Goal: Information Seeking & Learning: Learn about a topic

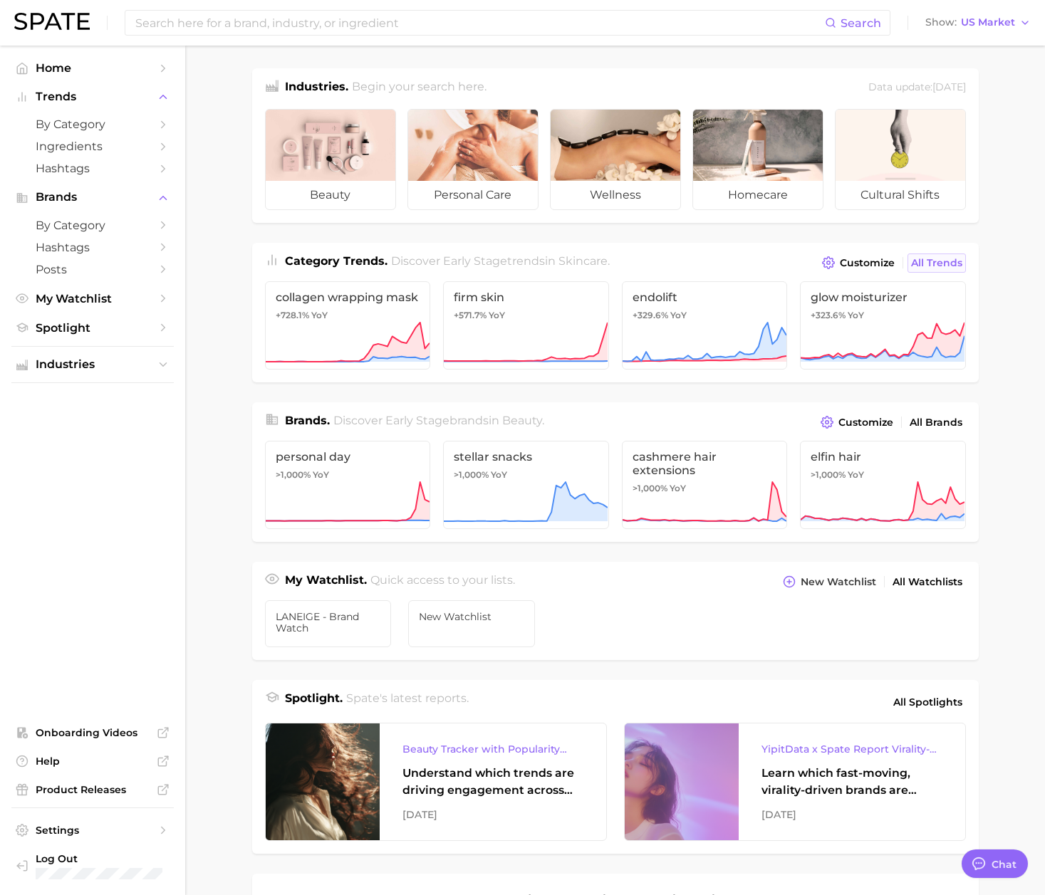
click at [919, 272] on link "All Trends" at bounding box center [936, 263] width 58 height 19
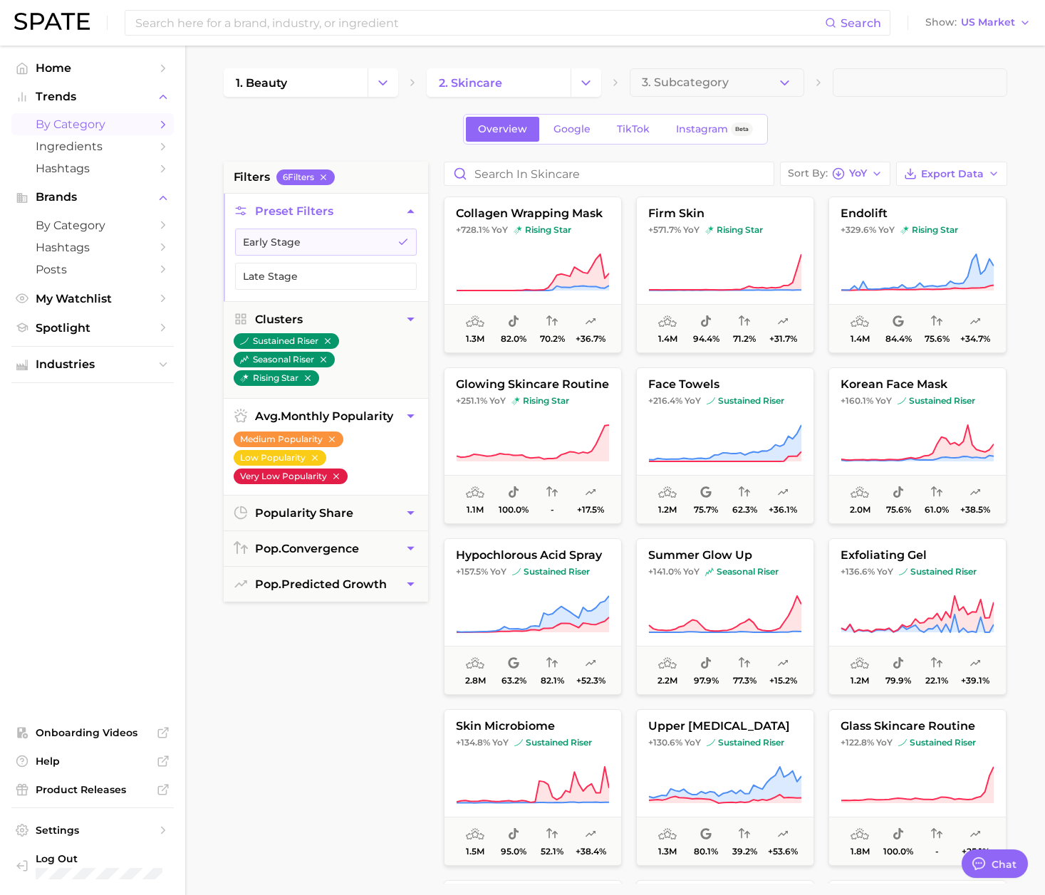
click at [340, 481] on icon "button" at bounding box center [336, 476] width 10 height 10
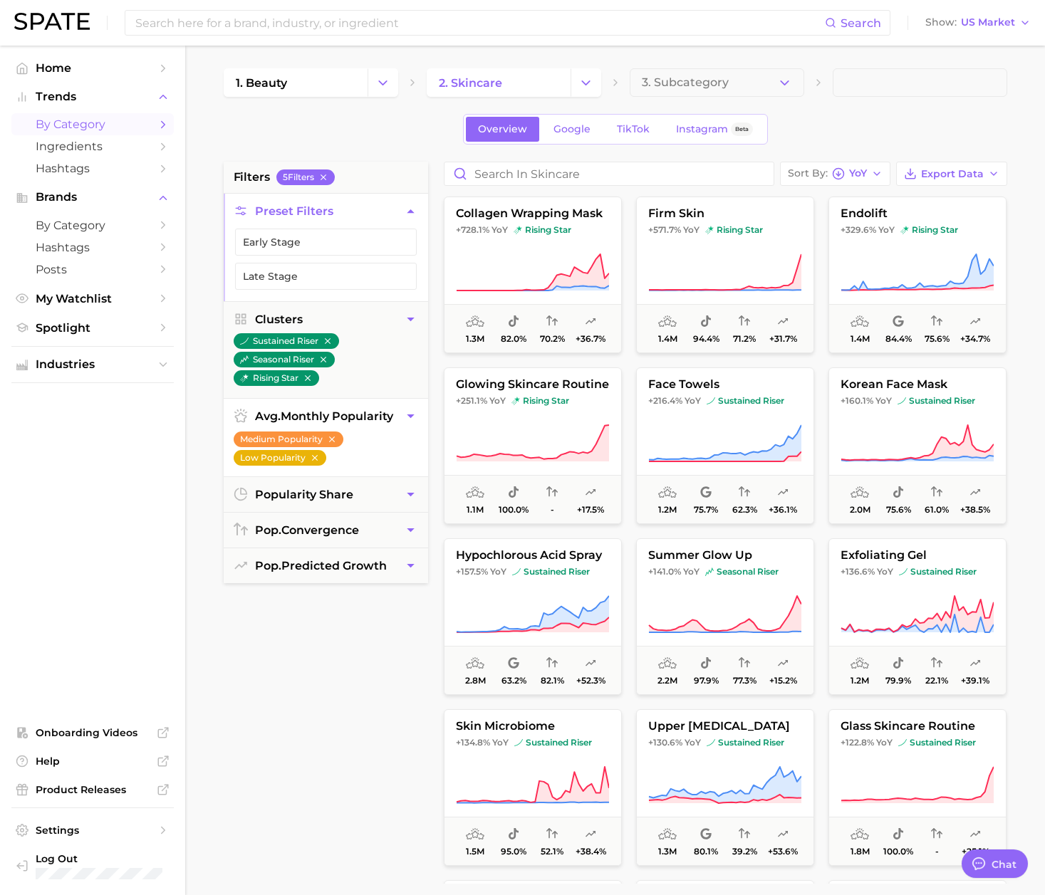
click at [310, 460] on icon "button" at bounding box center [315, 458] width 10 height 10
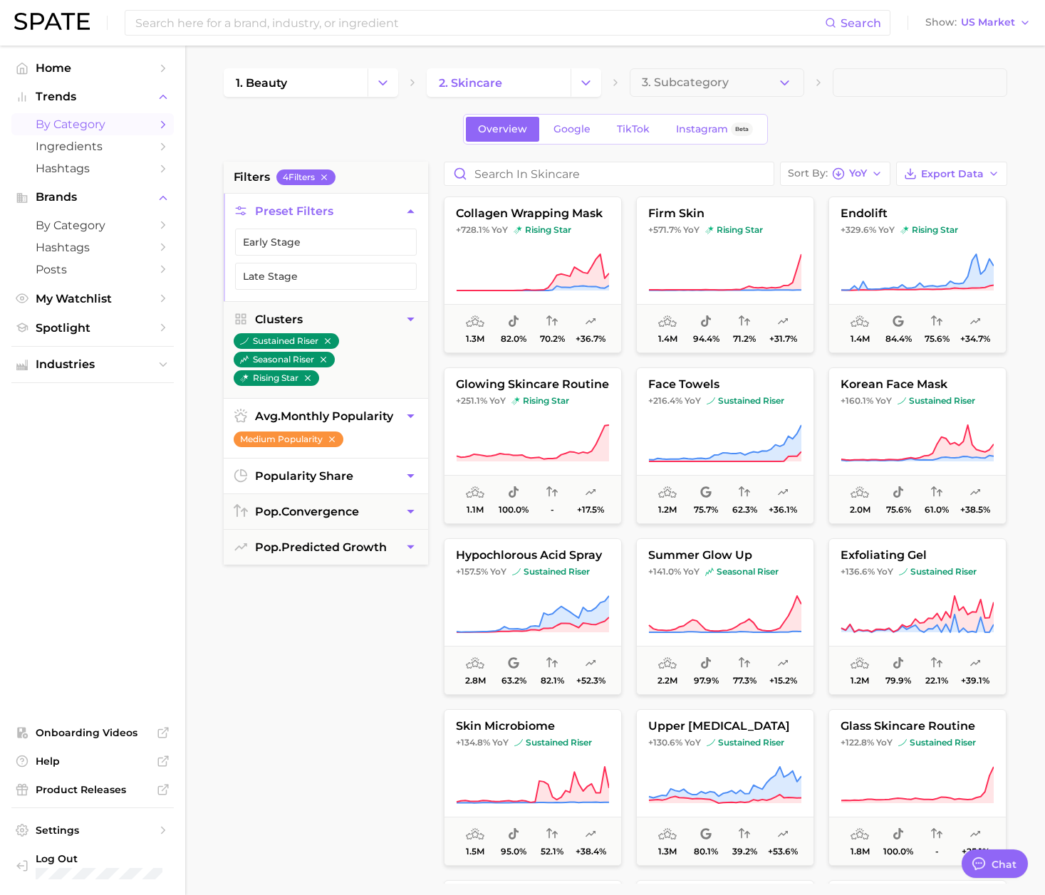
click at [409, 477] on icon "button" at bounding box center [410, 476] width 15 height 15
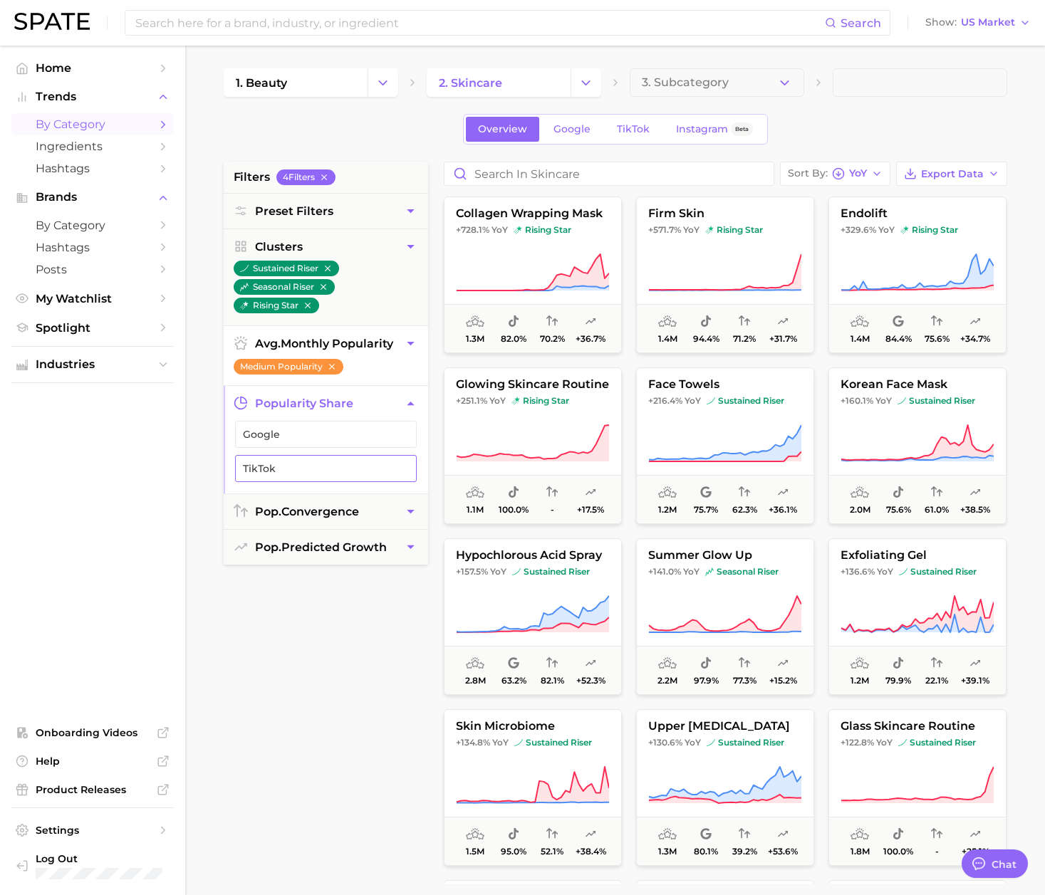
click at [345, 472] on span "TikTok" at bounding box center [314, 468] width 143 height 11
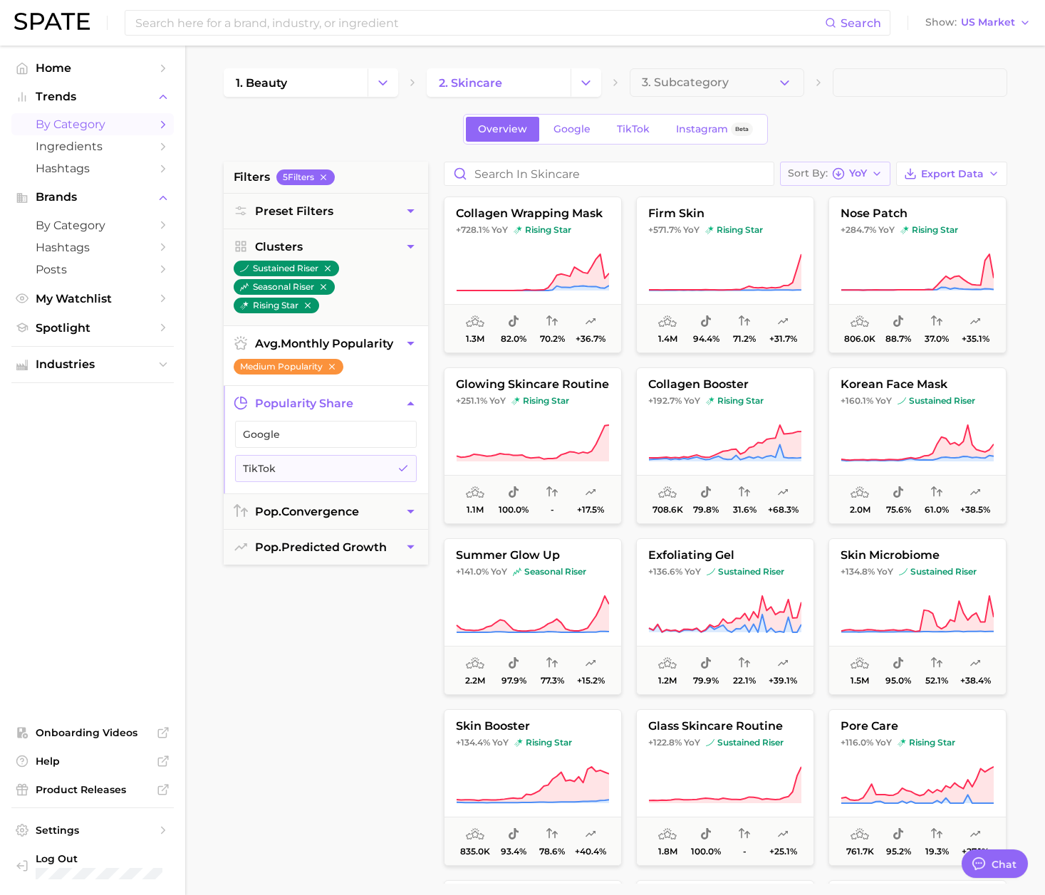
click at [868, 167] on button "Sort By [PERSON_NAME]" at bounding box center [835, 174] width 110 height 24
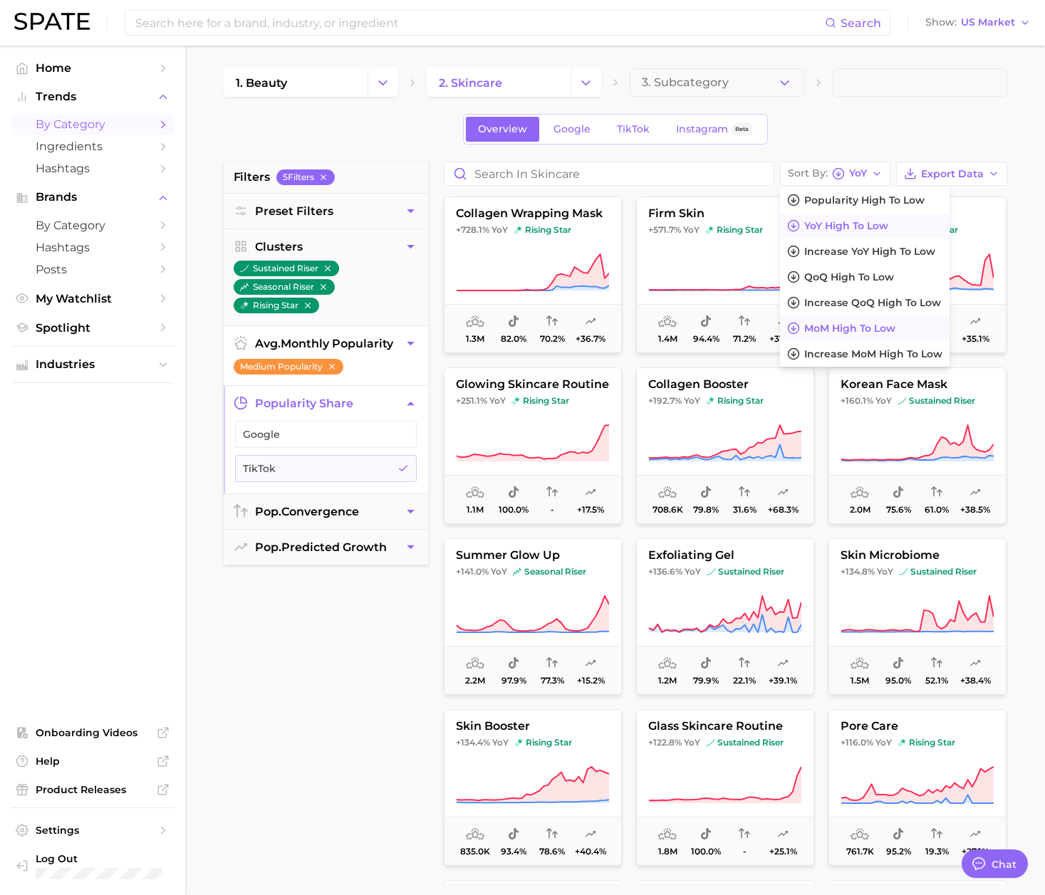
scroll to position [107, 0]
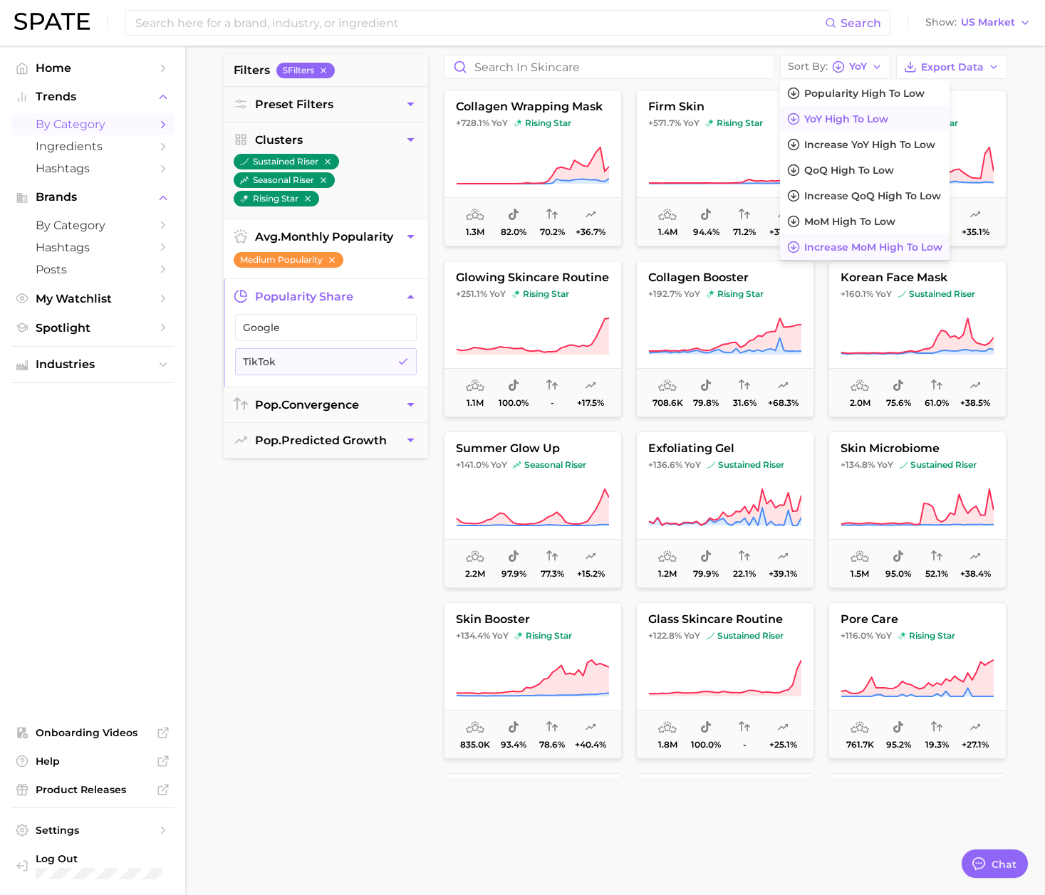
click at [917, 249] on span "Increase MoM high to low" at bounding box center [873, 247] width 138 height 12
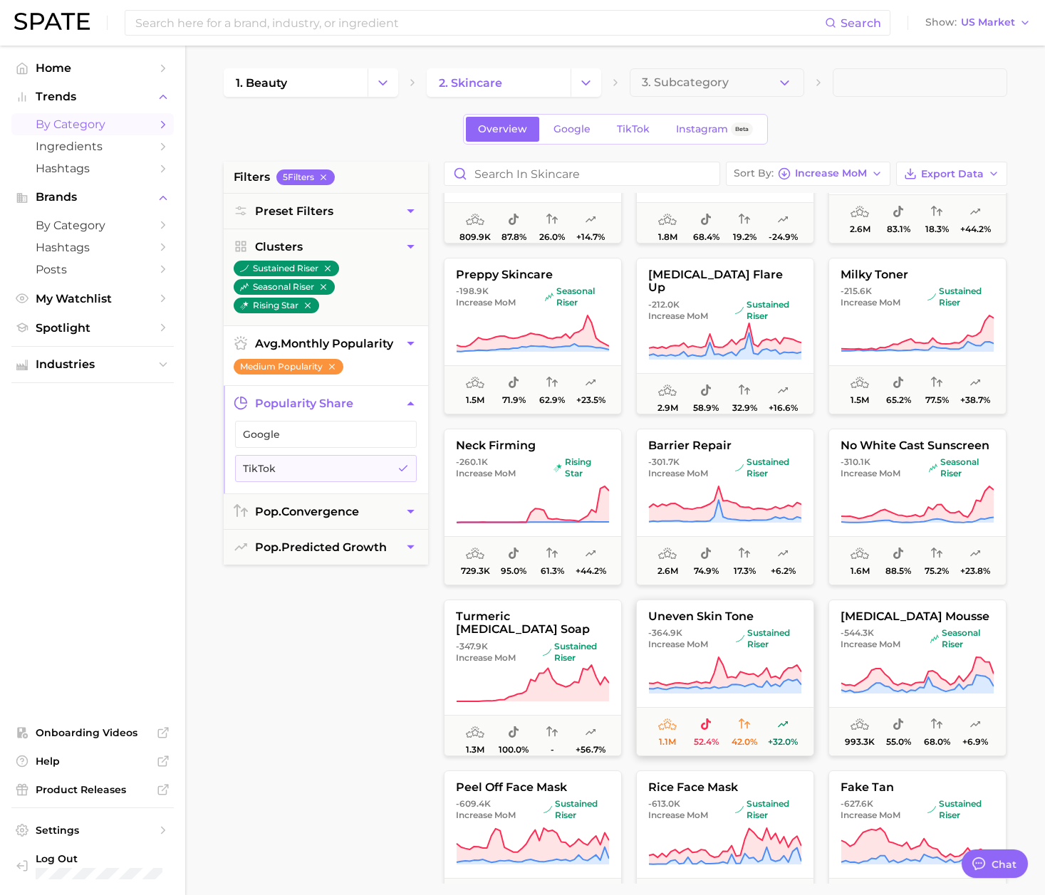
scroll to position [2158, 0]
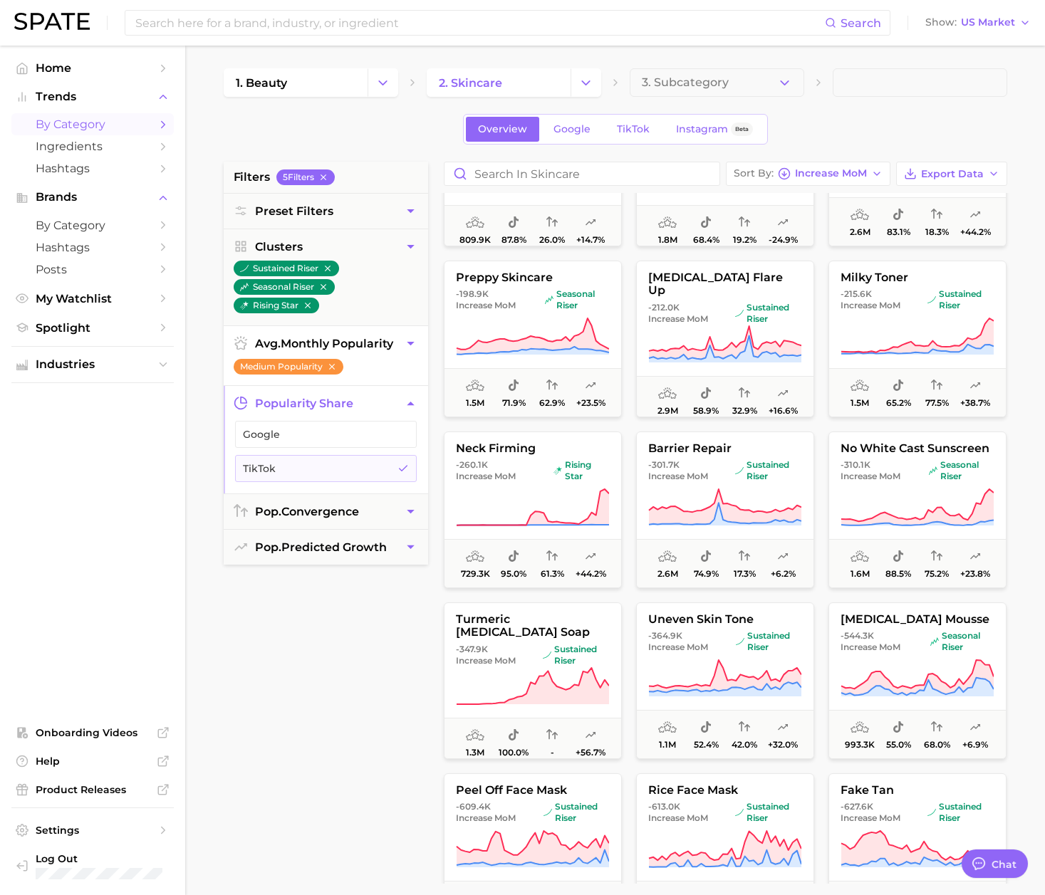
click at [67, 125] on span "by Category" at bounding box center [93, 125] width 114 height 14
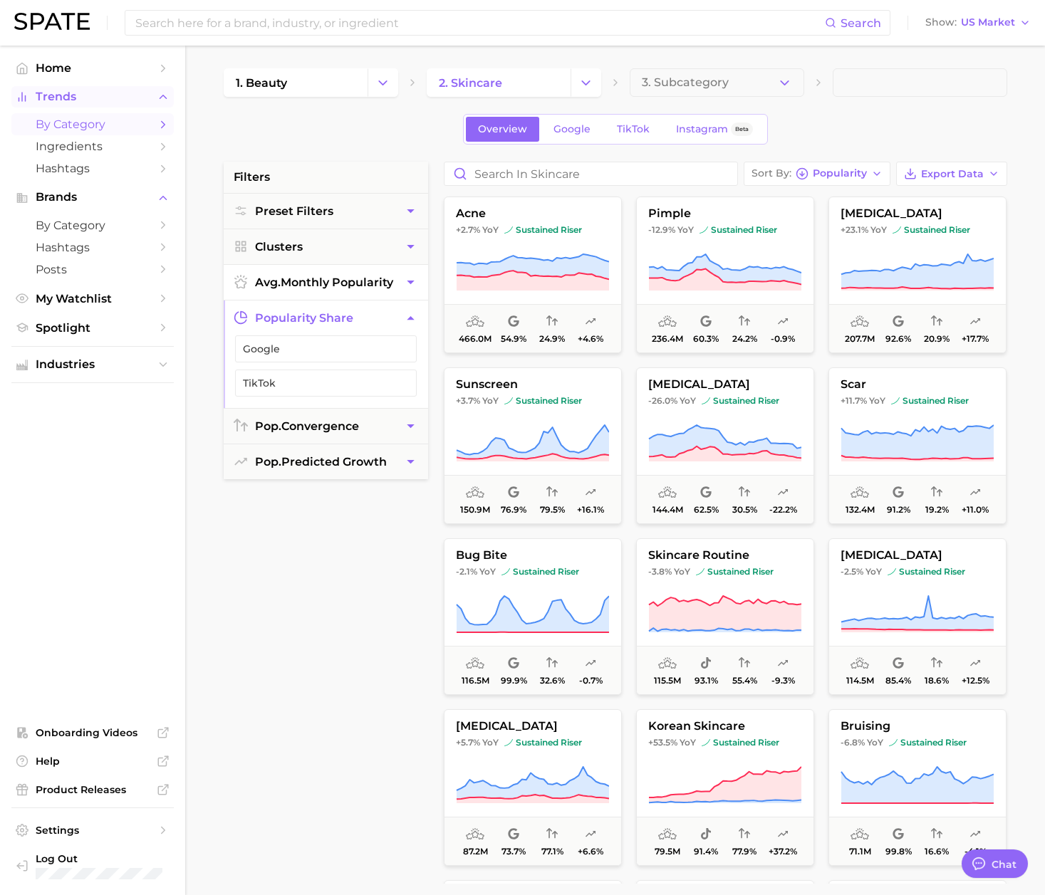
click at [93, 86] on button "Trends" at bounding box center [92, 96] width 162 height 21
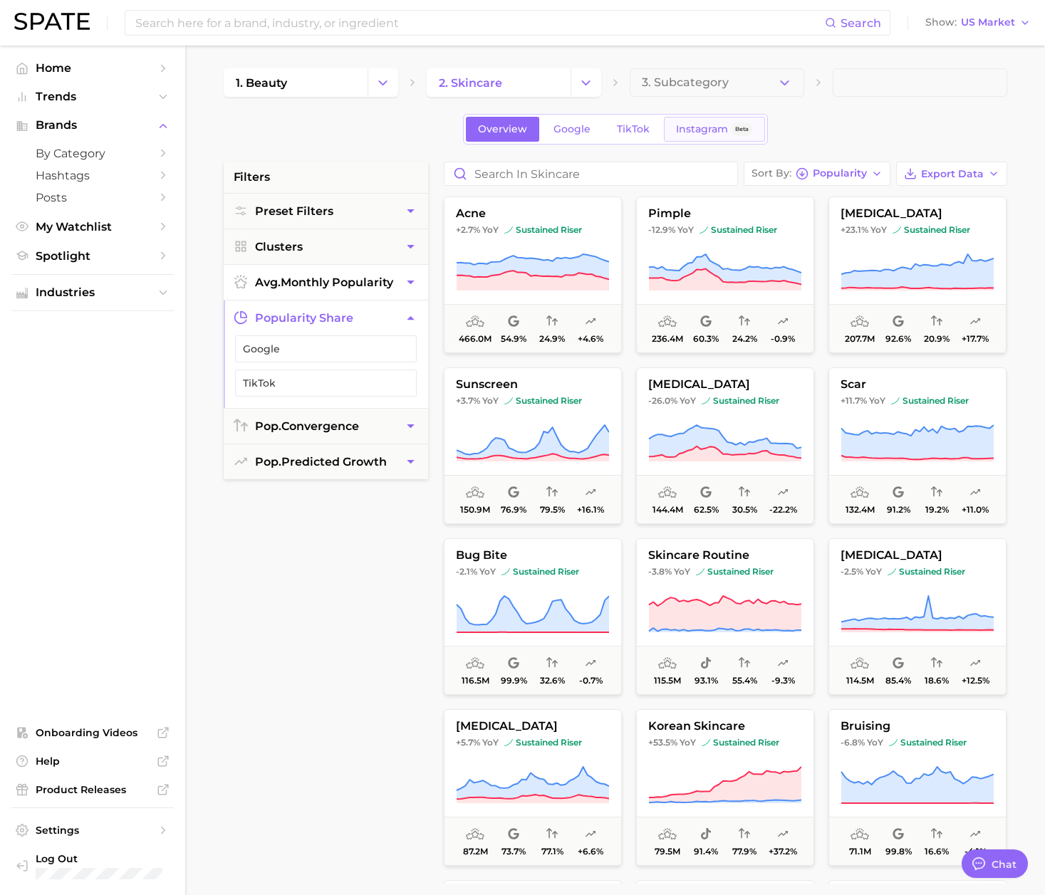
click at [705, 129] on span "Instagram" at bounding box center [702, 129] width 52 height 12
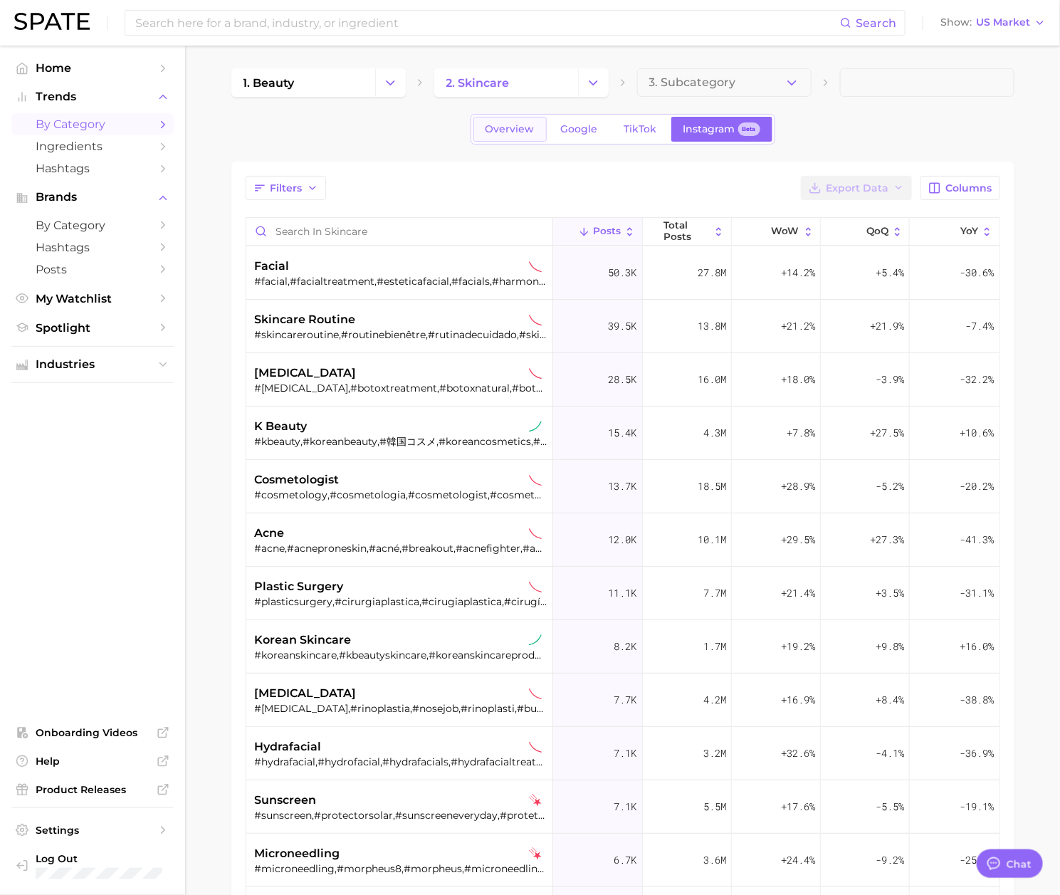
type textarea "x"
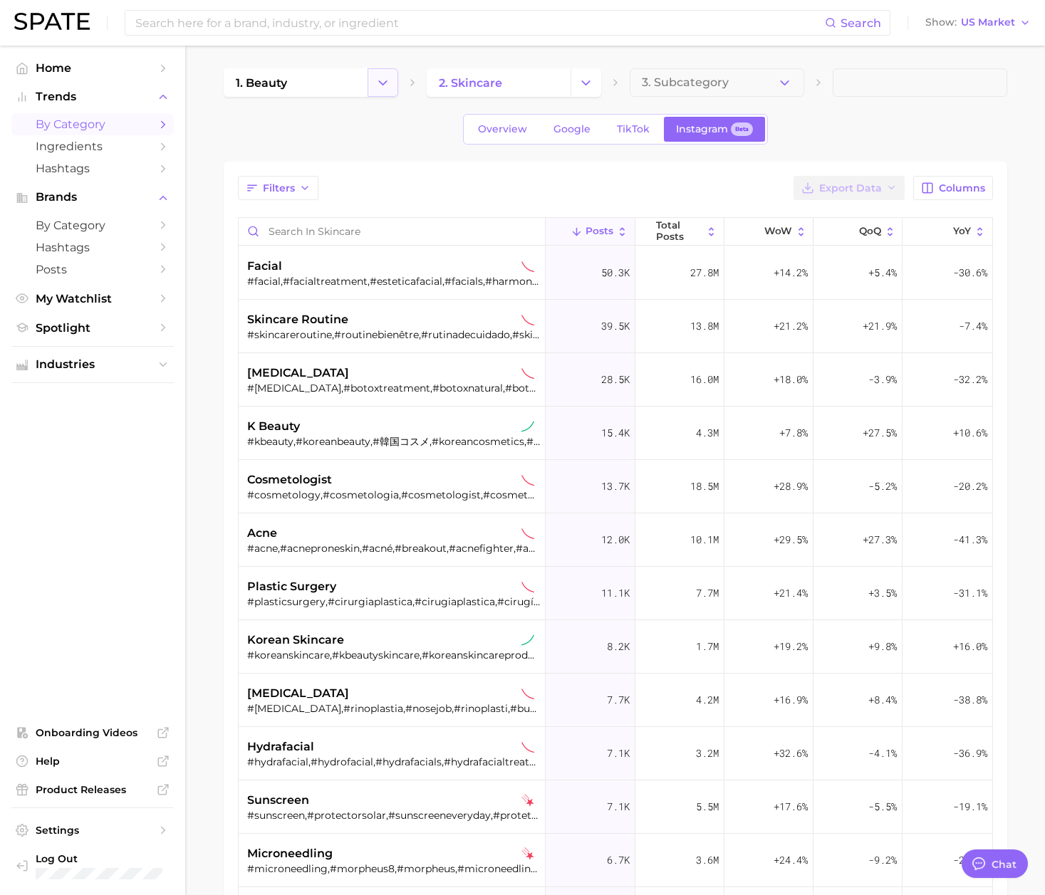
click at [367, 88] on button "Change Category" at bounding box center [382, 82] width 31 height 28
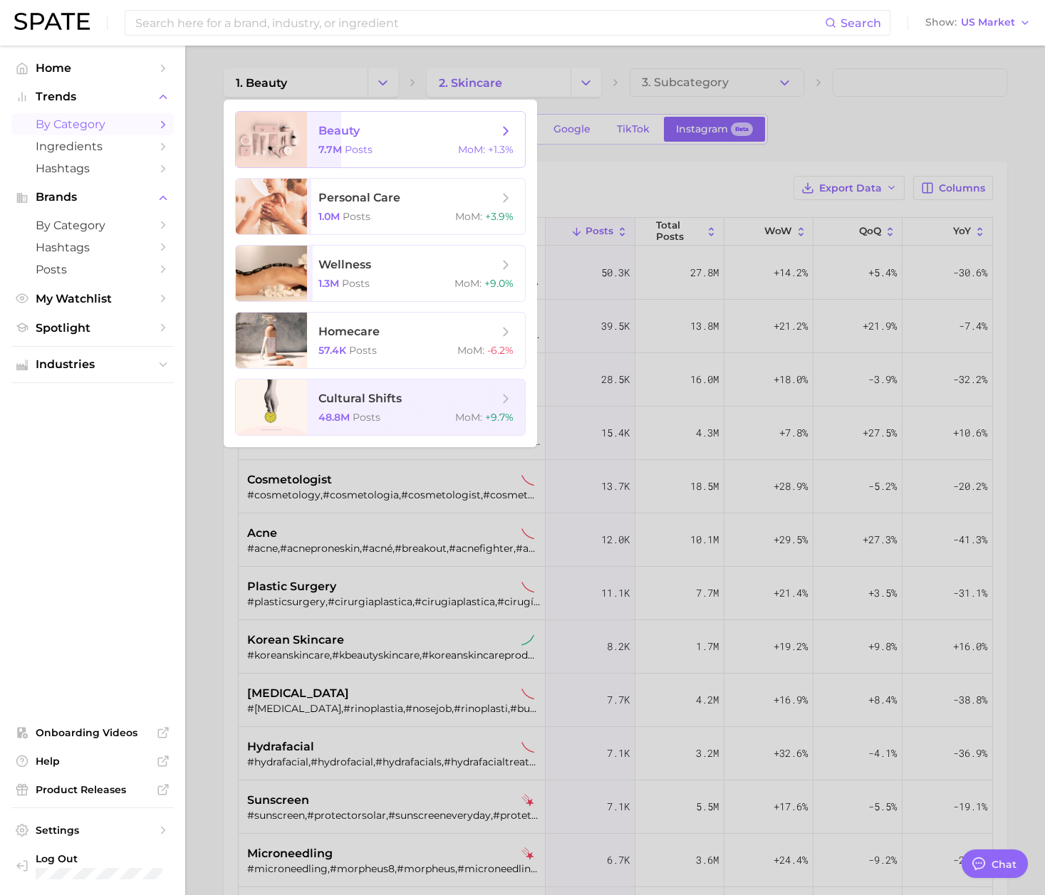
click at [376, 127] on span "beauty" at bounding box center [407, 131] width 179 height 16
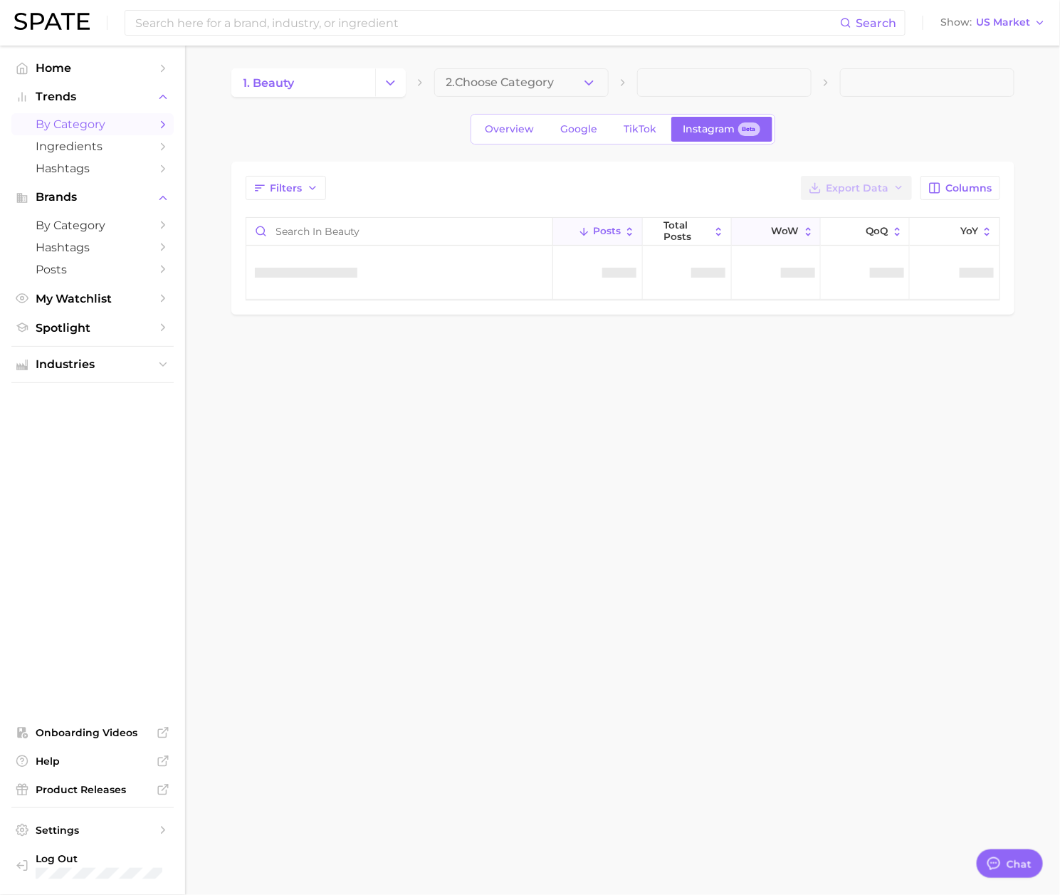
click at [788, 229] on span "WoW" at bounding box center [786, 231] width 28 height 11
click at [953, 186] on span "Columns" at bounding box center [969, 188] width 46 height 12
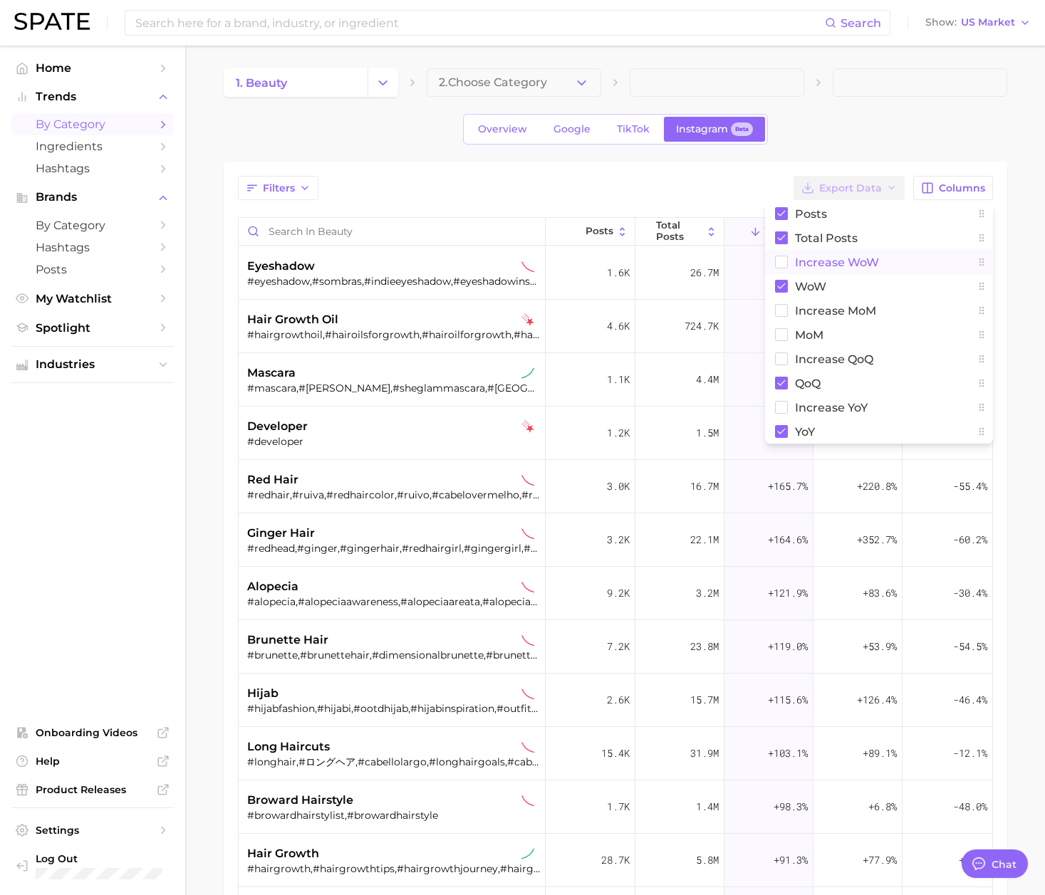
click at [865, 259] on span "Increase WoW" at bounding box center [837, 262] width 84 height 12
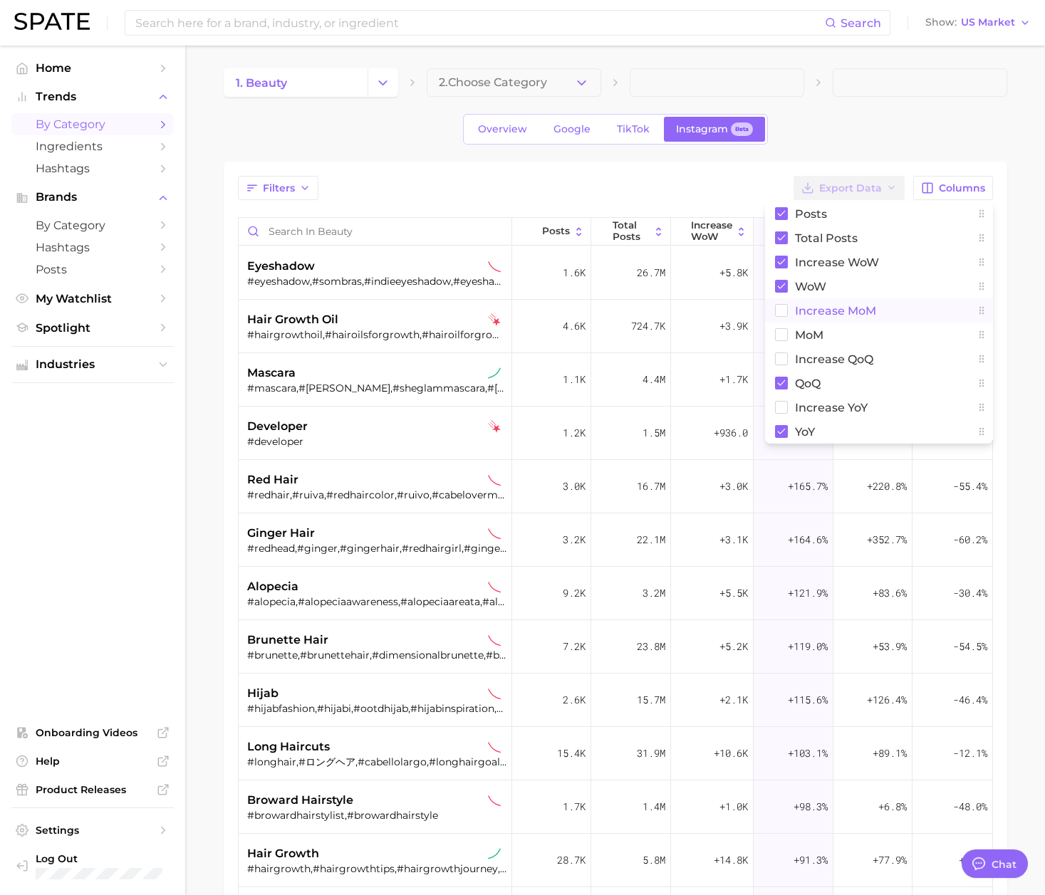
click at [868, 313] on span "Increase MoM" at bounding box center [835, 311] width 81 height 12
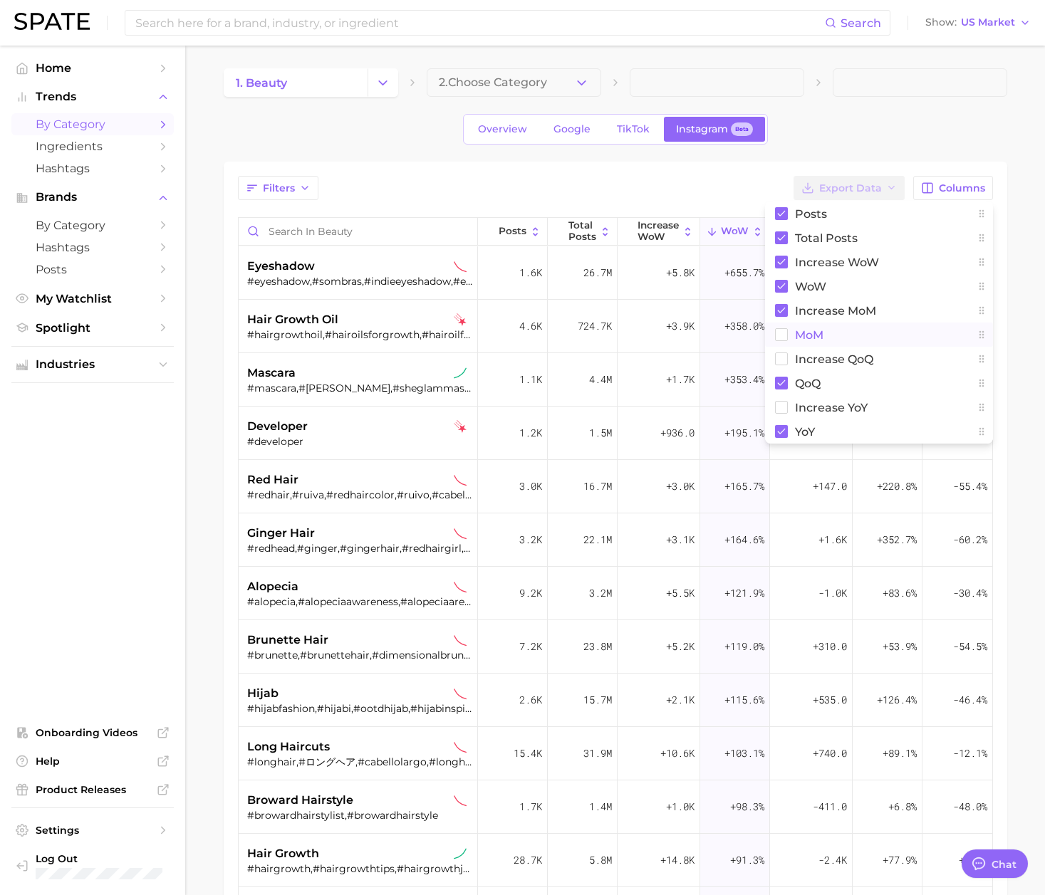
click at [855, 340] on button "MoM" at bounding box center [879, 335] width 228 height 24
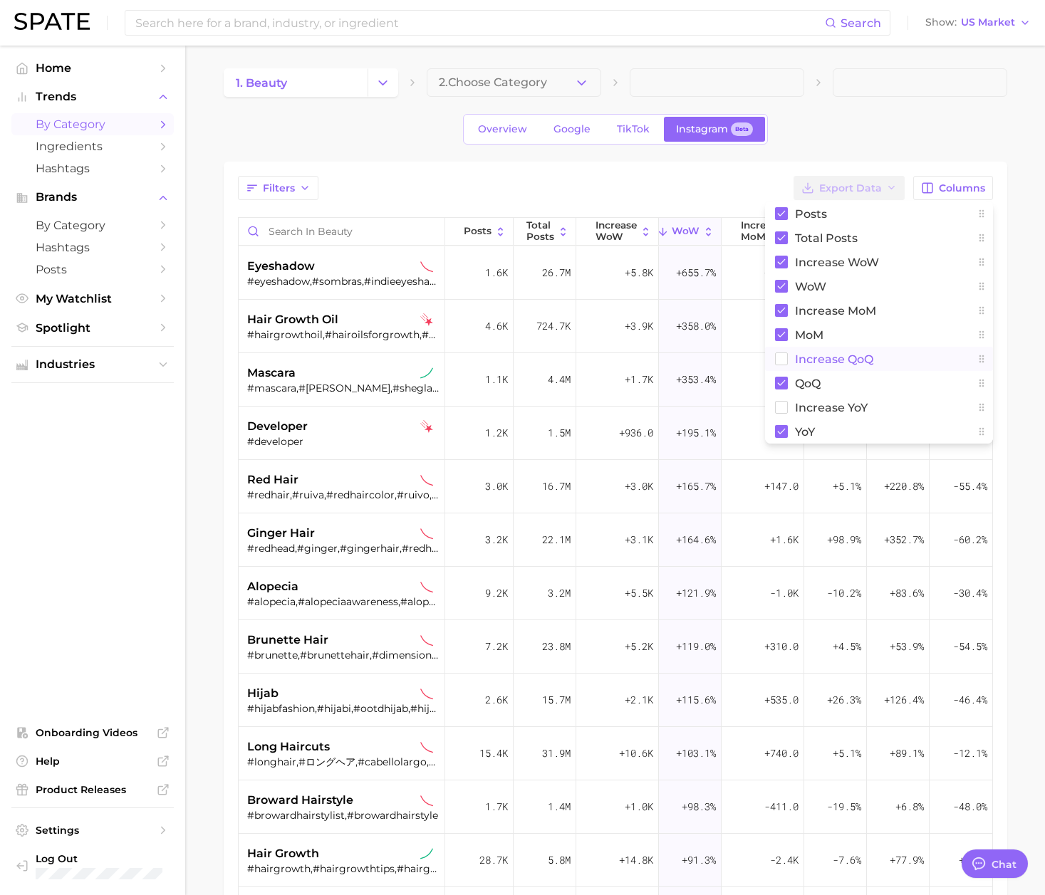
click at [846, 365] on span "Increase QoQ" at bounding box center [834, 359] width 78 height 12
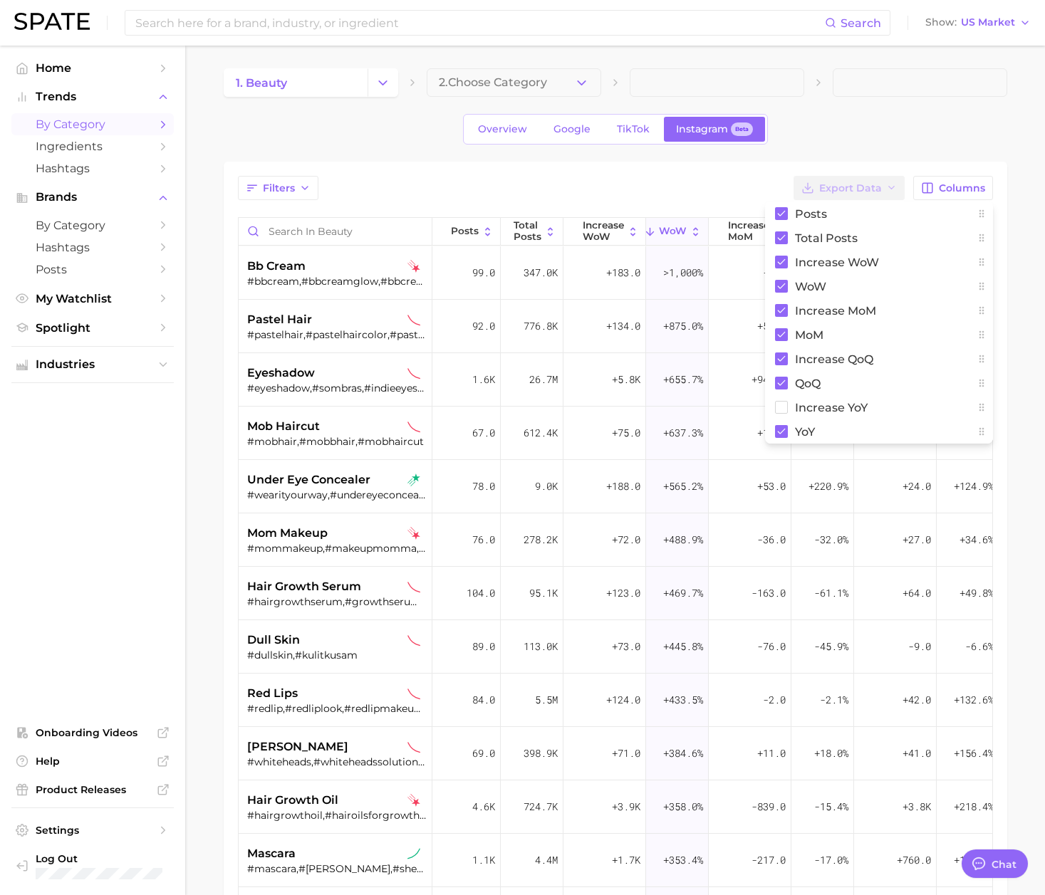
click at [1015, 372] on main "1. beauty 2. Choose Category Overview Google TikTok Instagram Beta Filters Expo…" at bounding box center [615, 622] width 860 height 1152
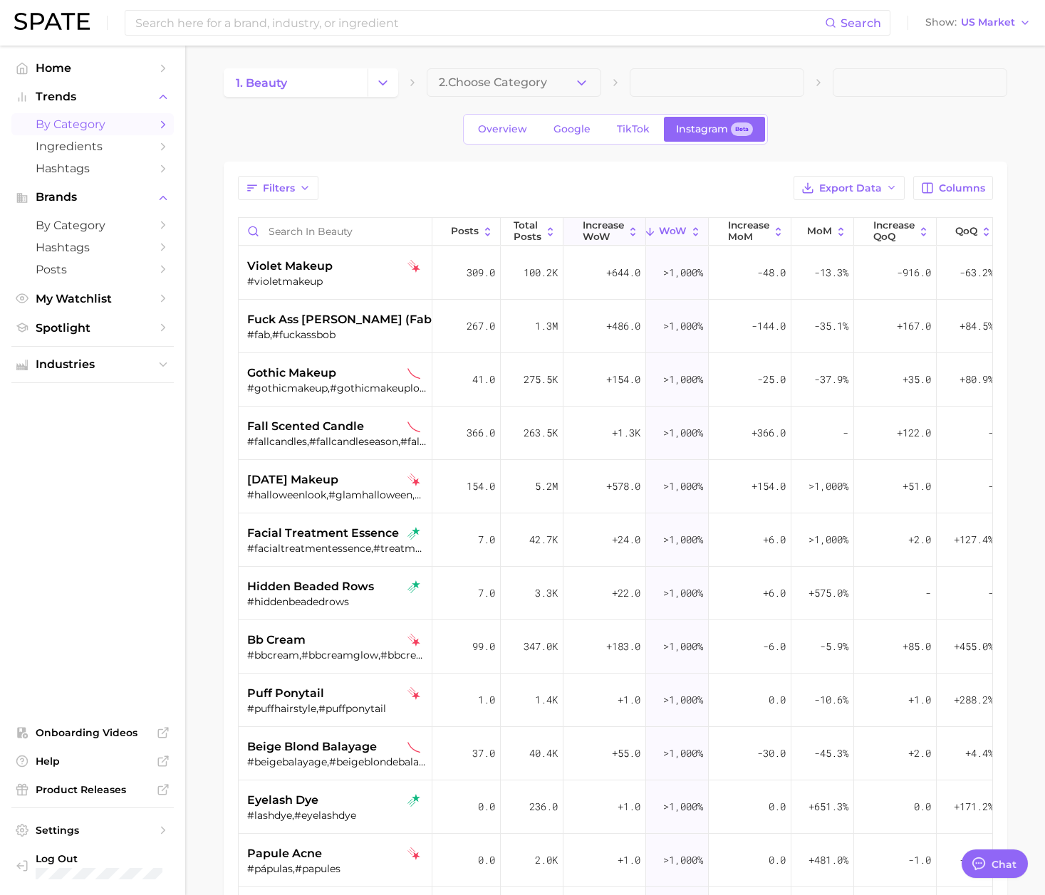
click at [597, 235] on span "Increase WoW" at bounding box center [603, 231] width 41 height 22
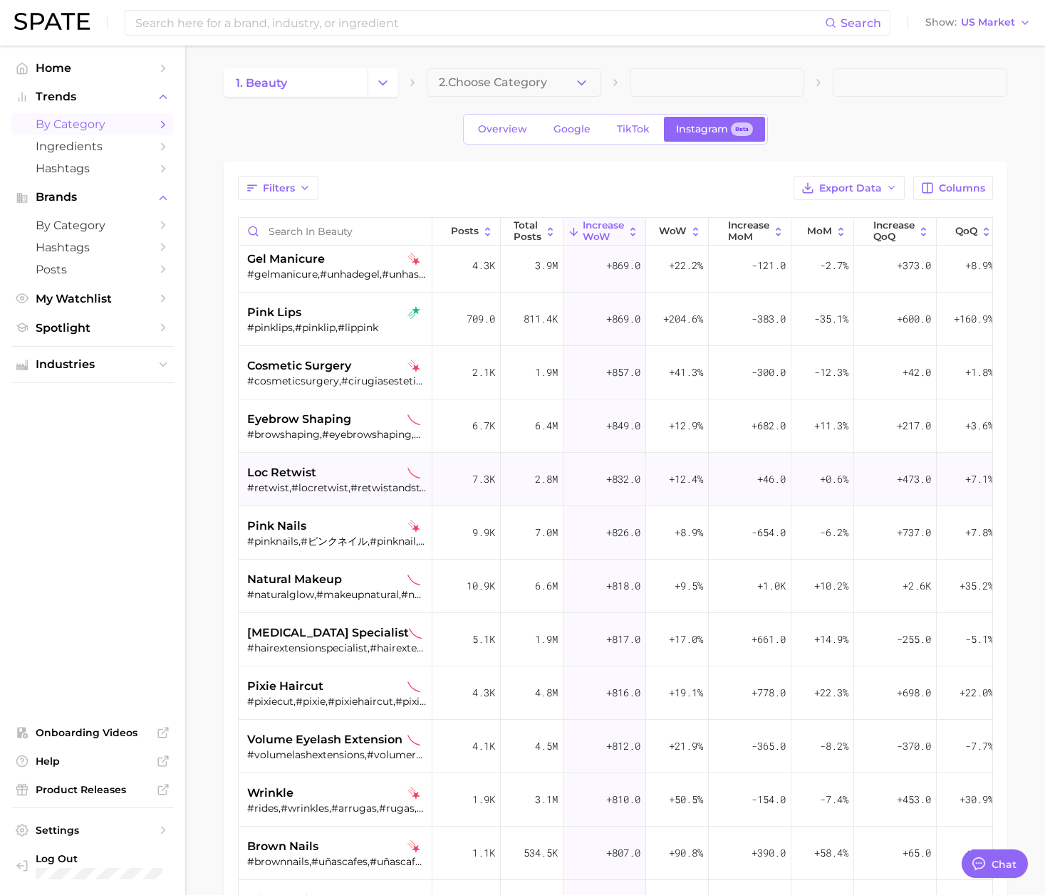
scroll to position [8011, 0]
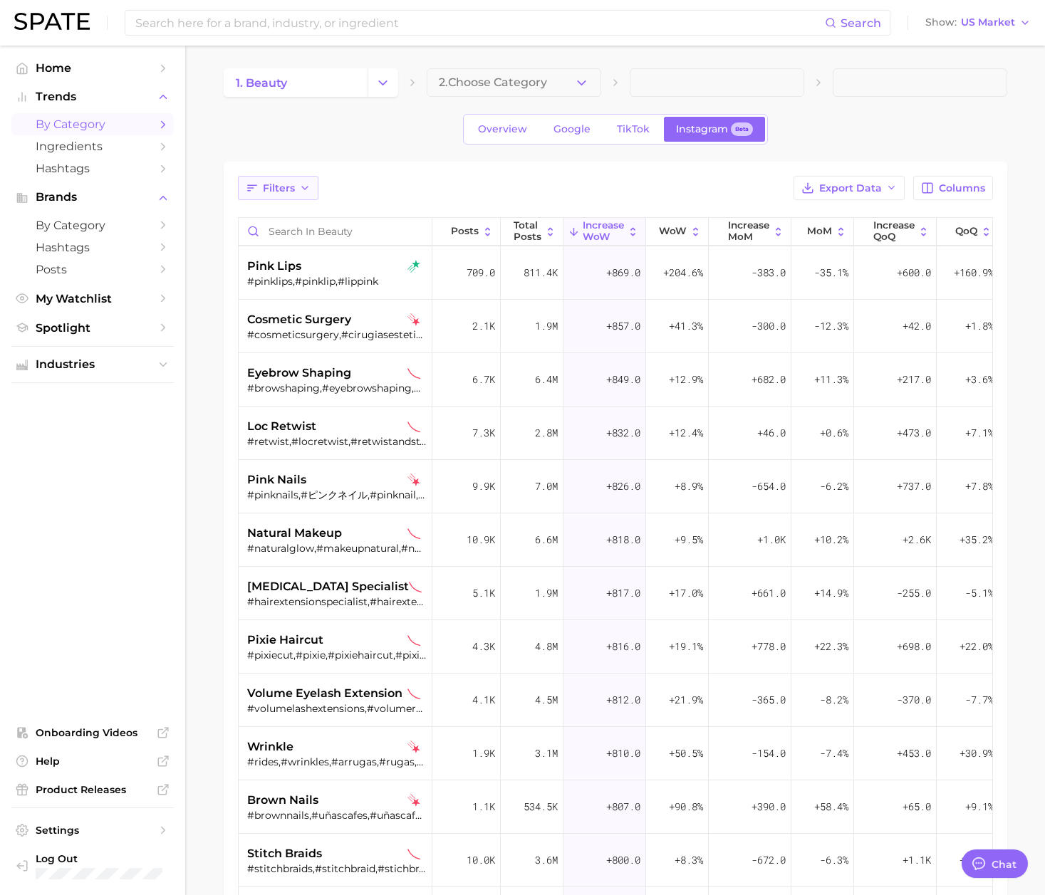
click at [306, 191] on icon "button" at bounding box center [304, 187] width 11 height 11
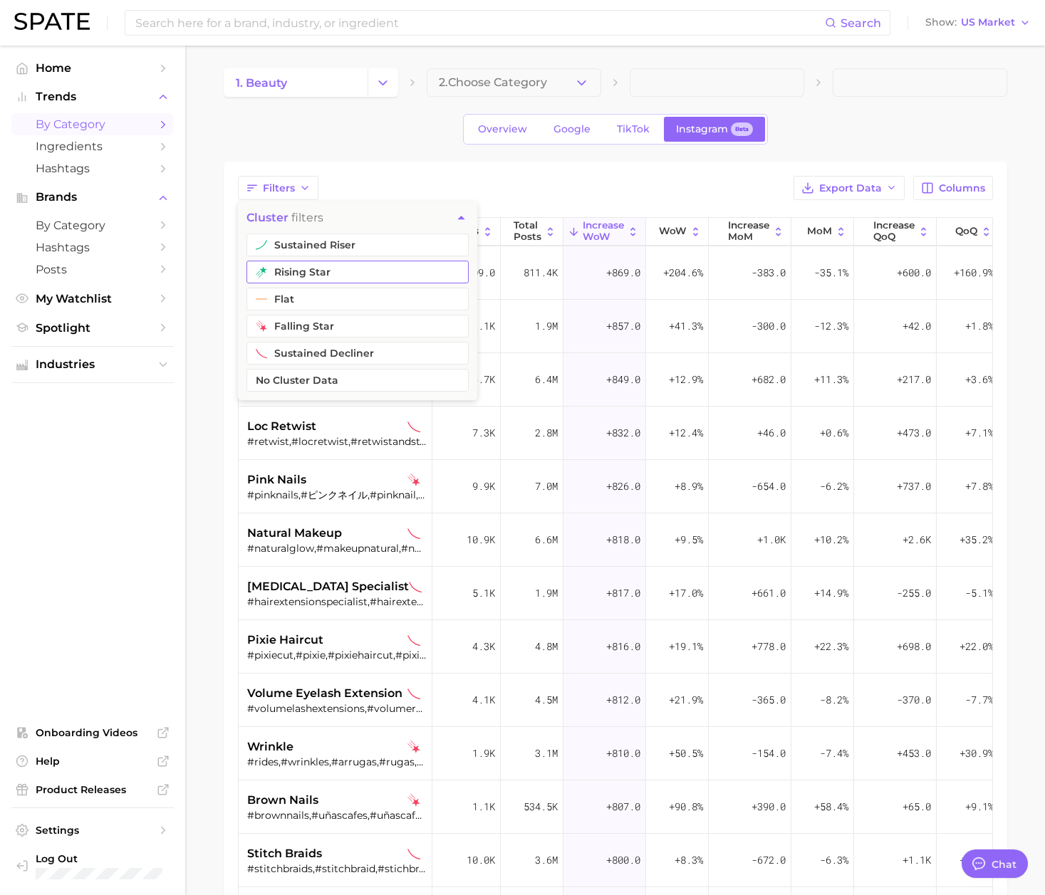
click at [315, 276] on button "rising star" at bounding box center [357, 272] width 222 height 23
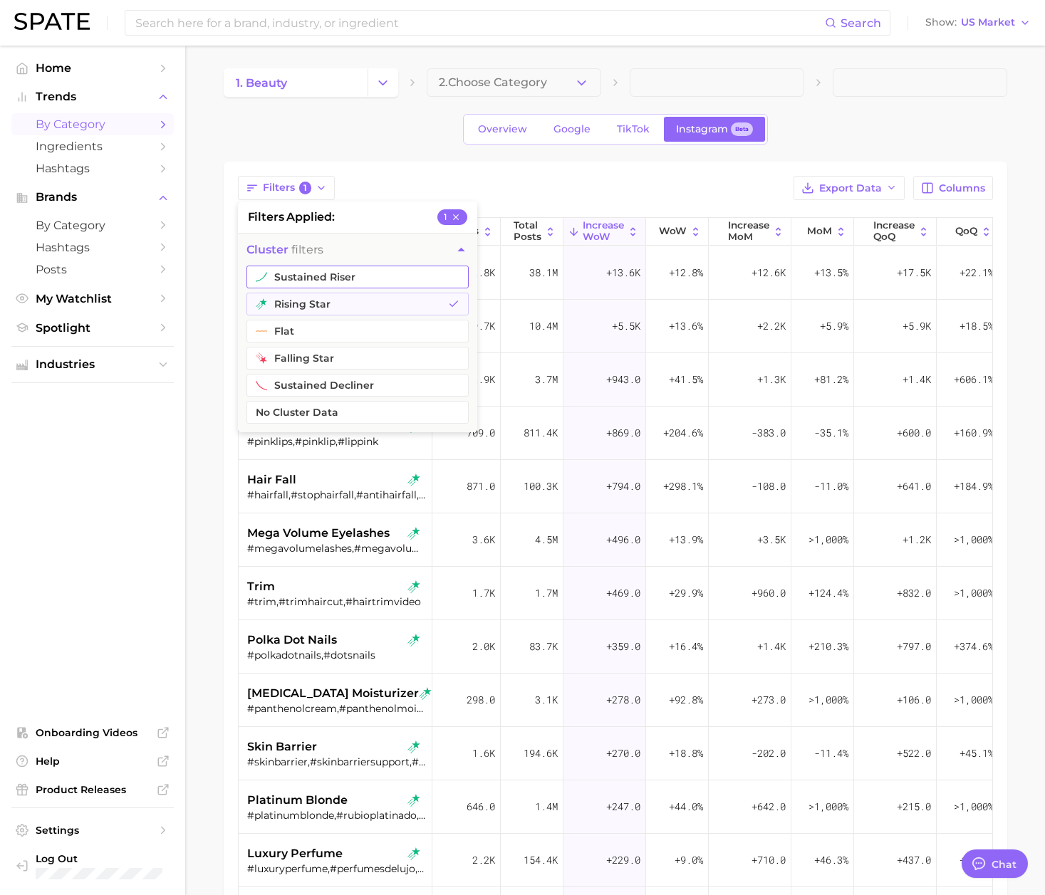
click at [320, 276] on button "sustained riser" at bounding box center [357, 277] width 222 height 23
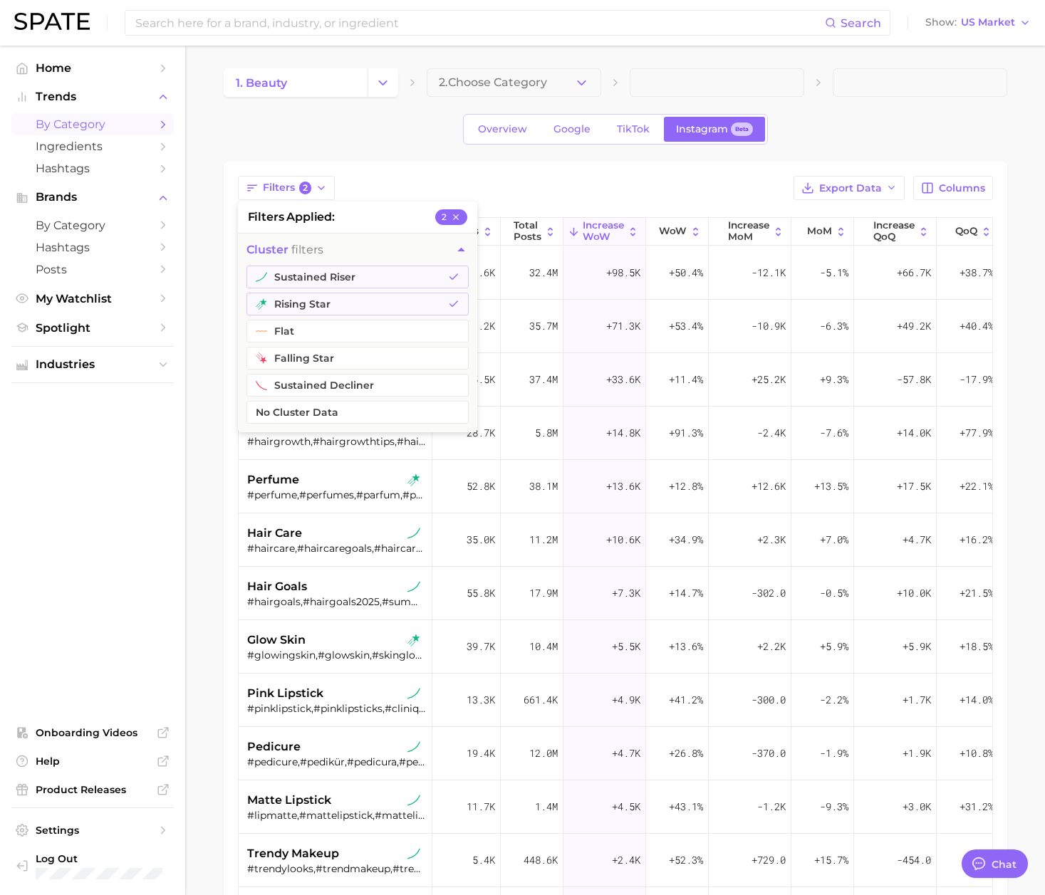
click at [400, 141] on div "Overview Google TikTok Instagram Beta" at bounding box center [615, 129] width 783 height 31
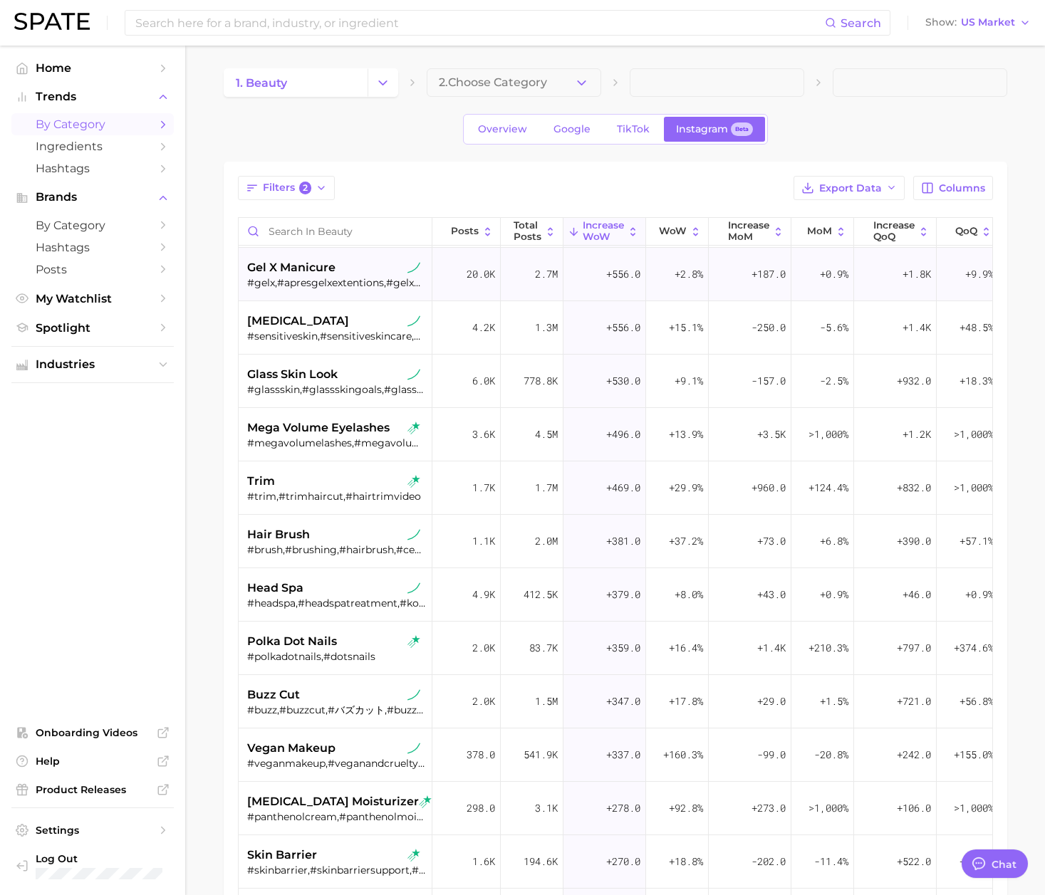
scroll to position [1389, 0]
click at [316, 194] on icon "button" at bounding box center [320, 187] width 11 height 11
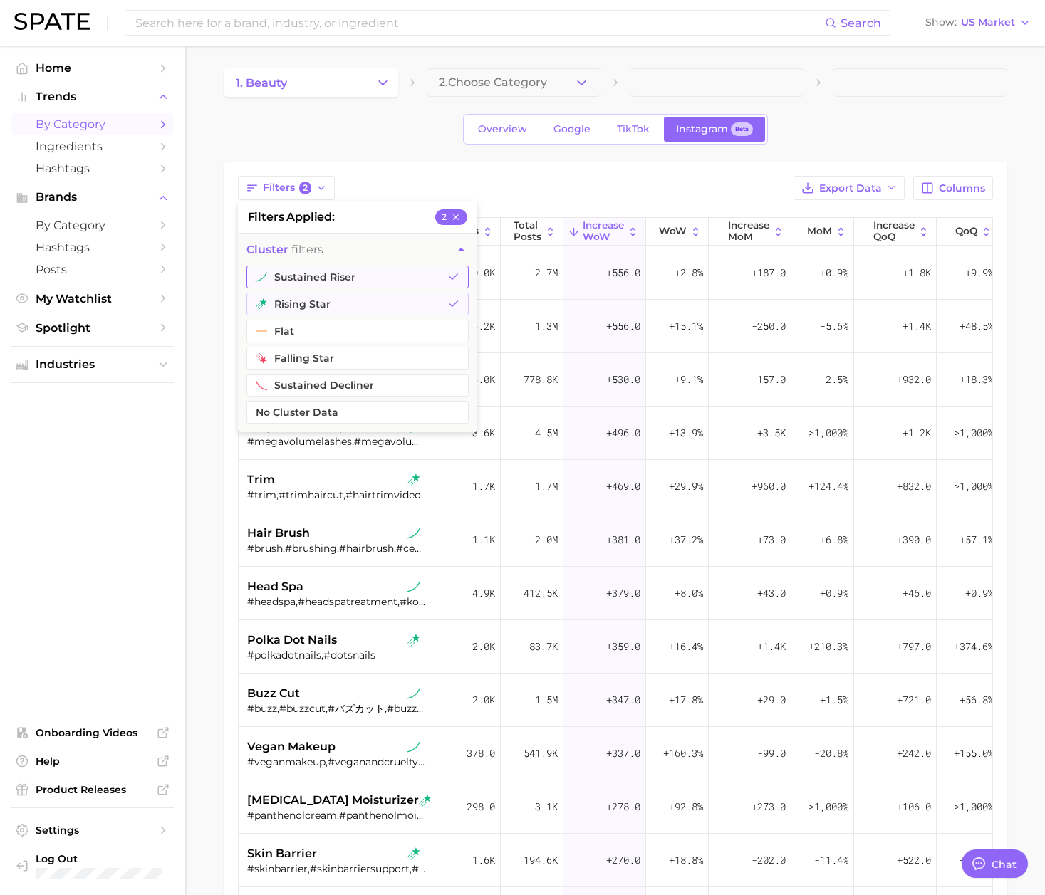
click at [357, 281] on button "sustained riser" at bounding box center [357, 277] width 222 height 23
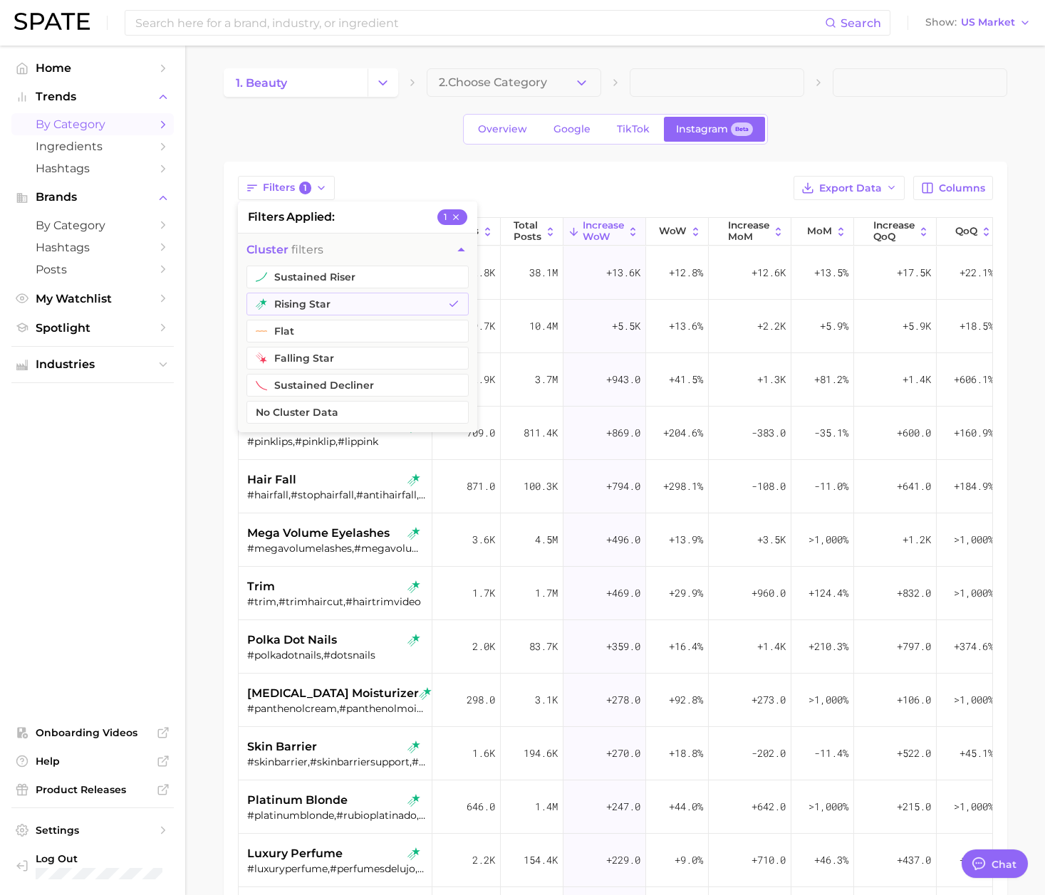
click at [390, 126] on div "Overview Google TikTok Instagram Beta" at bounding box center [615, 129] width 783 height 31
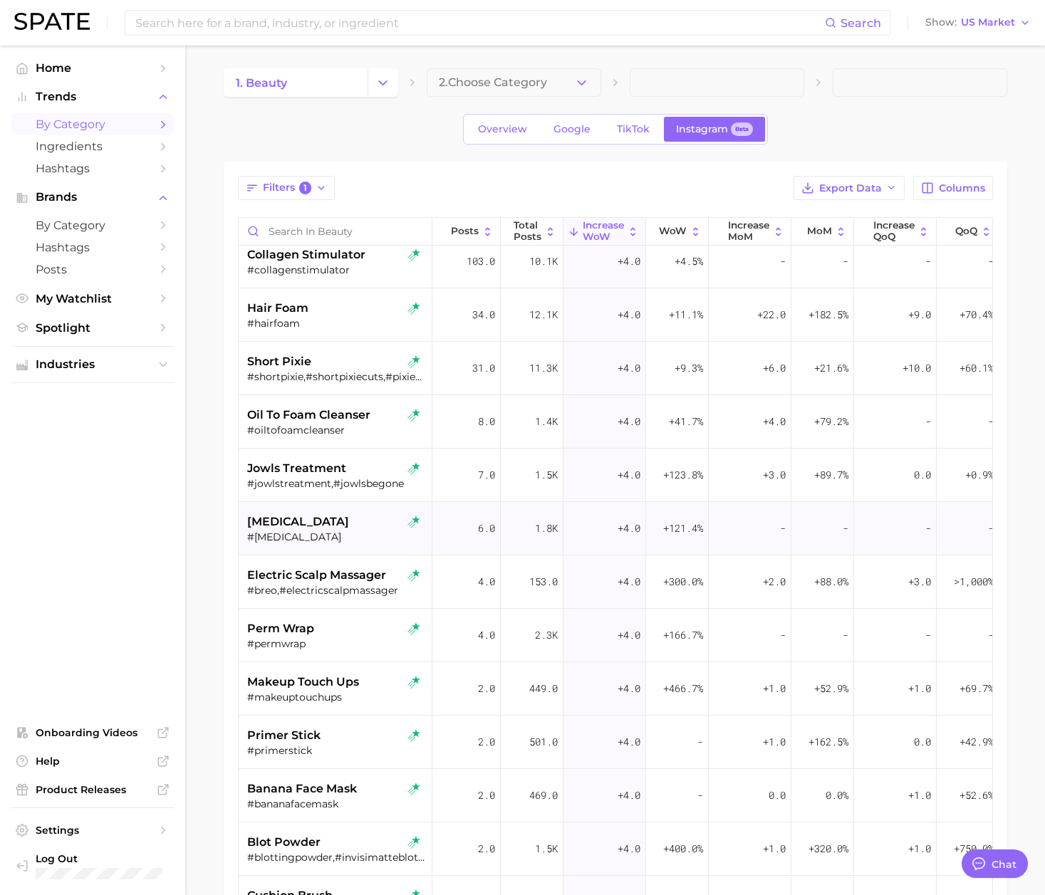
scroll to position [5768, 0]
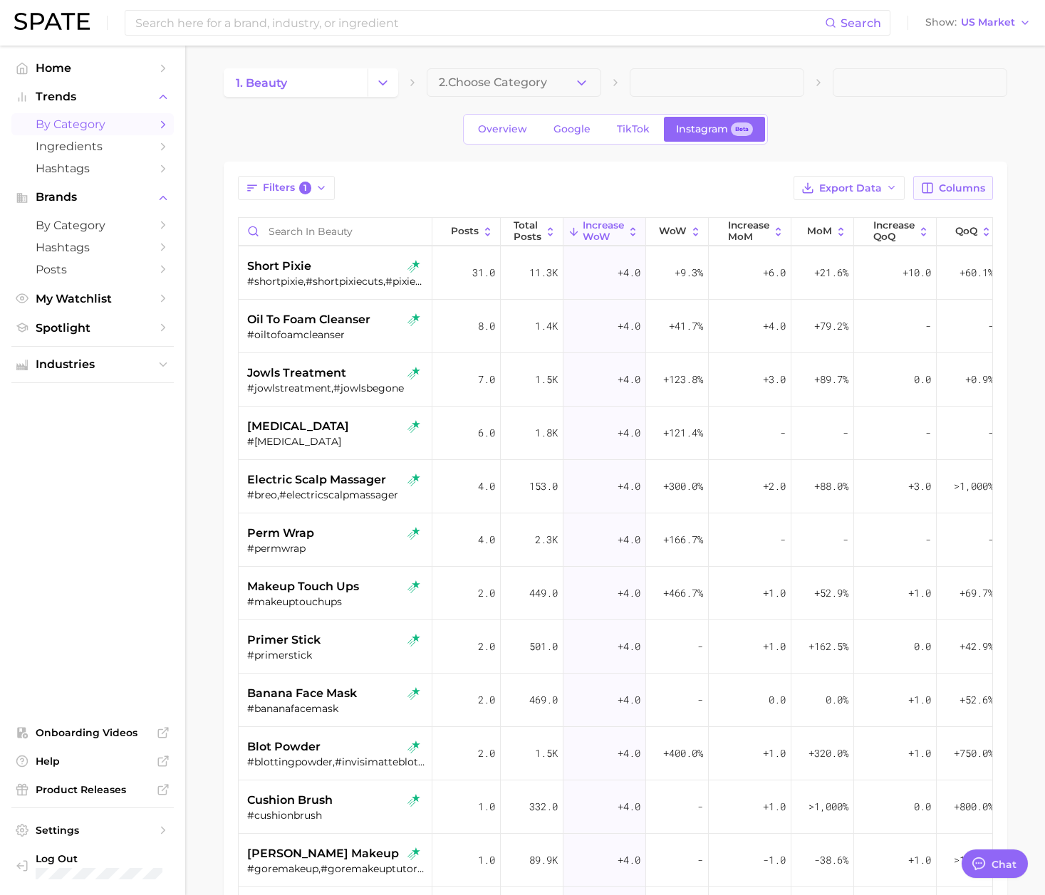
click at [940, 195] on button "Columns" at bounding box center [952, 188] width 79 height 24
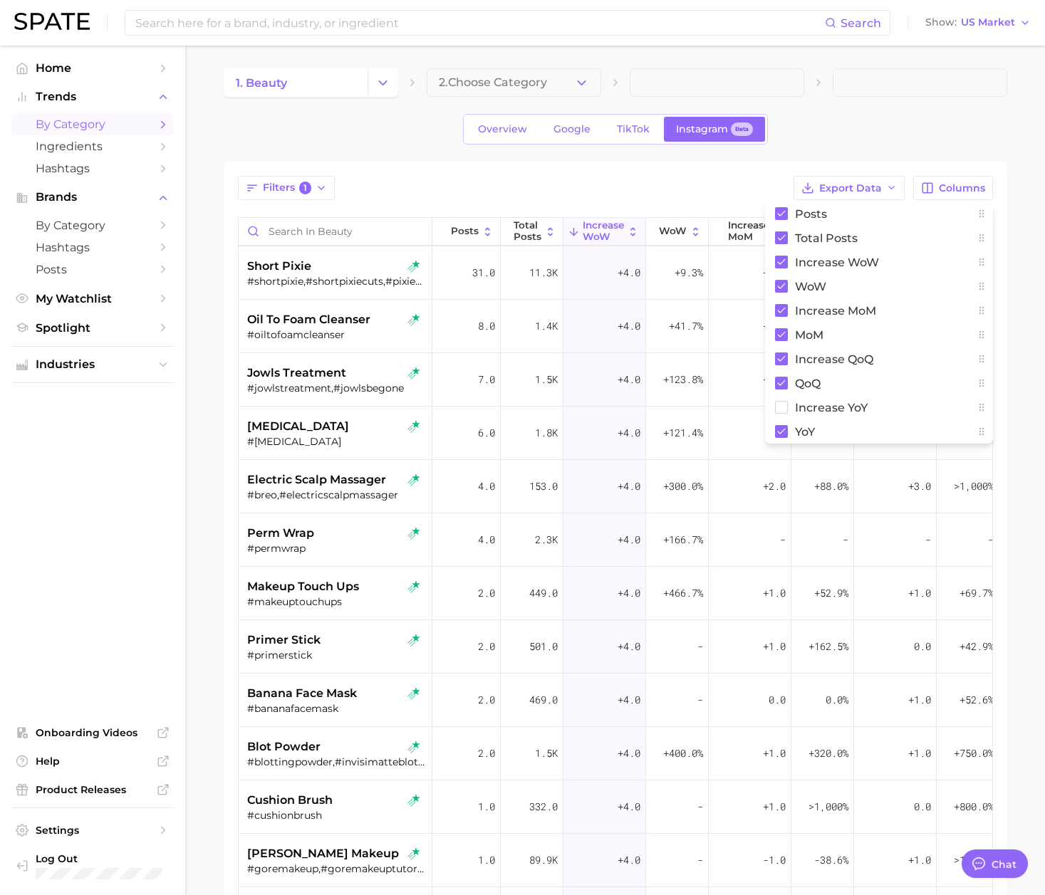
click at [684, 190] on div "Filters 1 Export Data Columns Posts Total Posts Increase WoW WoW Increase MoM M…" at bounding box center [615, 188] width 755 height 24
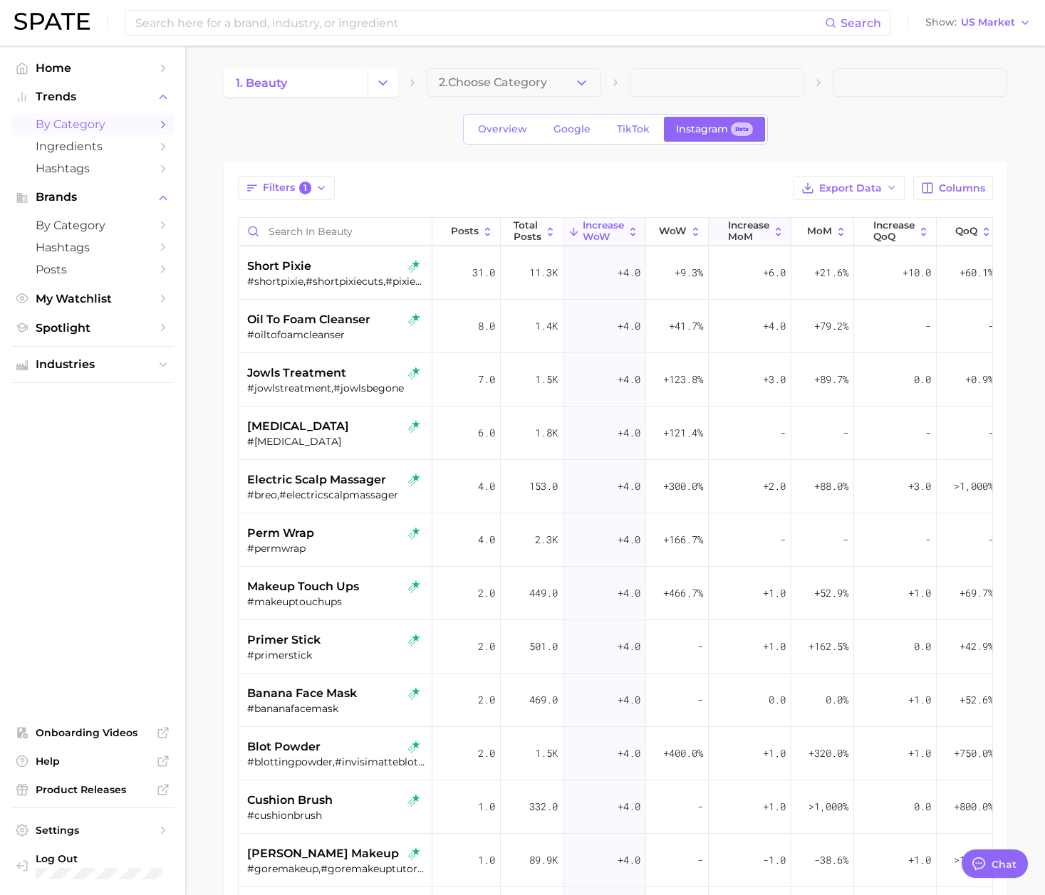
click at [753, 227] on span "Increase MoM" at bounding box center [748, 231] width 41 height 22
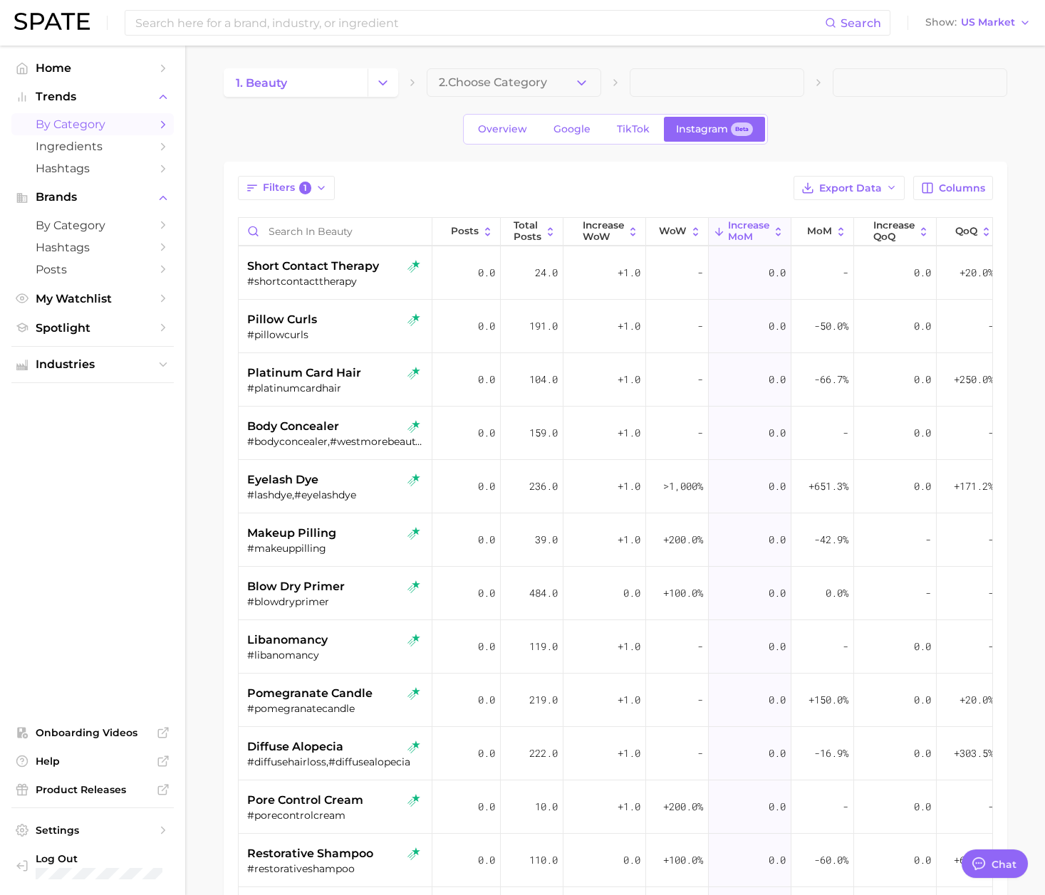
scroll to position [12070, 0]
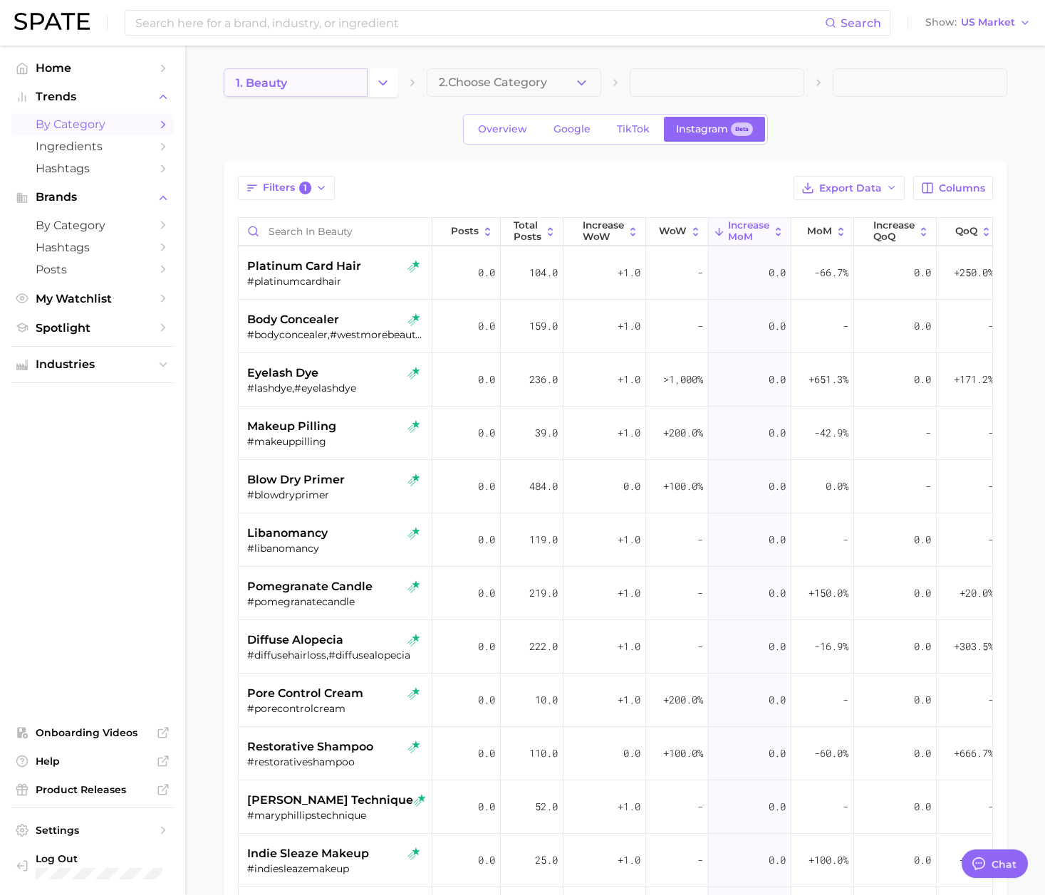
click at [362, 79] on link "1. beauty" at bounding box center [296, 82] width 144 height 28
click at [370, 81] on button "Change Category" at bounding box center [382, 82] width 31 height 28
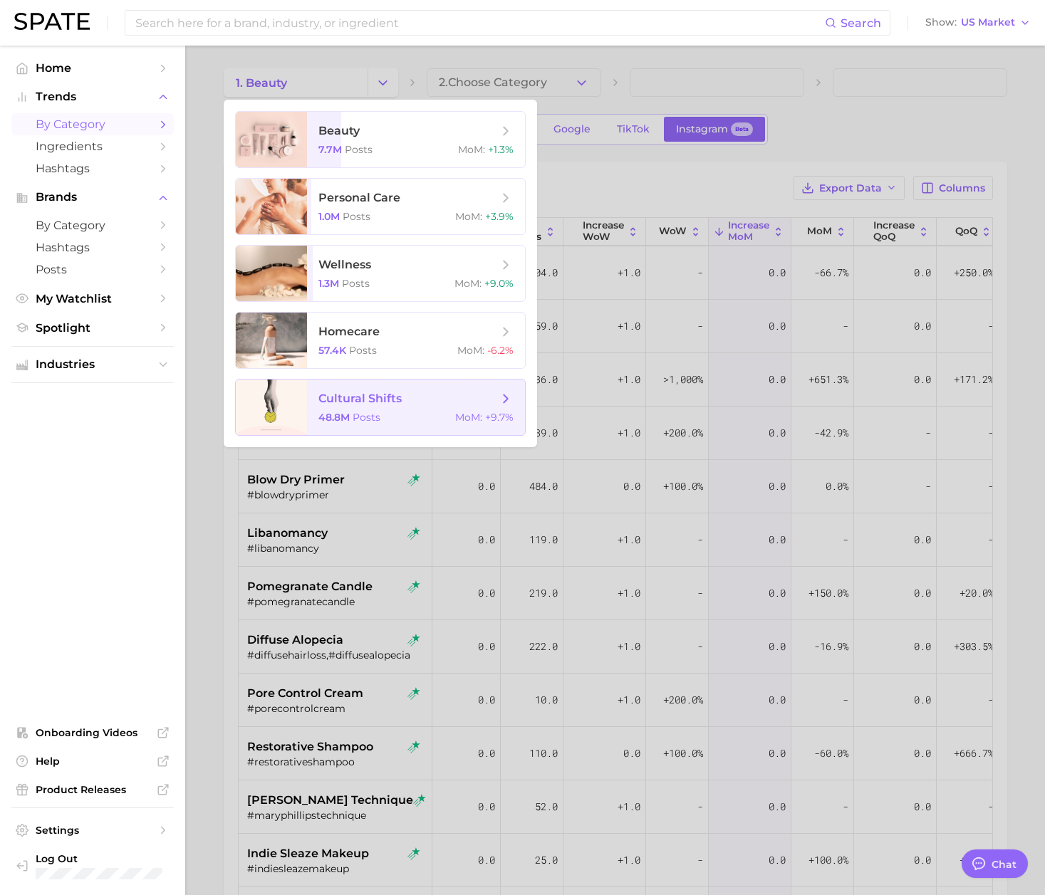
click at [364, 407] on span "cultural shifts 48.8m Posts MoM : +9.7%" at bounding box center [416, 408] width 218 height 56
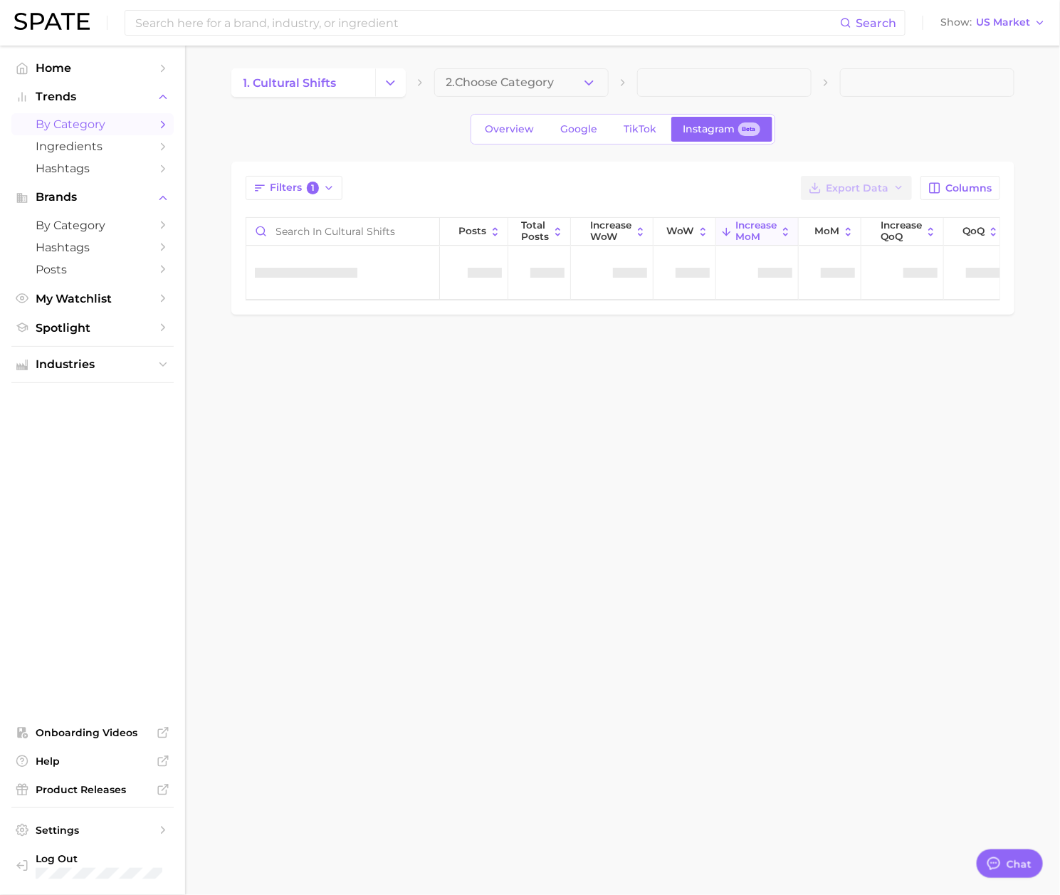
click at [558, 177] on div "Filters 1 Export Data Columns" at bounding box center [623, 188] width 755 height 24
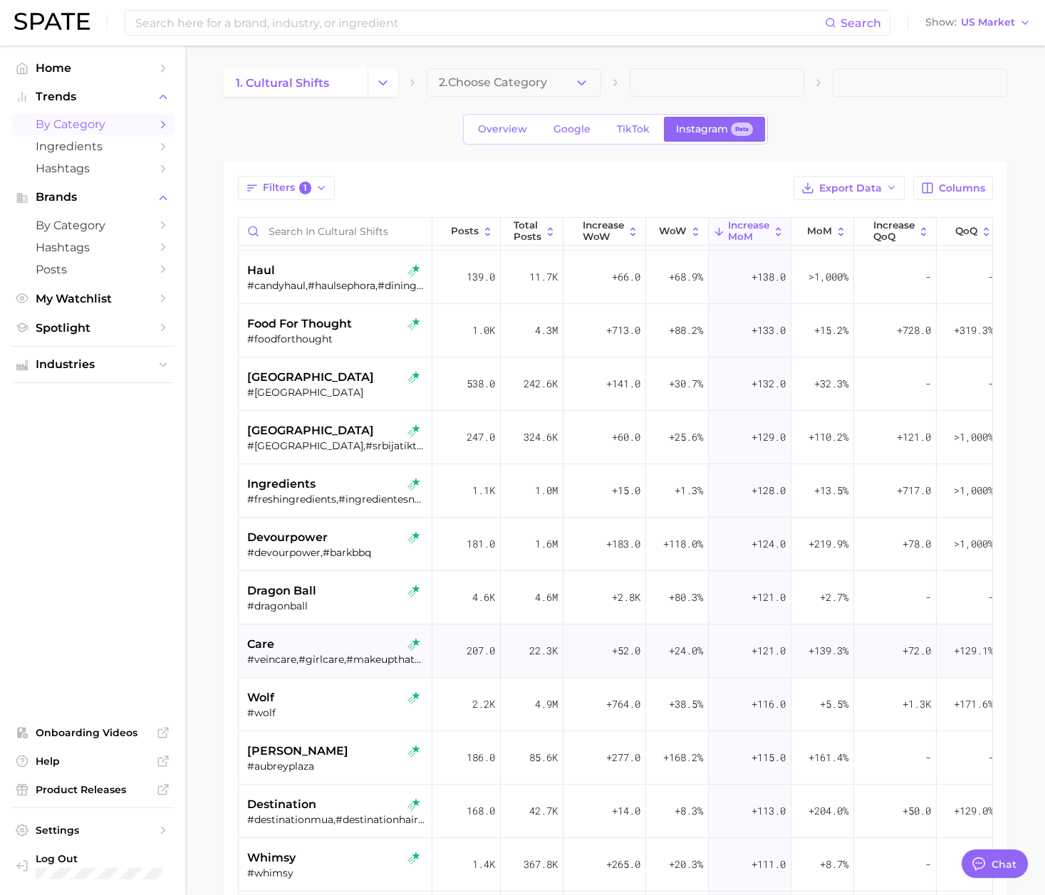
scroll to position [7905, 0]
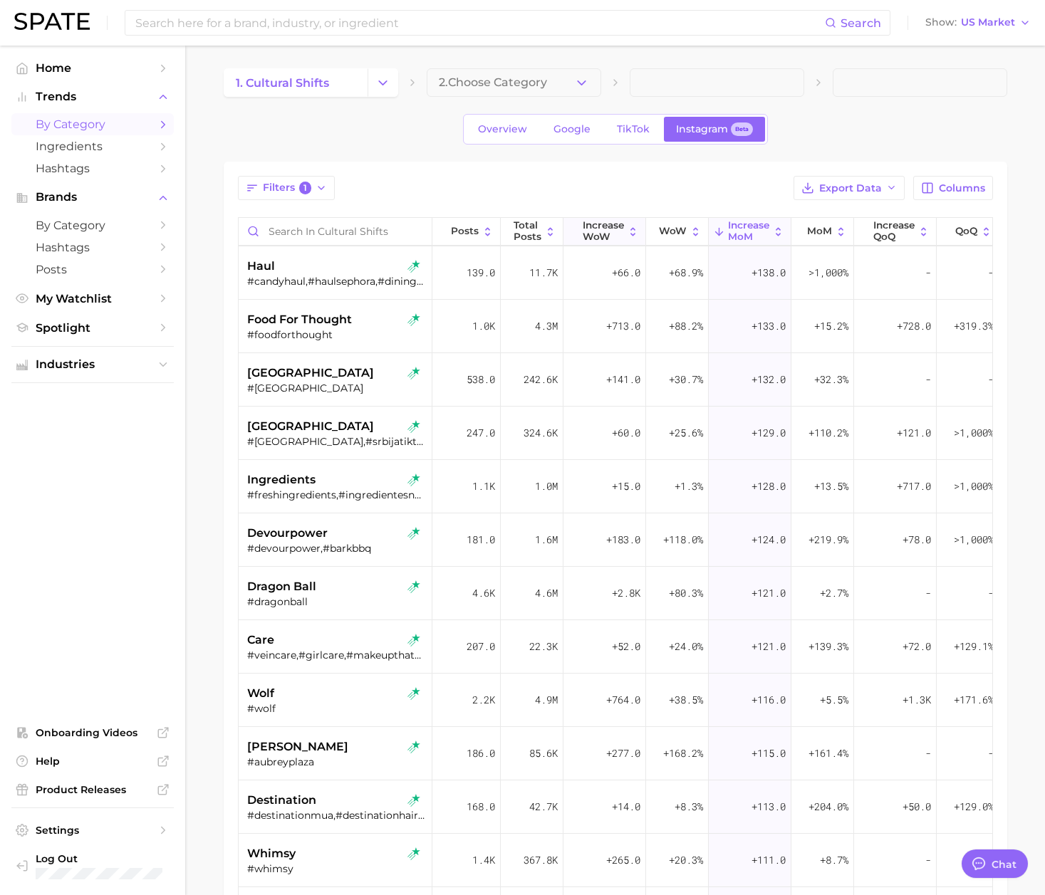
click at [588, 235] on span "Increase WoW" at bounding box center [603, 231] width 41 height 22
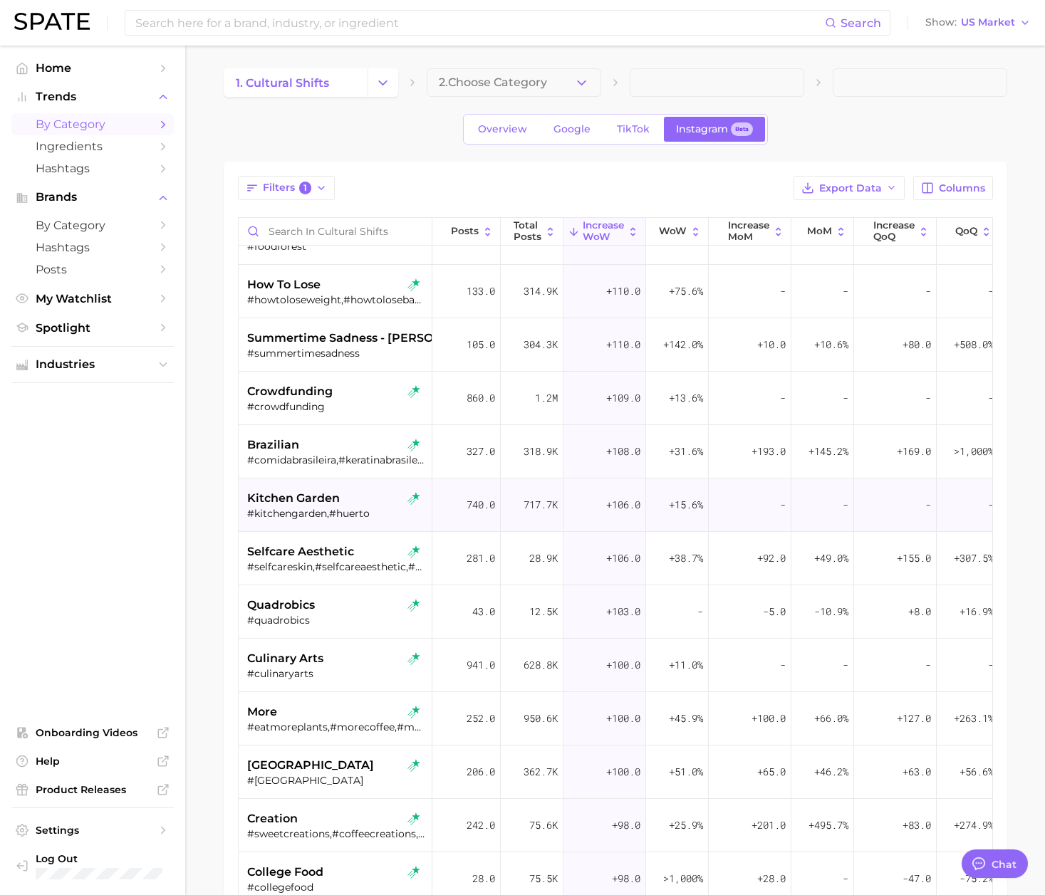
scroll to position [10895, 0]
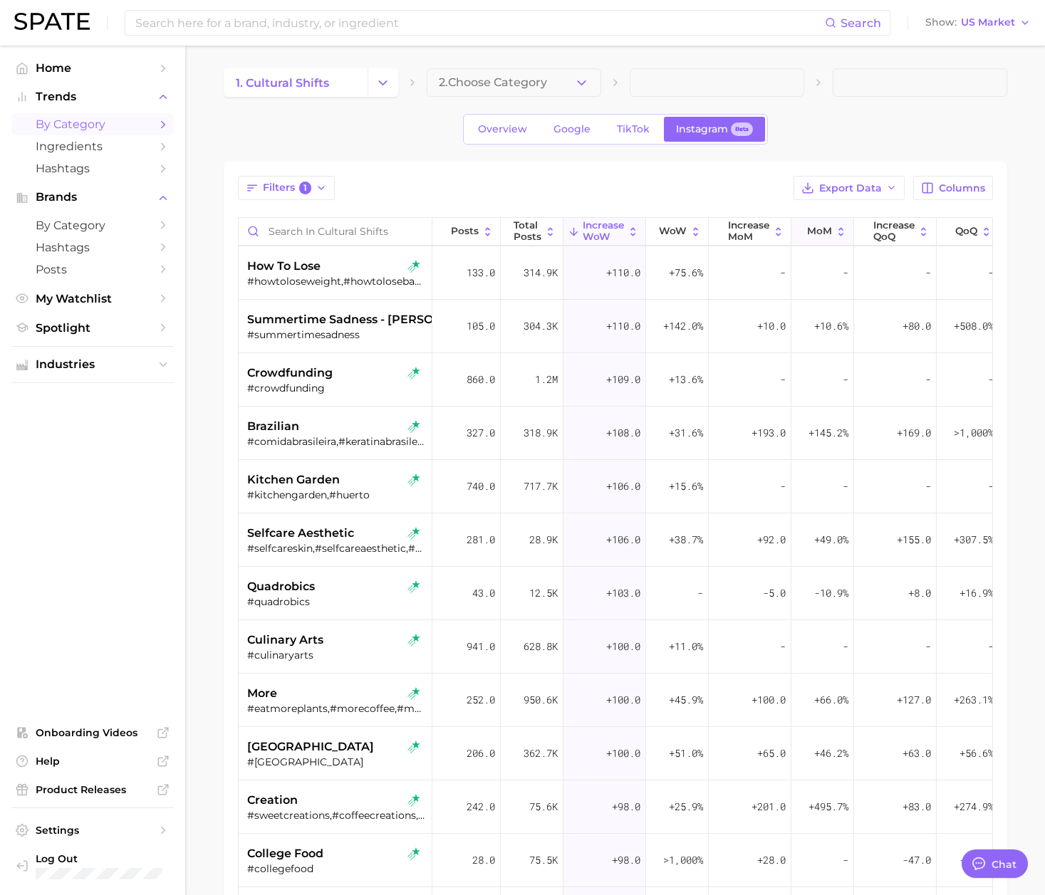
click at [821, 234] on span "MoM" at bounding box center [819, 231] width 25 height 11
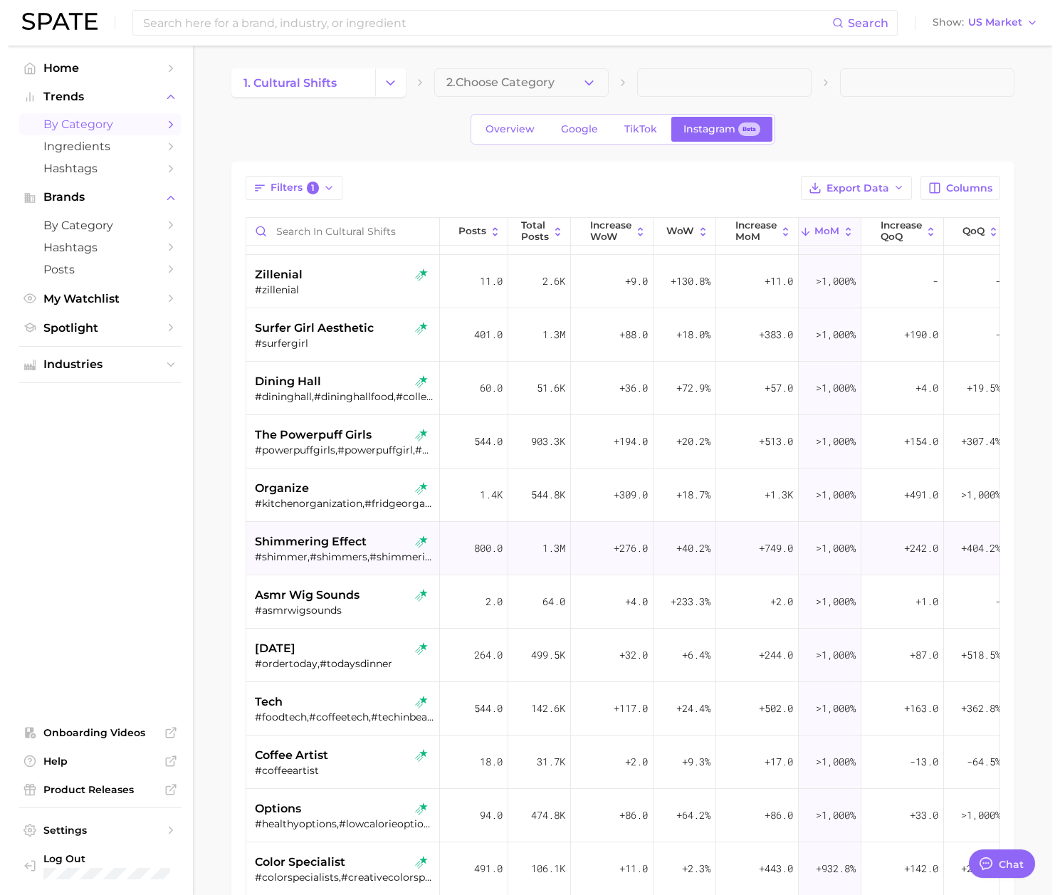
scroll to position [961, 0]
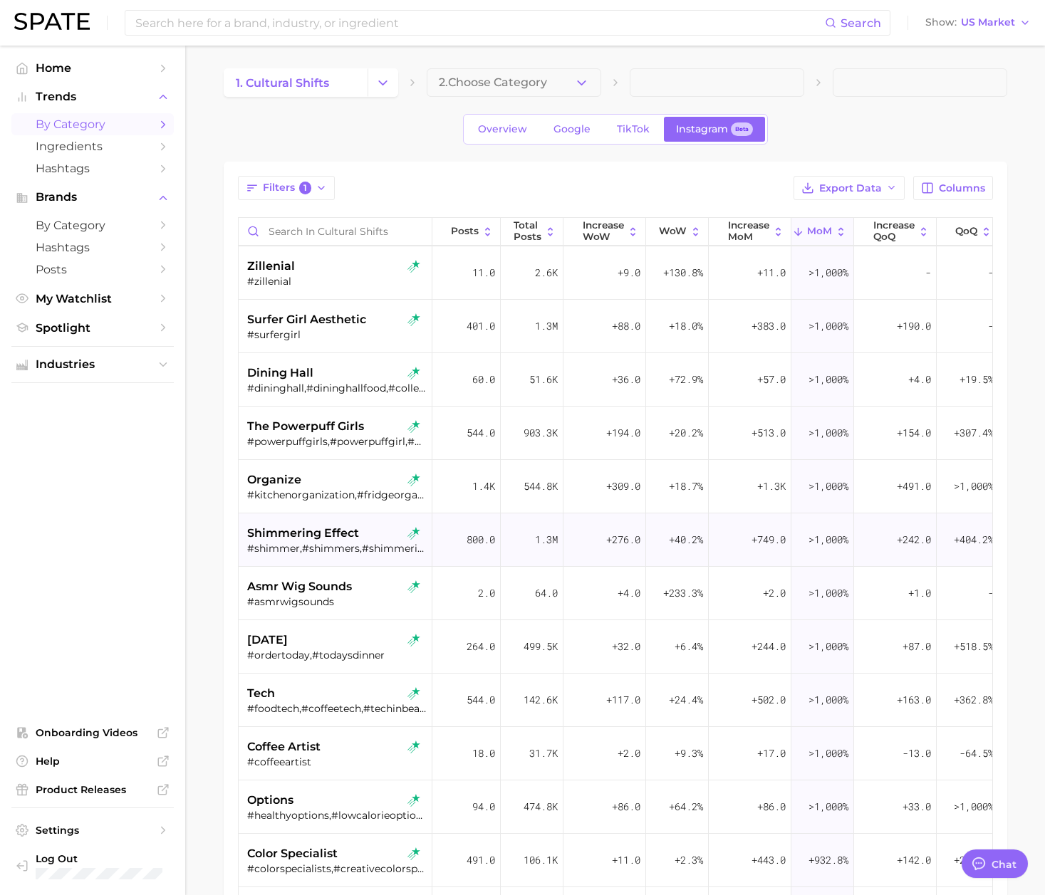
click at [368, 541] on div "shimmering effect" at bounding box center [336, 533] width 179 height 17
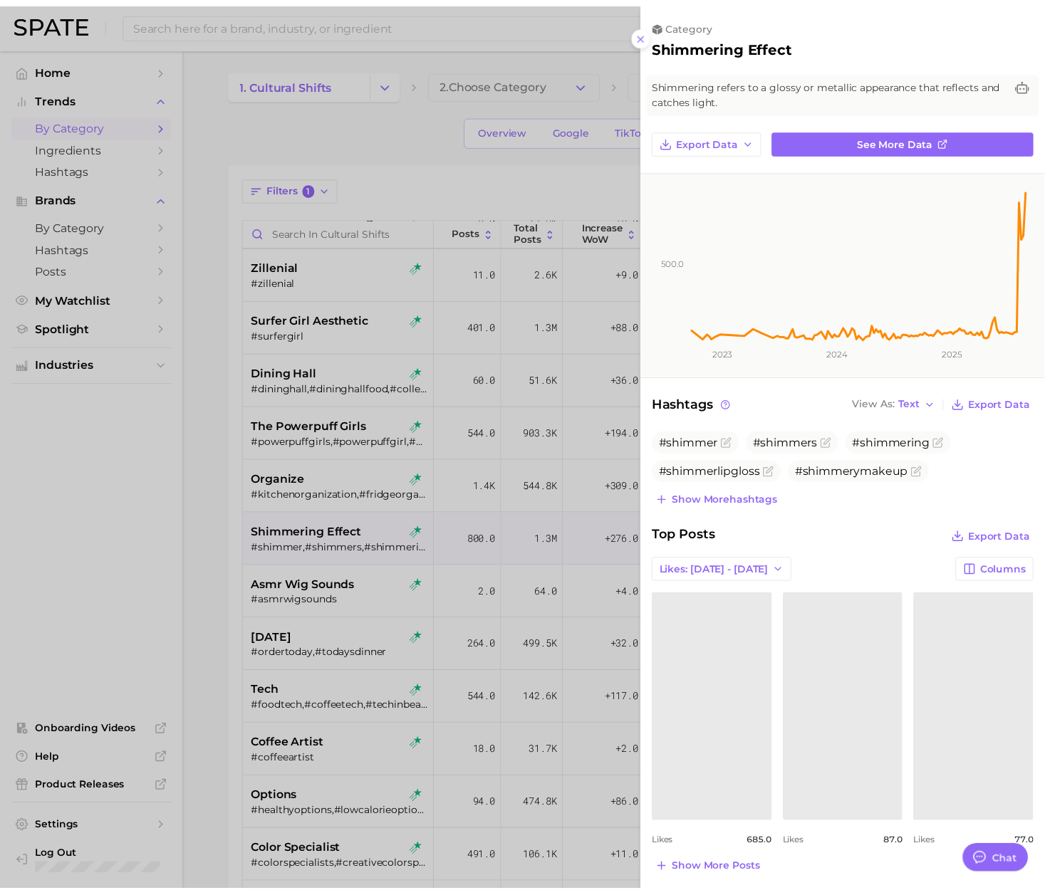
scroll to position [85, 0]
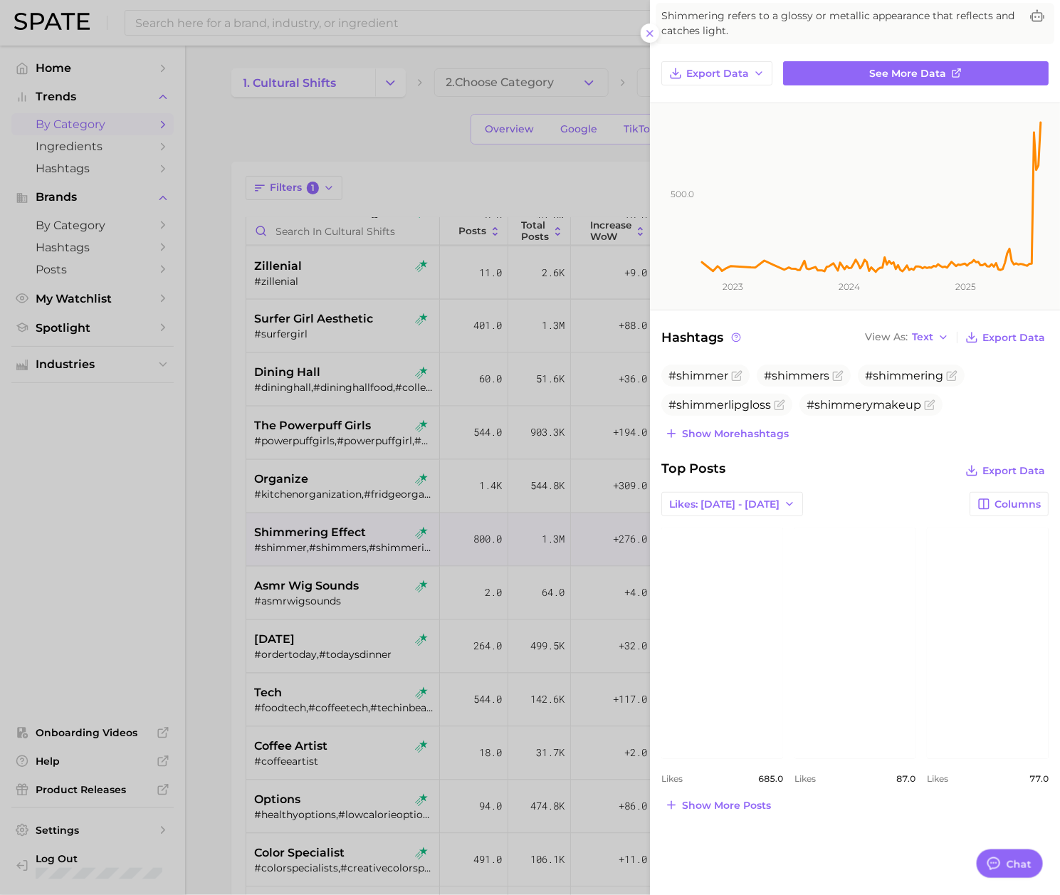
click at [758, 714] on link "view post on Instagram" at bounding box center [723, 643] width 122 height 231
click at [494, 404] on div at bounding box center [530, 447] width 1060 height 895
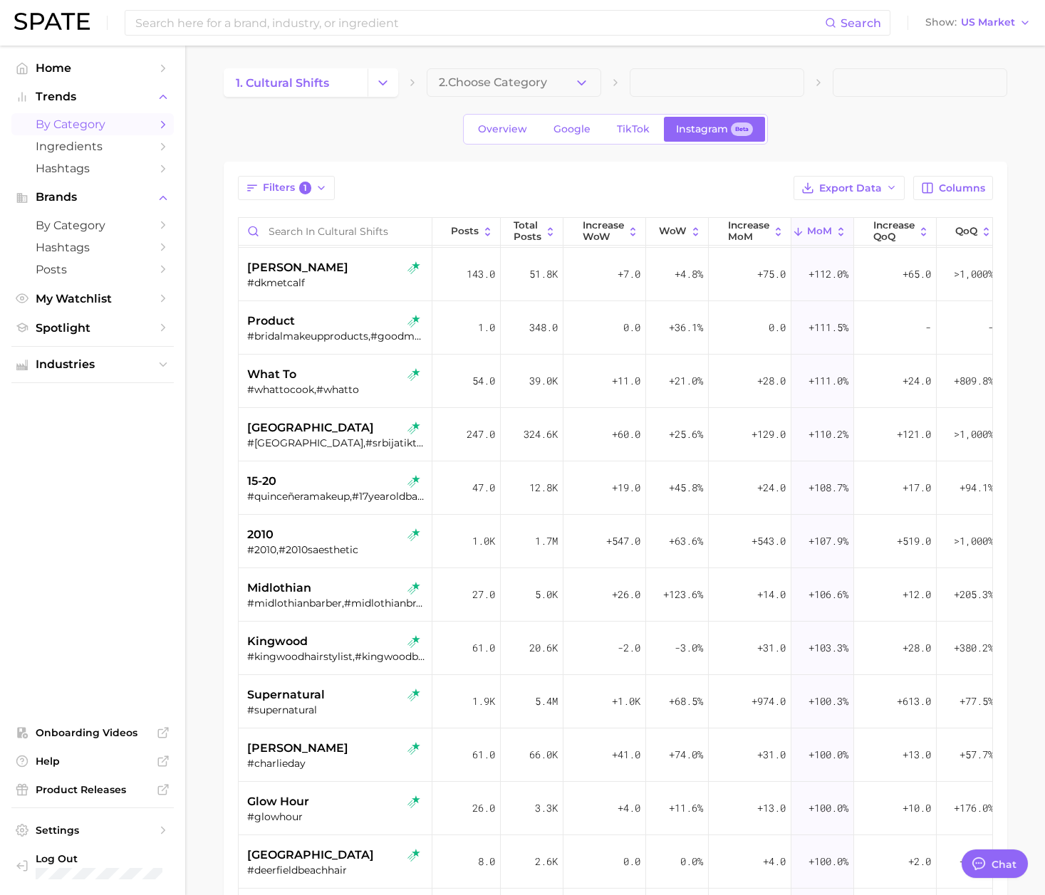
scroll to position [6836, 0]
click at [661, 233] on span "WoW" at bounding box center [673, 231] width 28 height 11
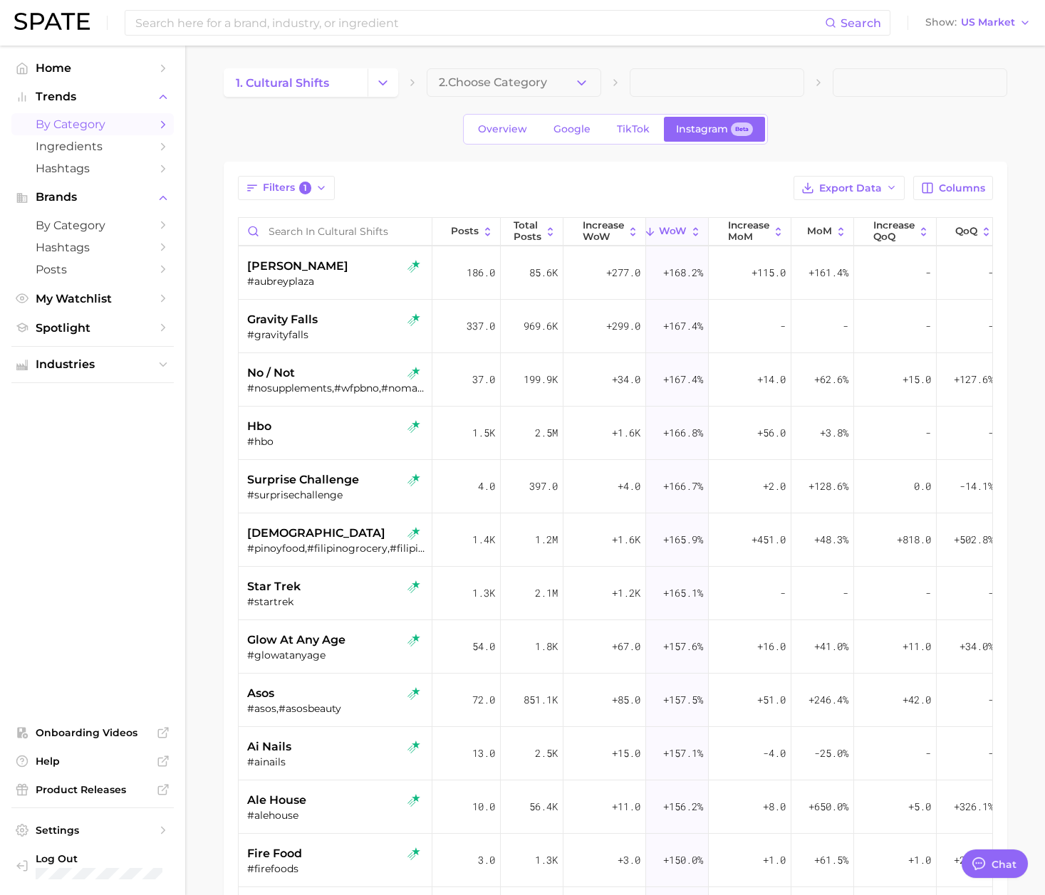
scroll to position [3952, 0]
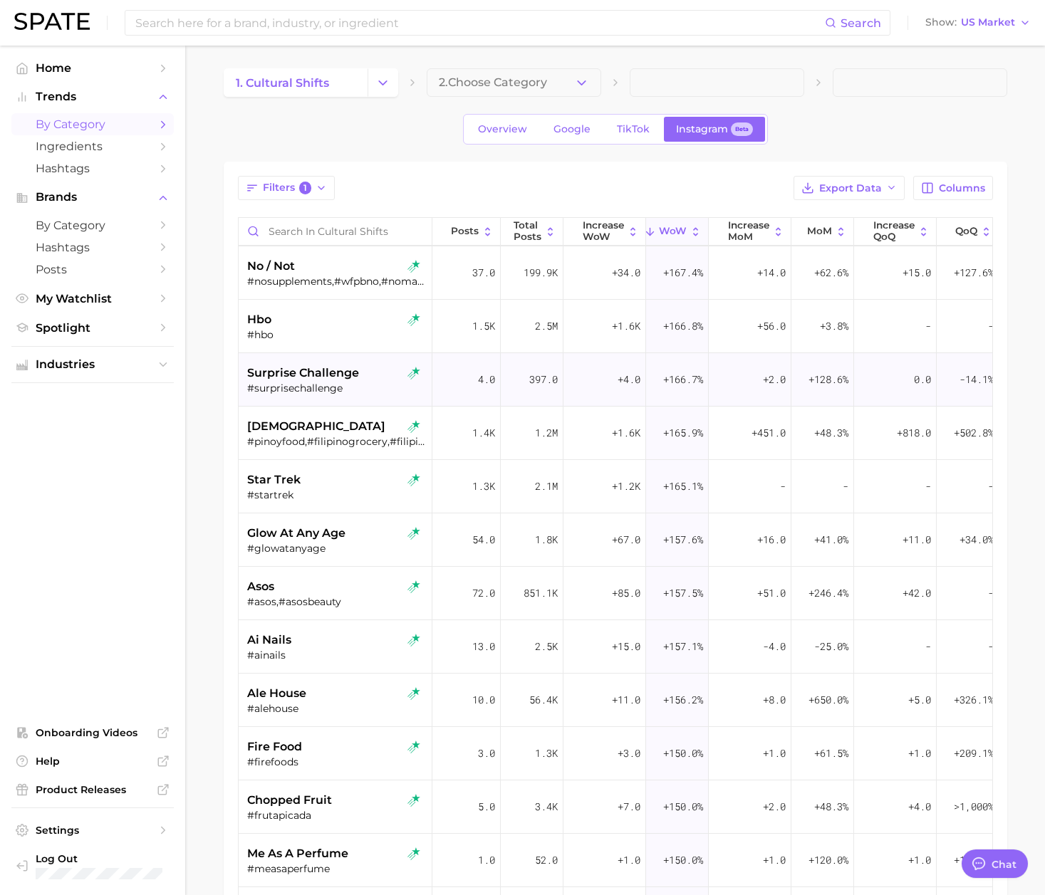
click at [320, 368] on span "surprise challenge" at bounding box center [303, 373] width 112 height 17
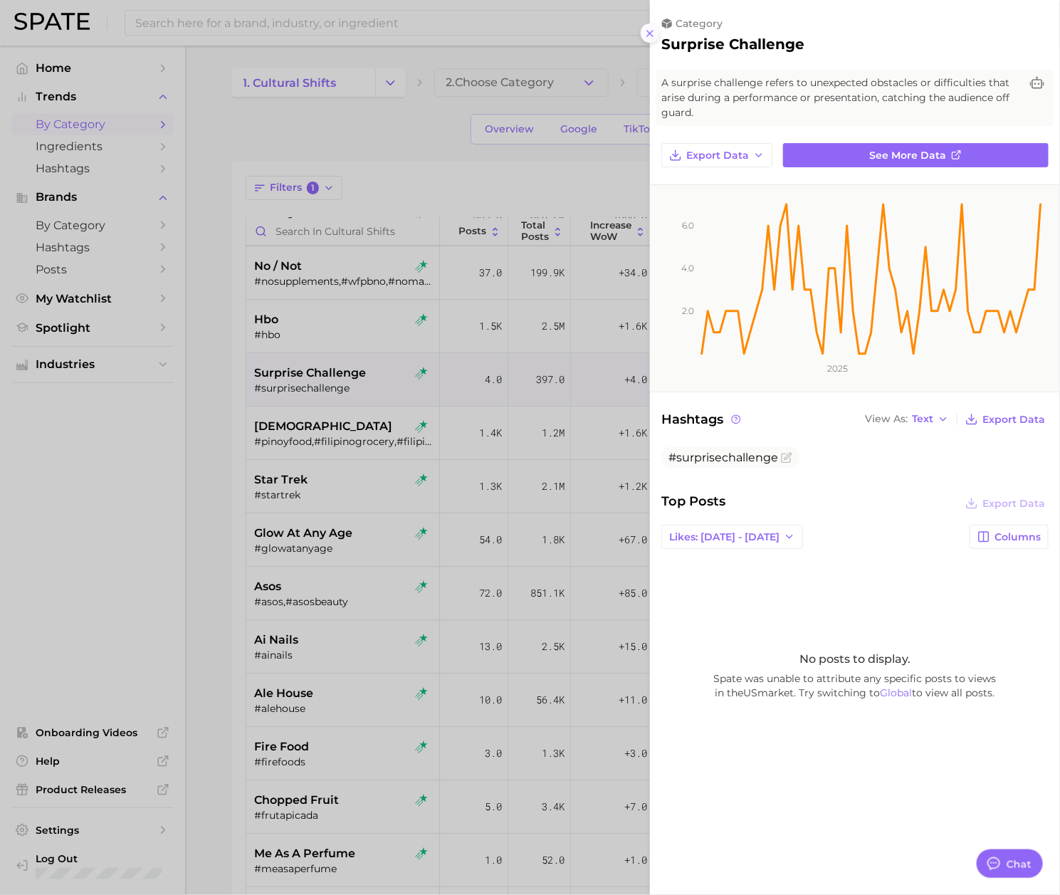
click at [652, 28] on icon at bounding box center [649, 33] width 11 height 11
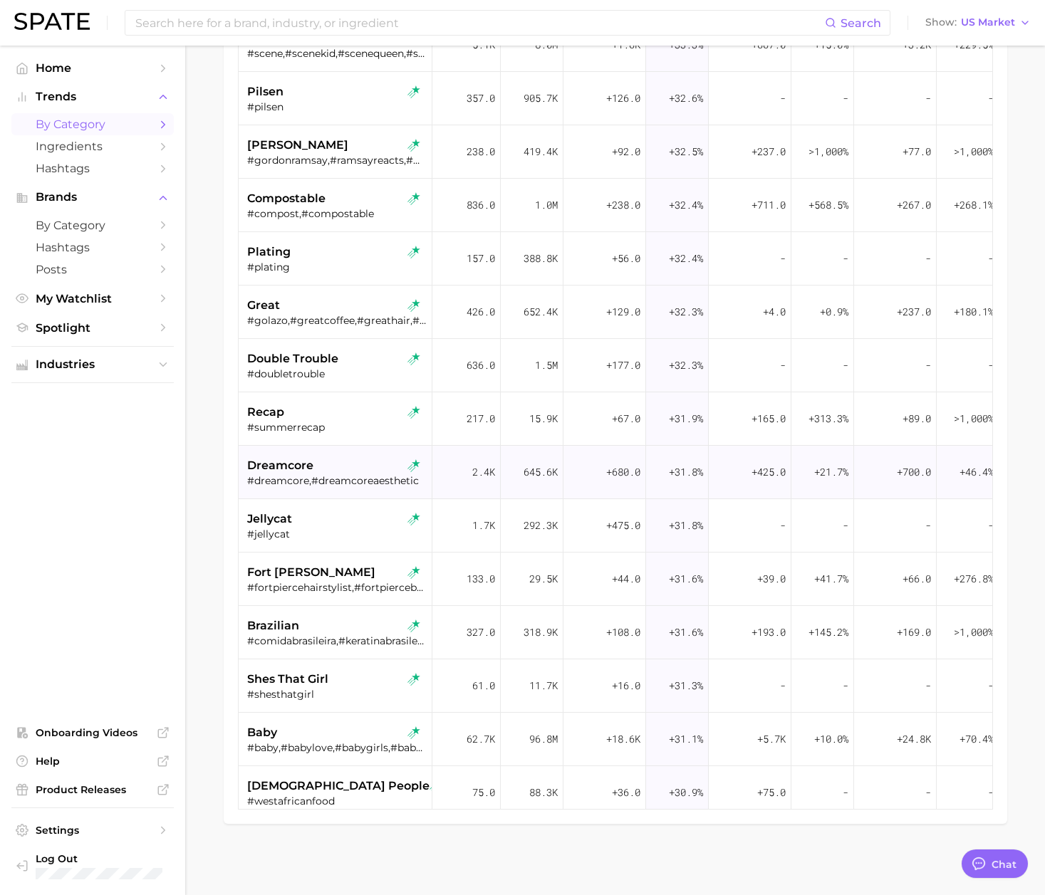
scroll to position [16664, 0]
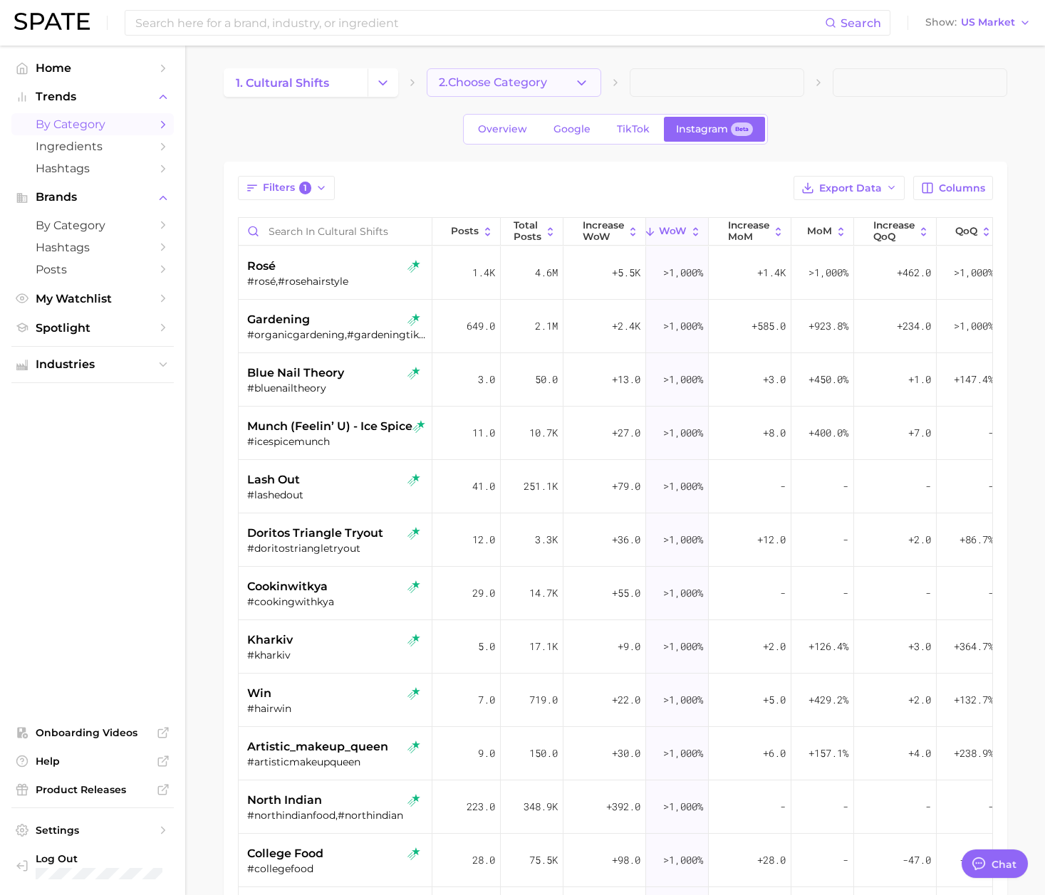
click at [484, 85] on span "2. Choose Category" at bounding box center [493, 82] width 108 height 13
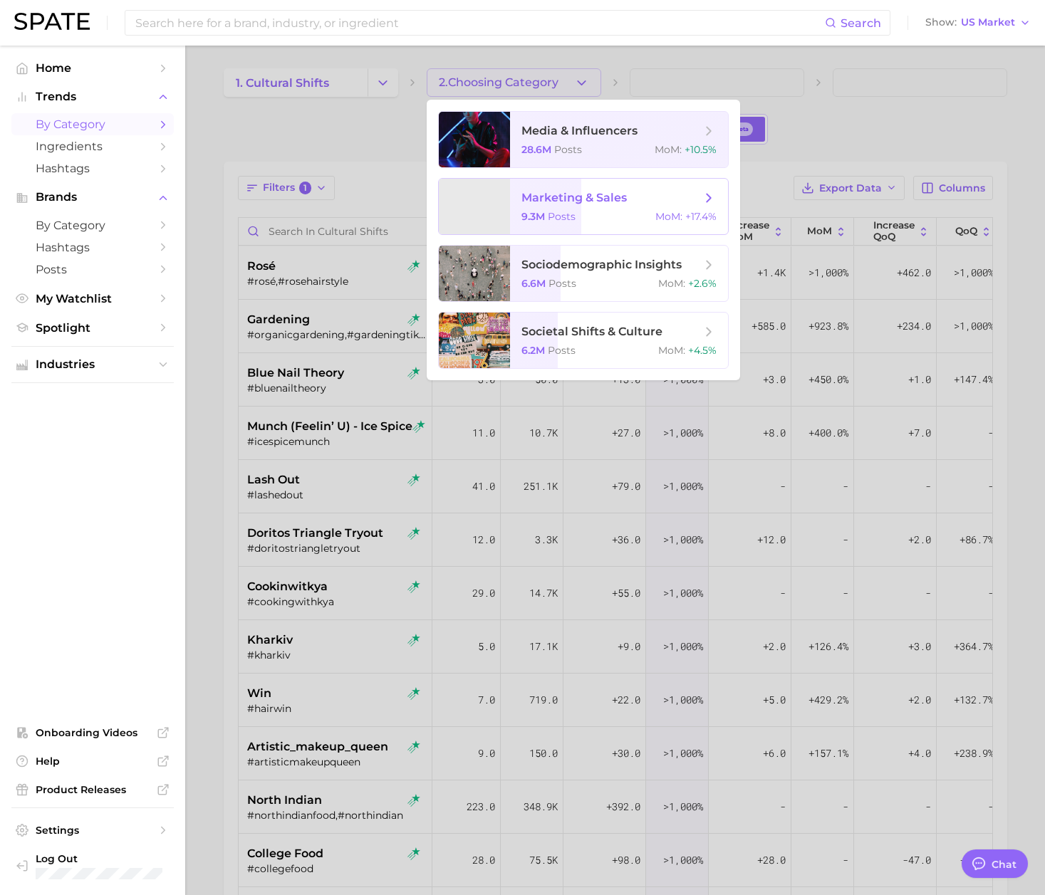
click at [874, 150] on div at bounding box center [522, 447] width 1045 height 895
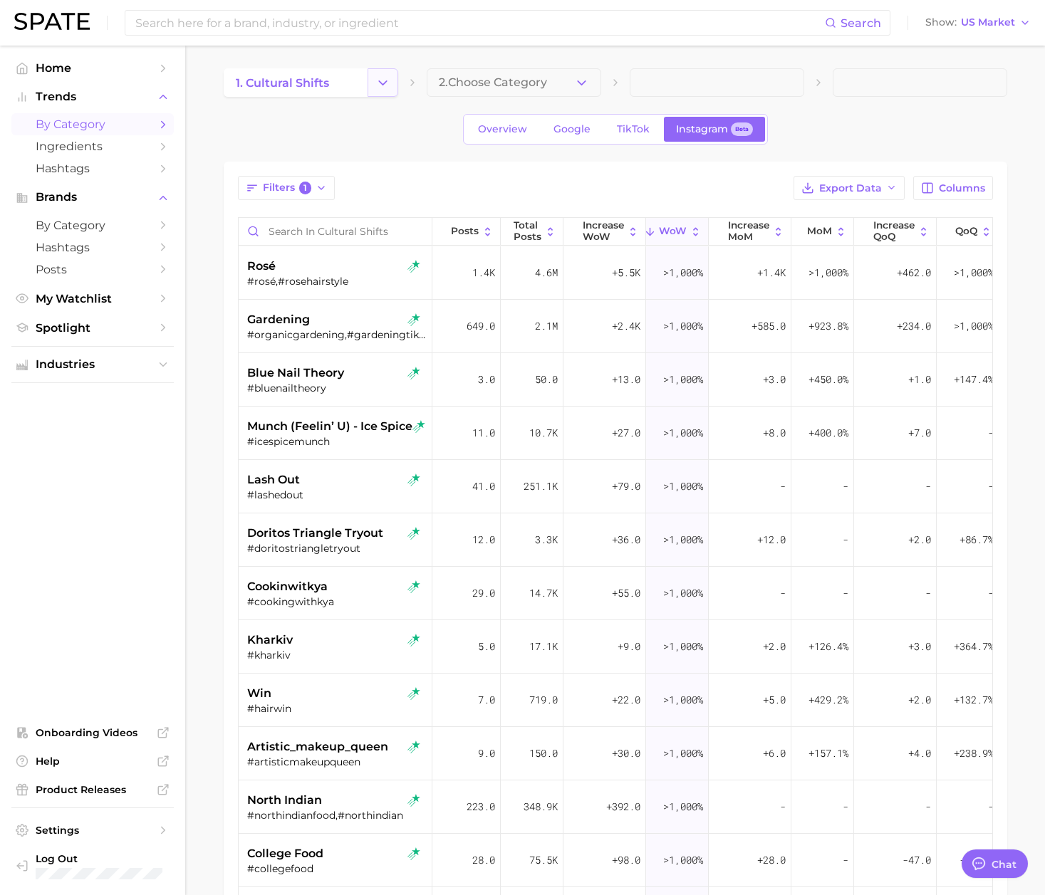
click at [370, 81] on button "Change Category" at bounding box center [382, 82] width 31 height 28
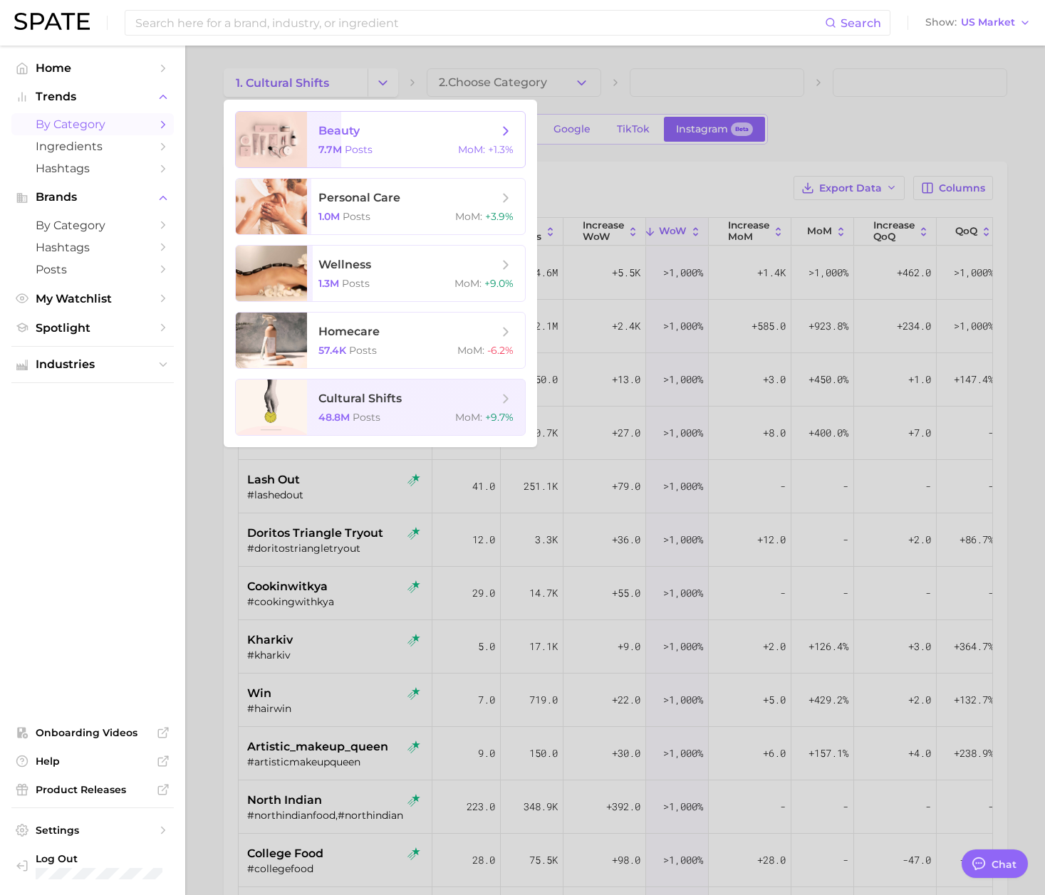
click at [345, 144] on span "Posts" at bounding box center [359, 149] width 28 height 13
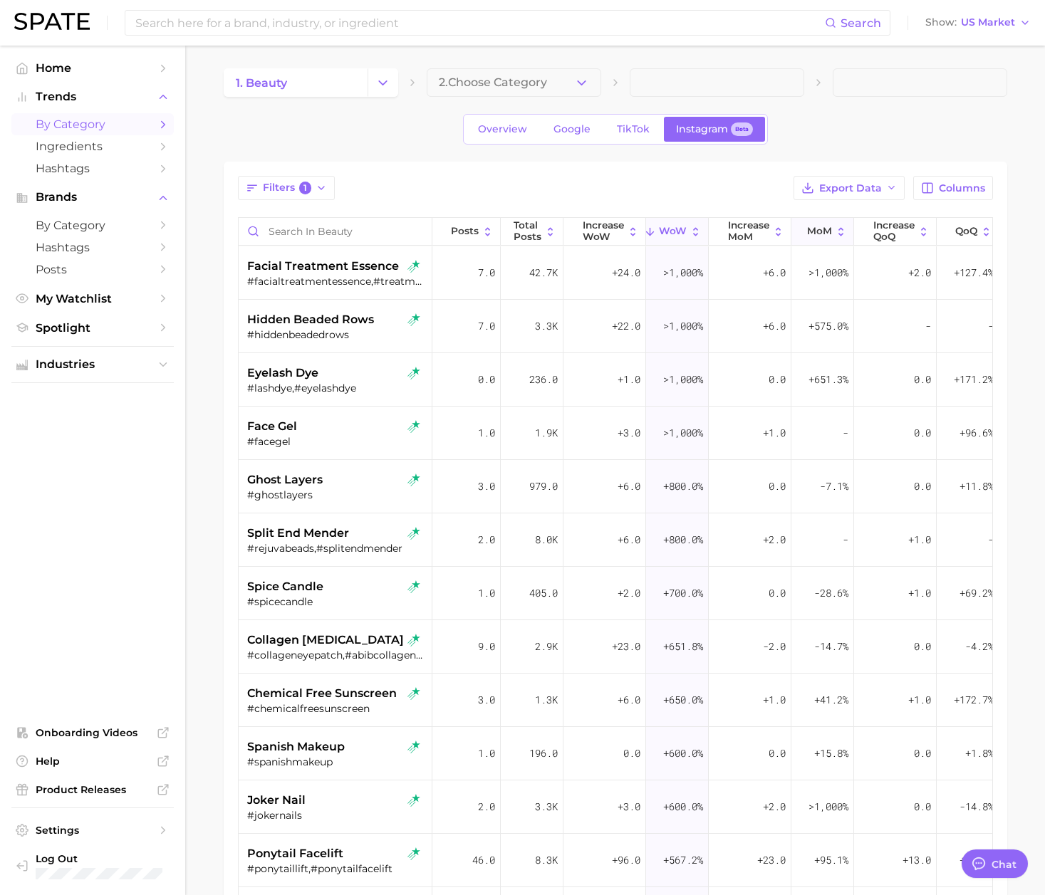
click at [827, 231] on span "MoM" at bounding box center [819, 231] width 25 height 11
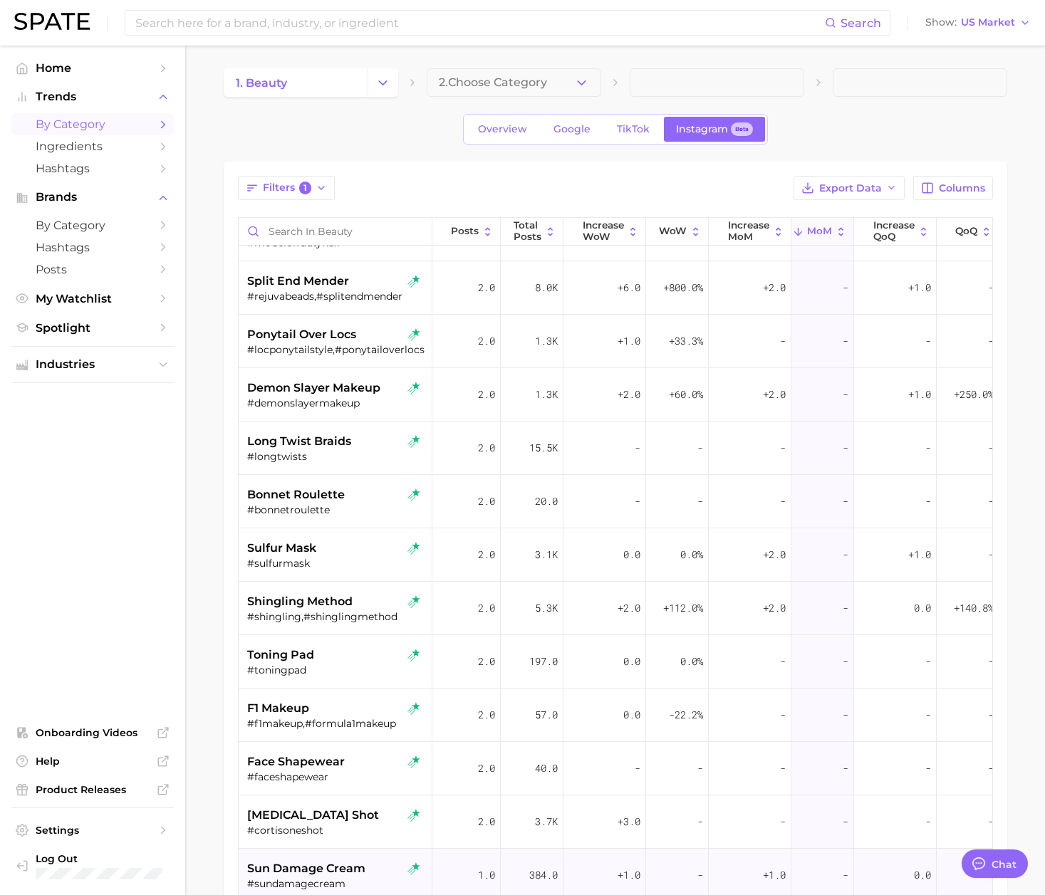
scroll to position [15382, 0]
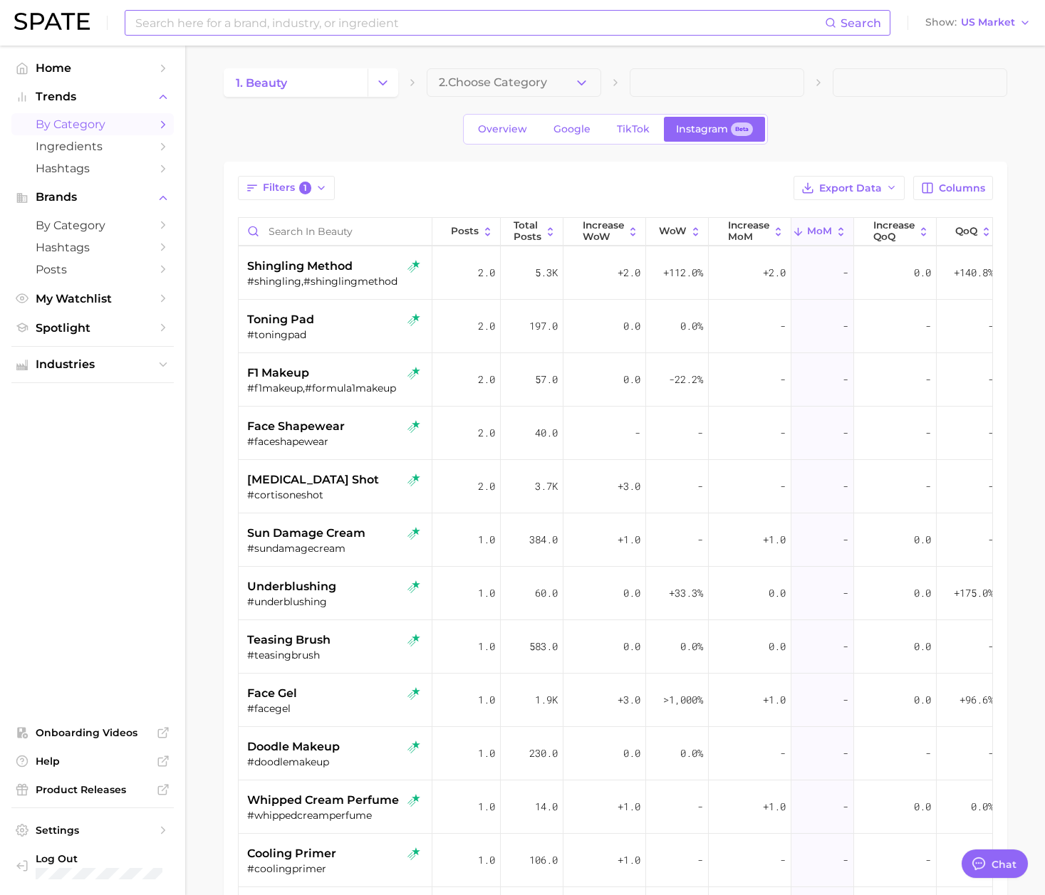
drag, startPoint x: 302, startPoint y: 4, endPoint x: 301, endPoint y: 14, distance: 9.3
click at [302, 4] on div "Search Show US Market" at bounding box center [522, 23] width 1016 height 46
click at [301, 16] on input at bounding box center [479, 23] width 691 height 24
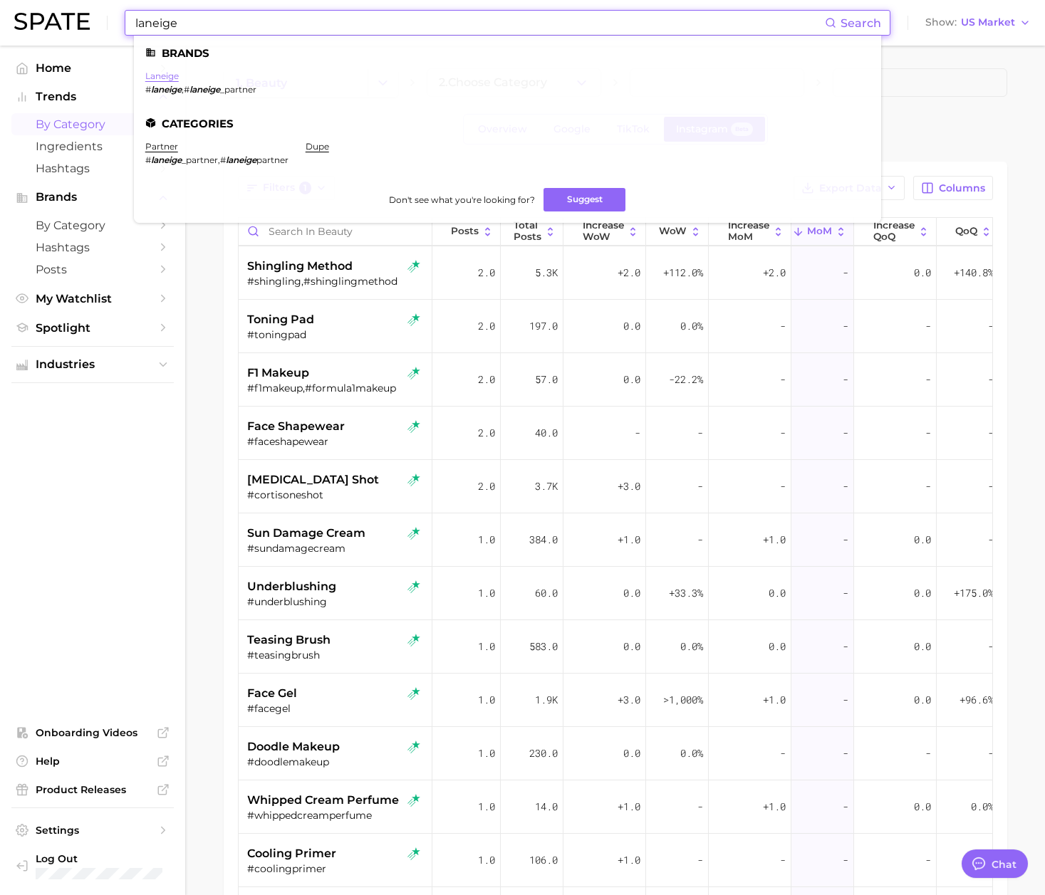
type input "laneige"
click at [165, 73] on link "laneige" at bounding box center [161, 76] width 33 height 11
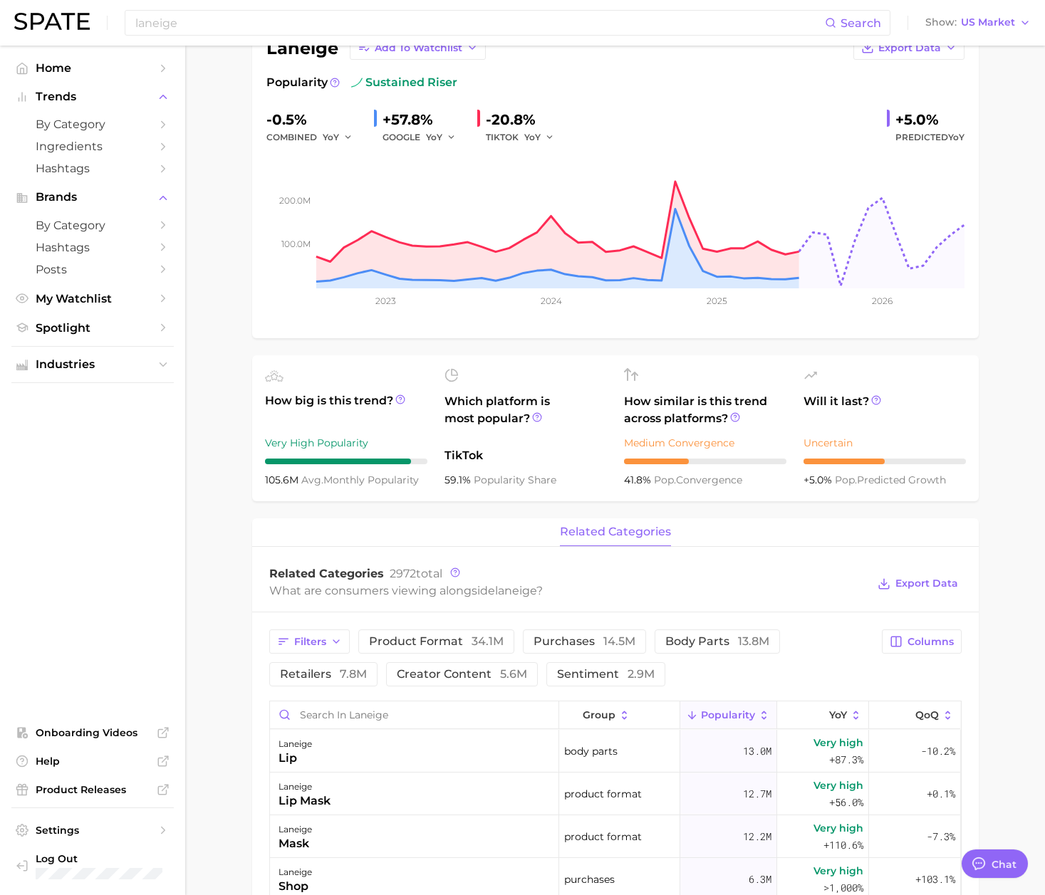
scroll to position [107, 0]
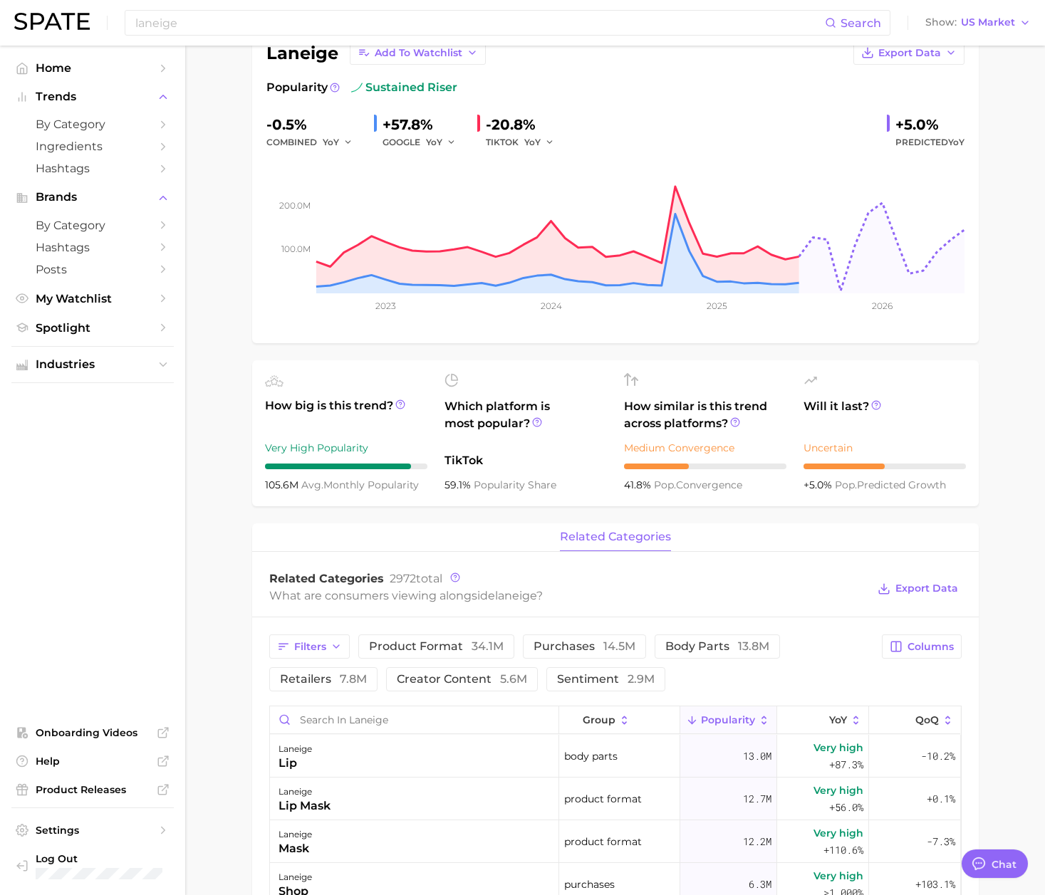
click at [770, 601] on div "What are consumers viewing alongside laneige ?" at bounding box center [568, 595] width 598 height 19
click at [906, 724] on line at bounding box center [906, 719] width 0 height 7
click at [663, 531] on span "related categories" at bounding box center [615, 537] width 111 height 13
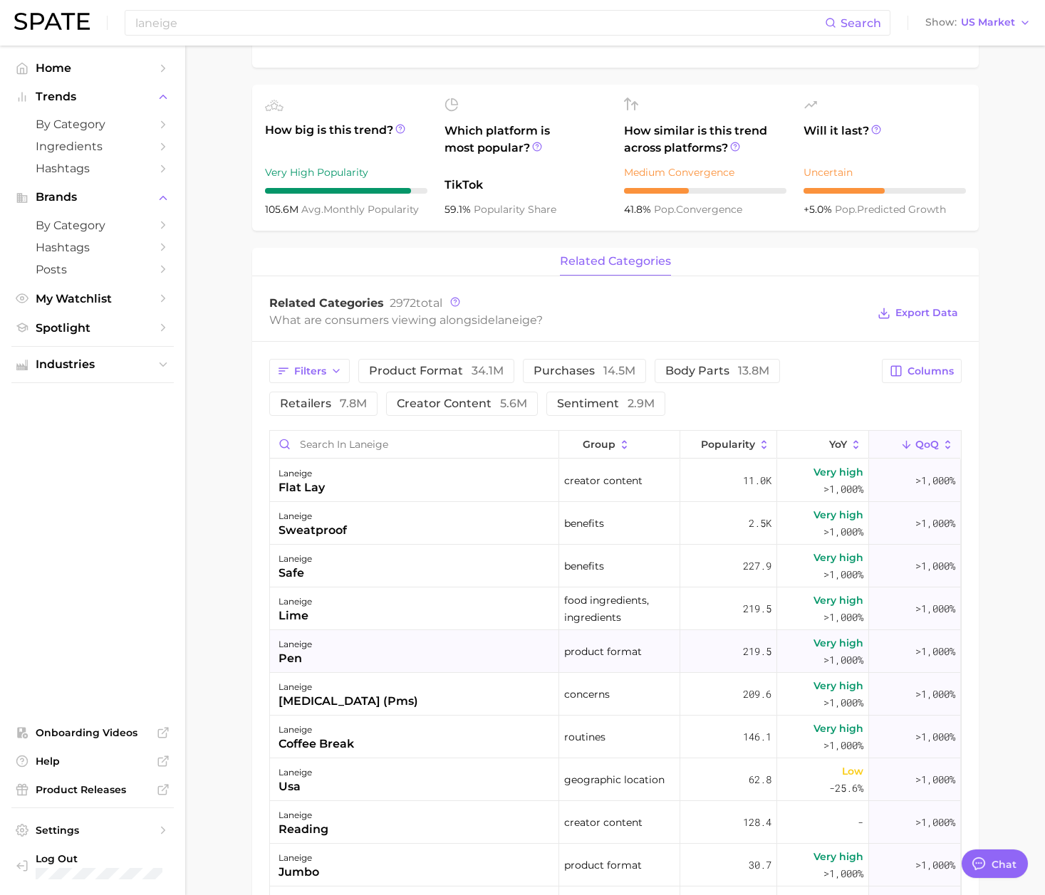
scroll to position [427, 0]
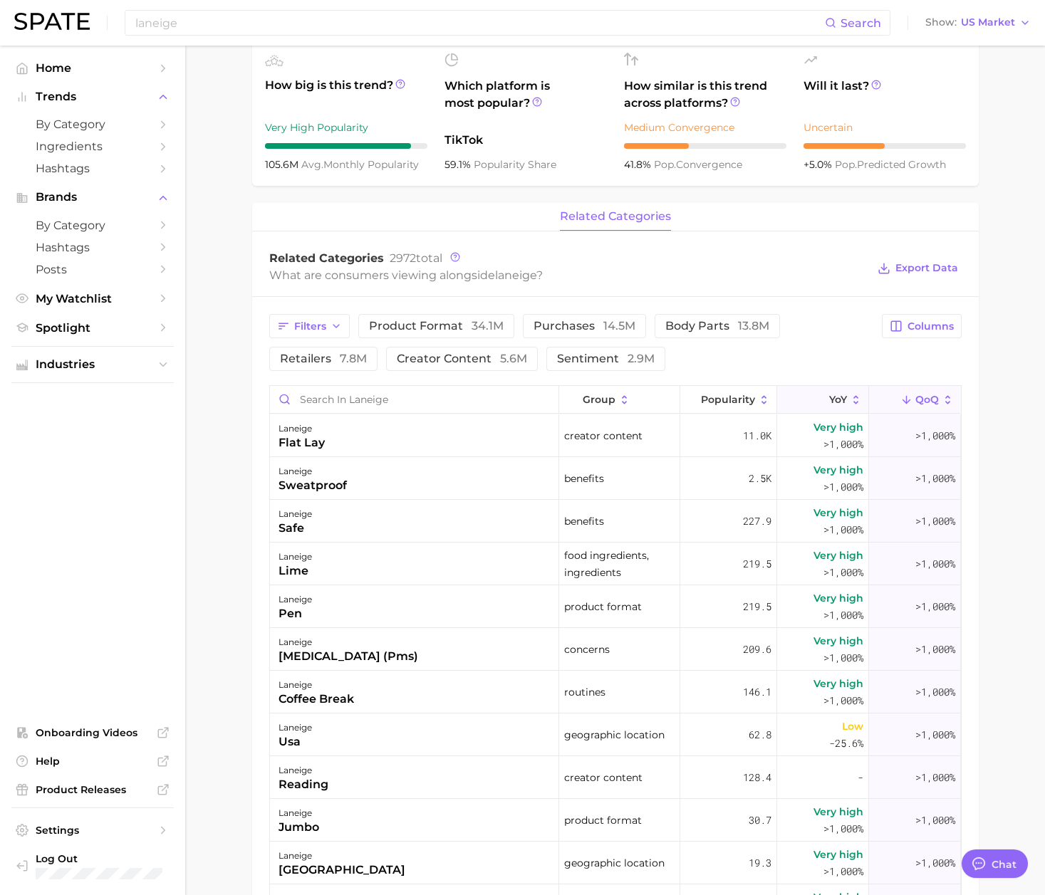
click at [829, 402] on span "YoY" at bounding box center [838, 399] width 18 height 11
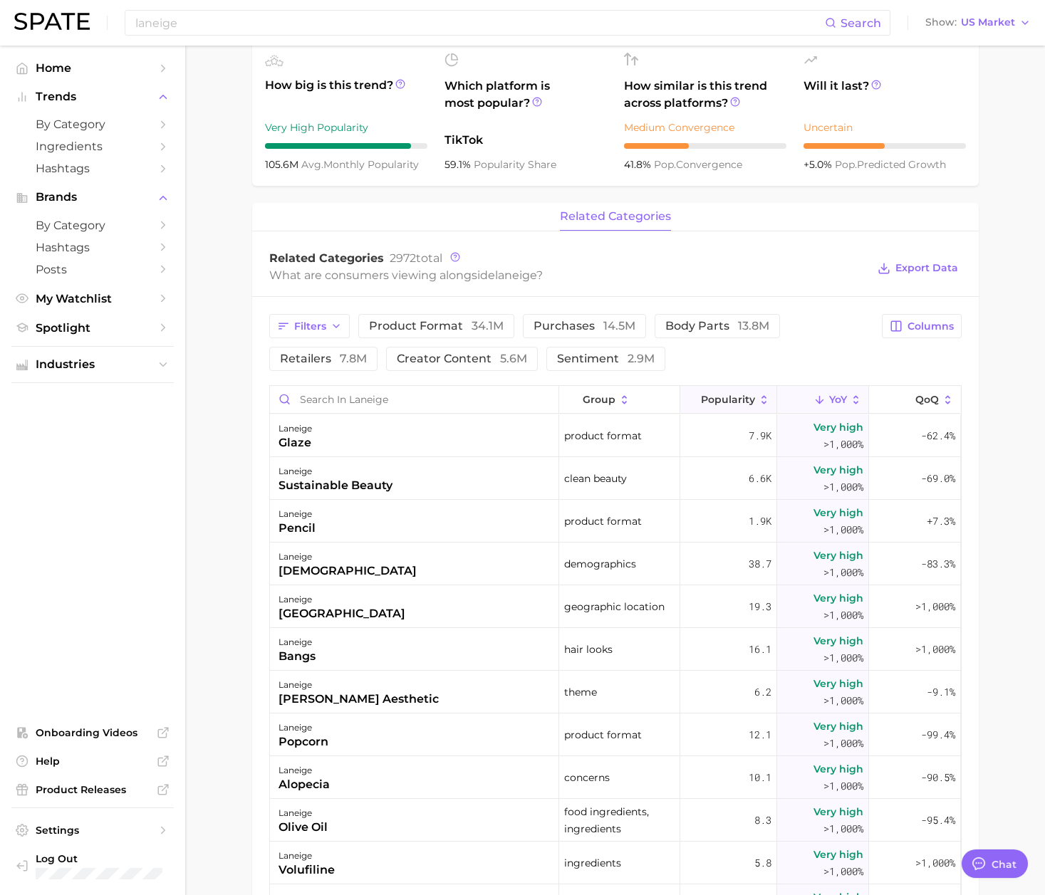
click at [738, 396] on span "Popularity" at bounding box center [728, 399] width 54 height 11
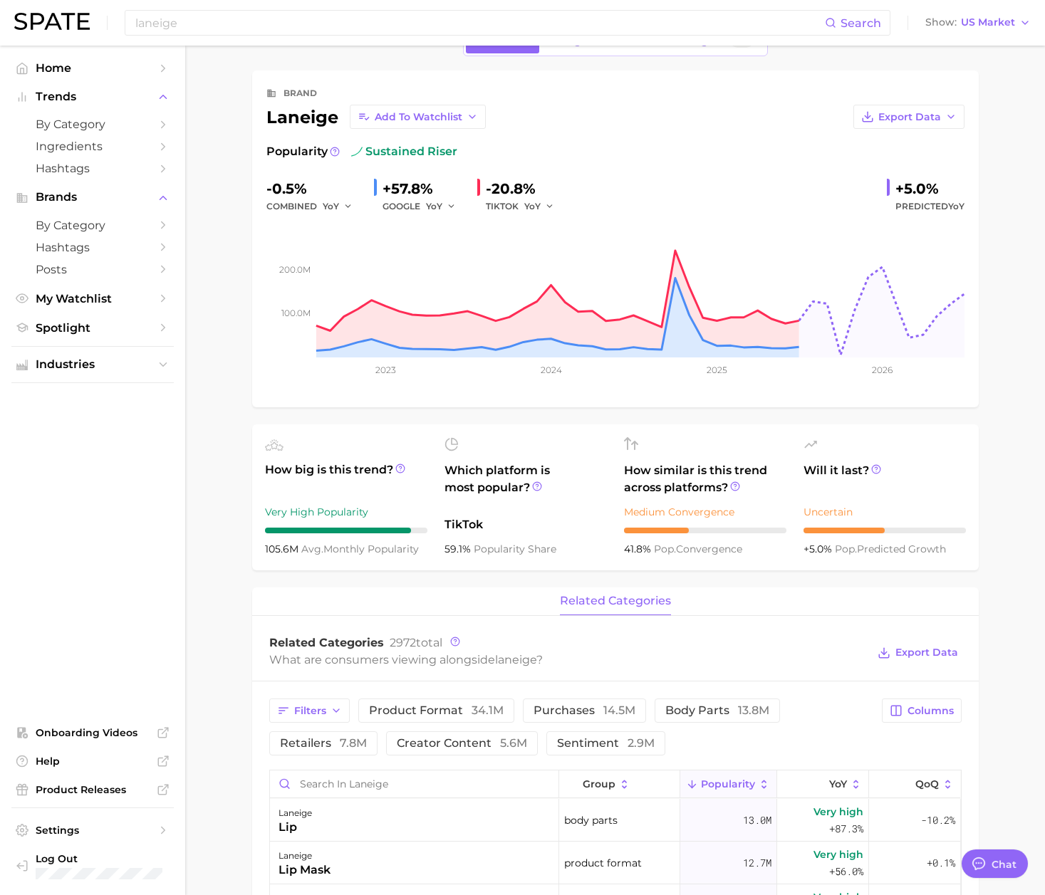
scroll to position [0, 0]
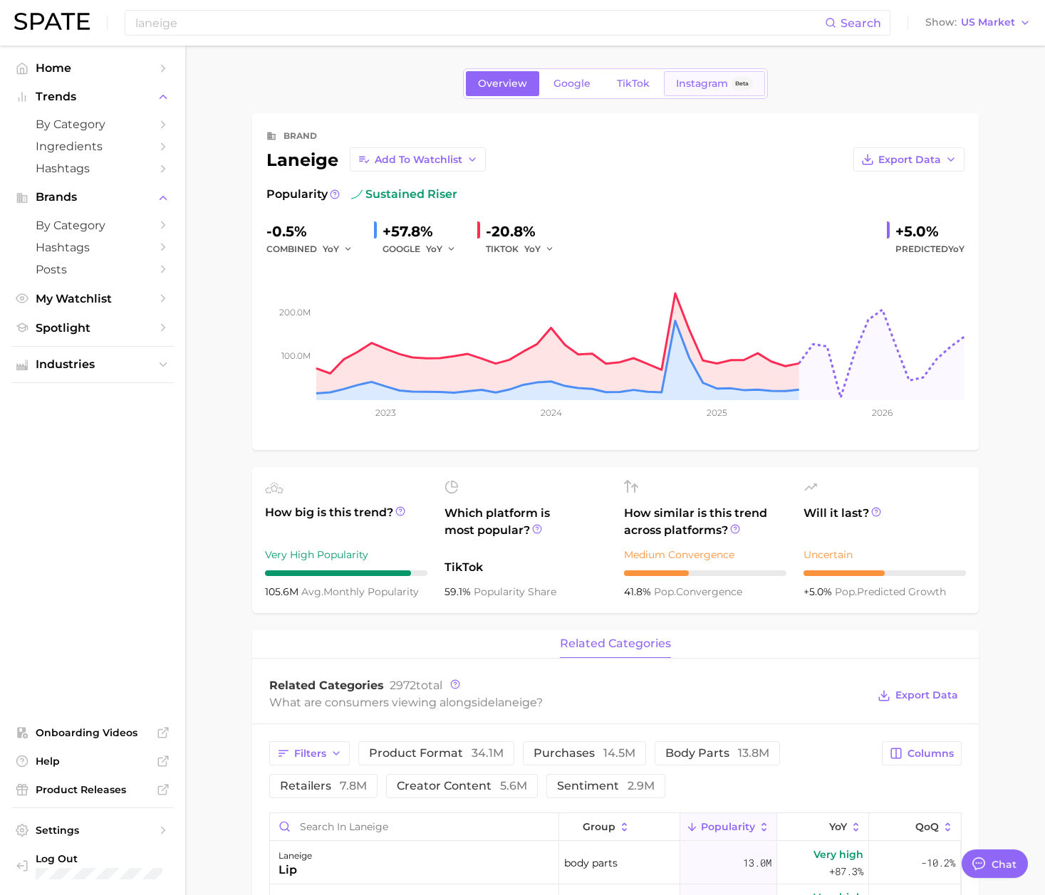
click at [680, 80] on span "Instagram" at bounding box center [702, 84] width 52 height 12
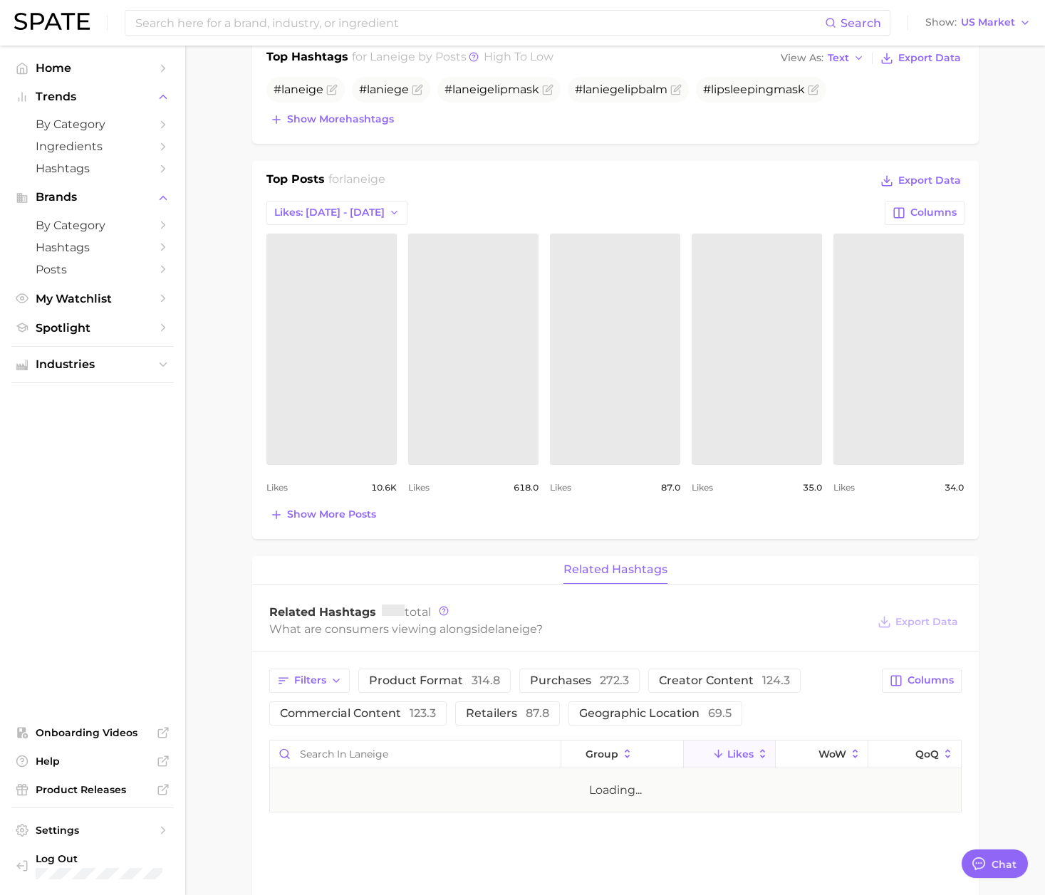
scroll to position [748, 0]
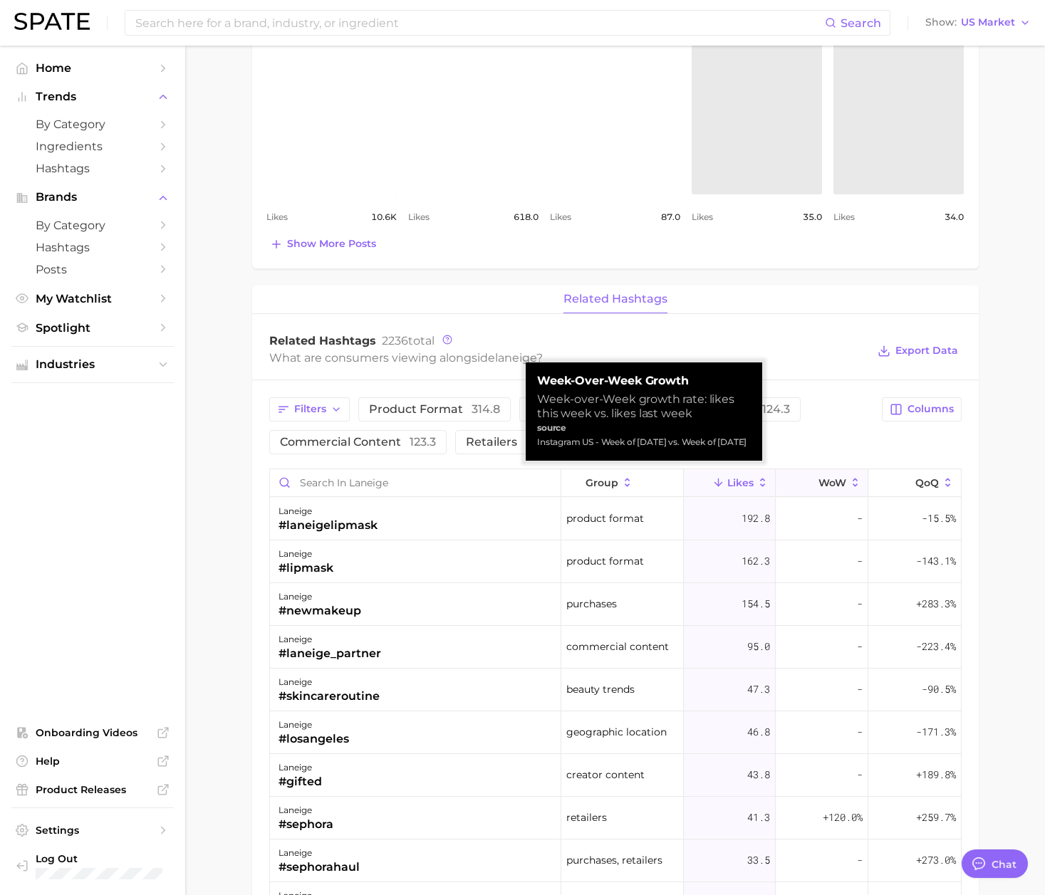
click at [818, 489] on span "WoW" at bounding box center [832, 482] width 28 height 11
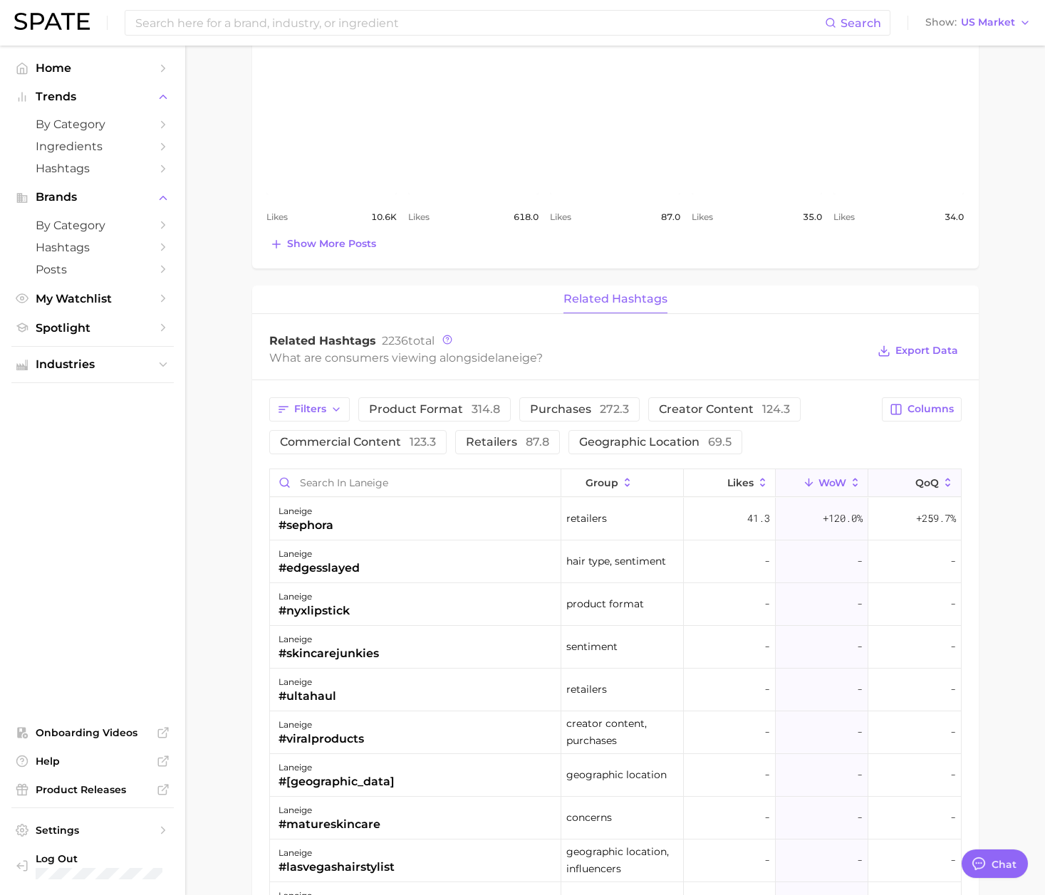
click at [900, 489] on icon at bounding box center [906, 482] width 13 height 13
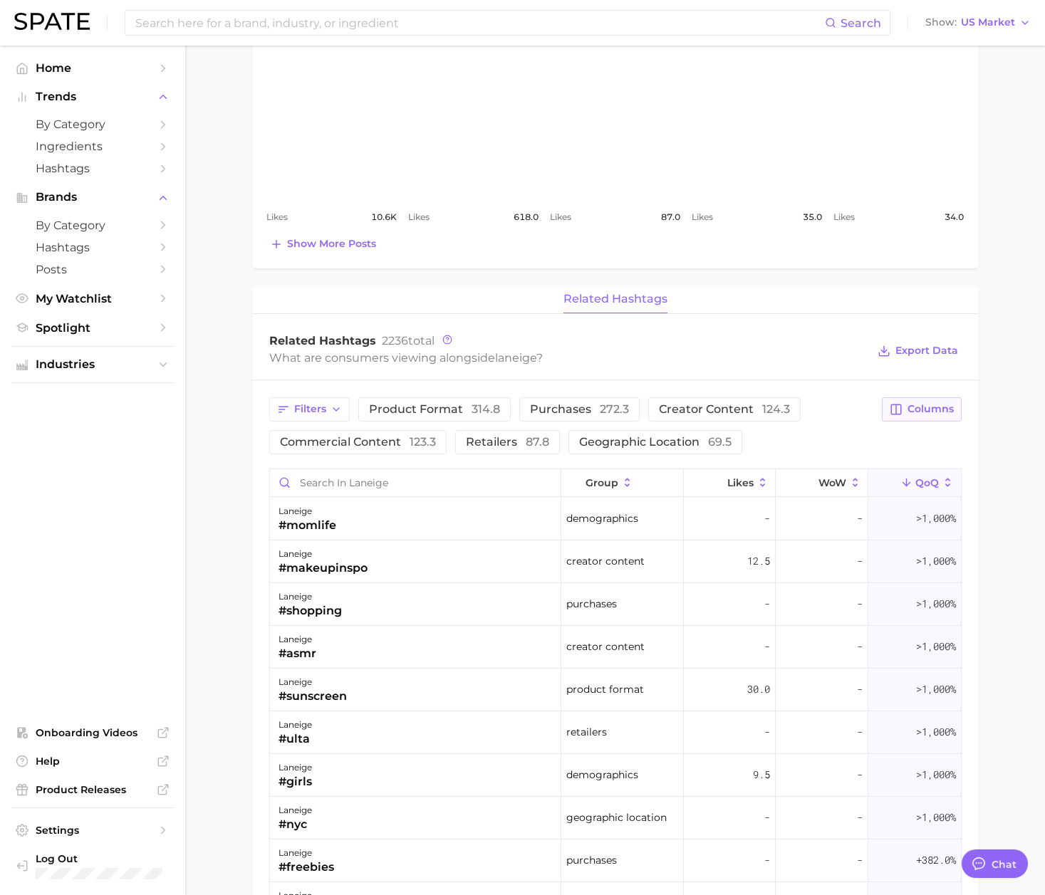
click at [921, 415] on span "Columns" at bounding box center [930, 409] width 46 height 12
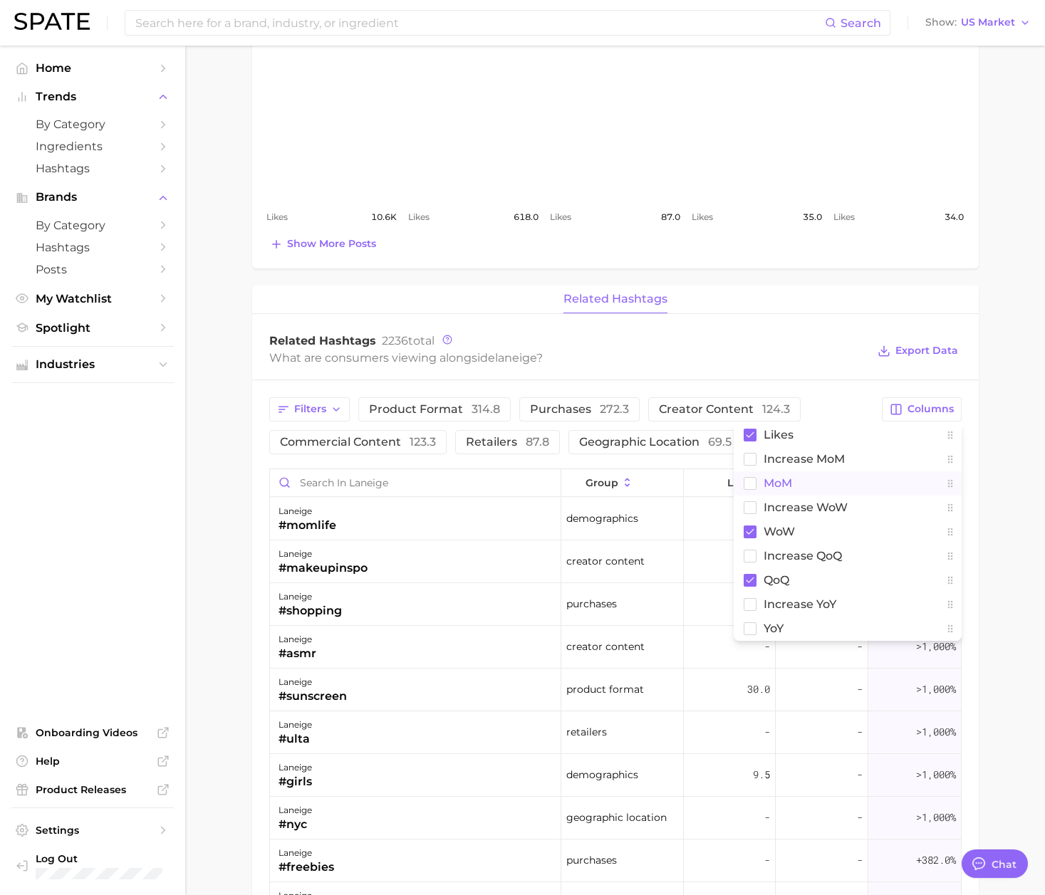
click at [853, 481] on button "MoM" at bounding box center [847, 483] width 228 height 24
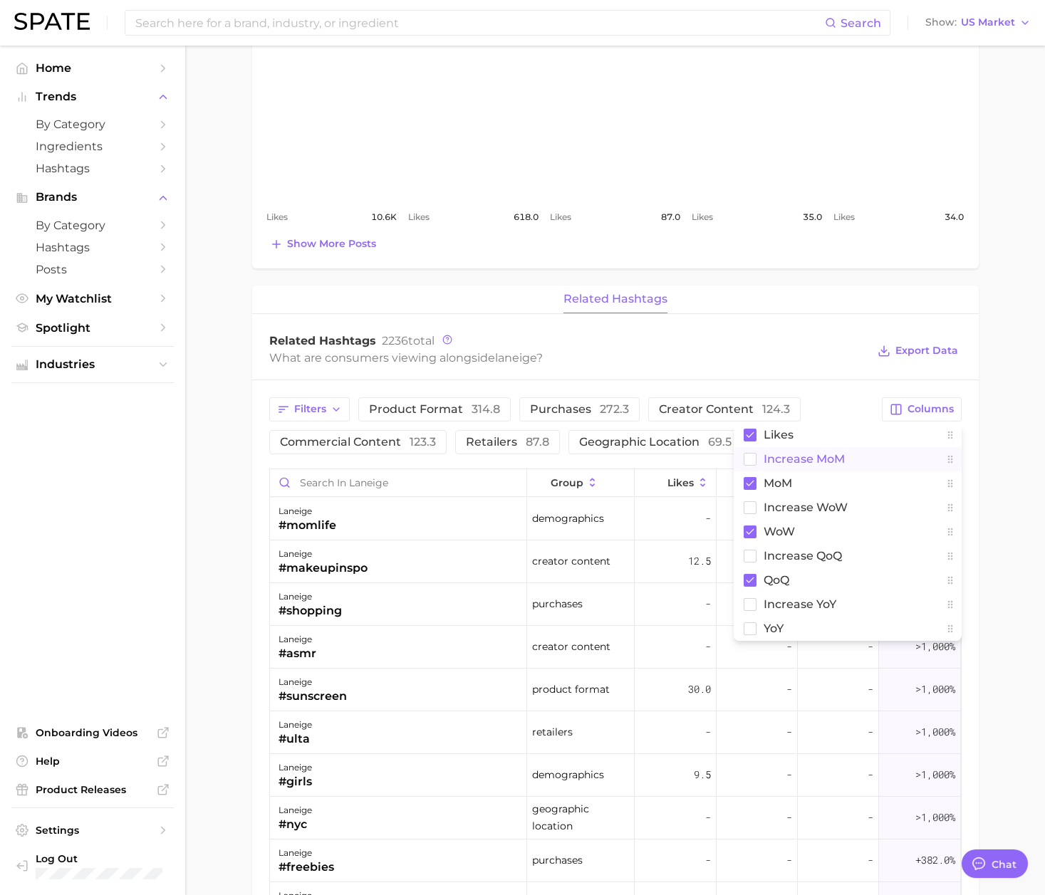
click at [791, 460] on span "Increase MoM" at bounding box center [803, 459] width 81 height 12
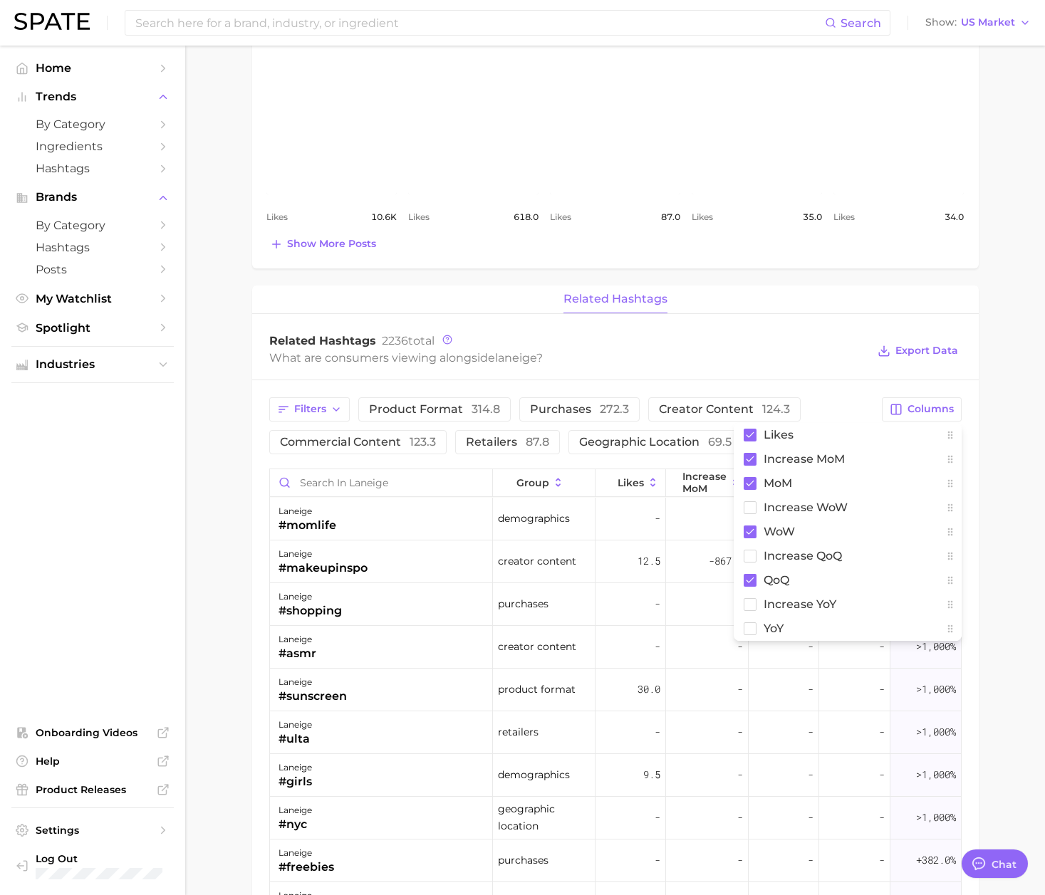
click at [981, 477] on main "Overview Google TikTok Instagram Beta brand laneige Export Data Posts rising st…" at bounding box center [615, 375] width 860 height 2154
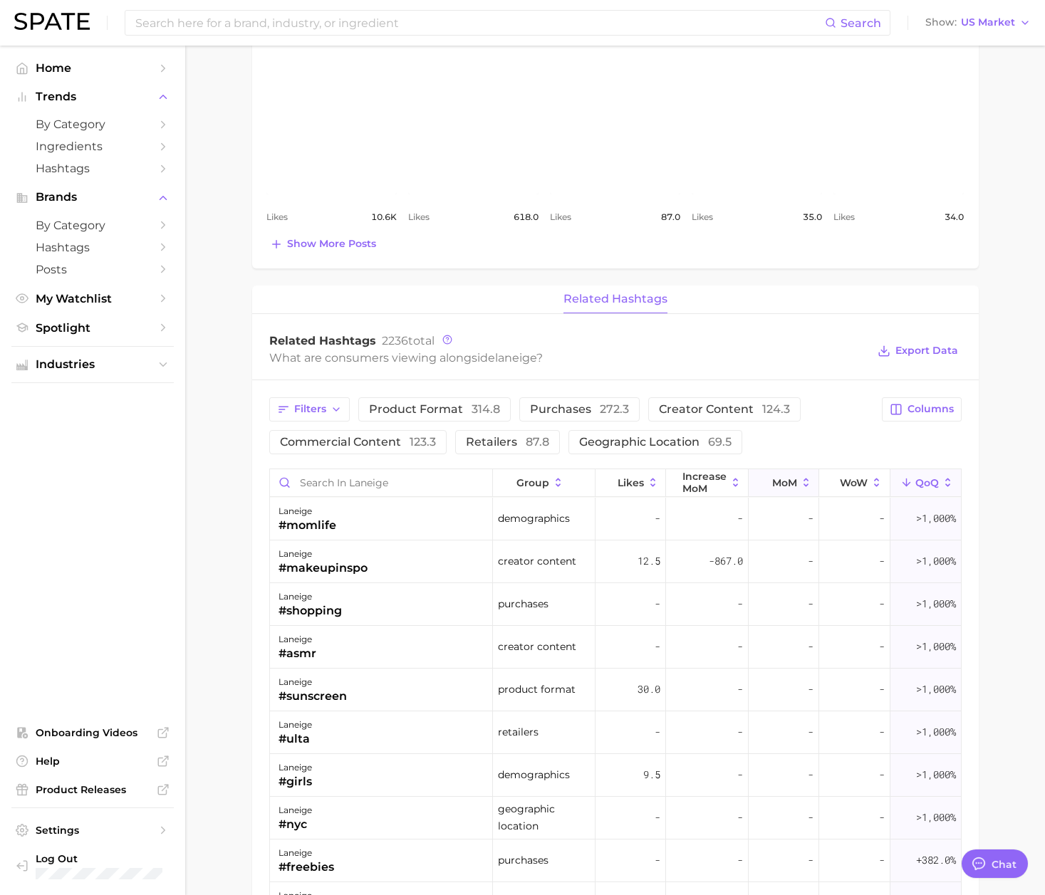
click at [800, 485] on icon at bounding box center [806, 482] width 13 height 13
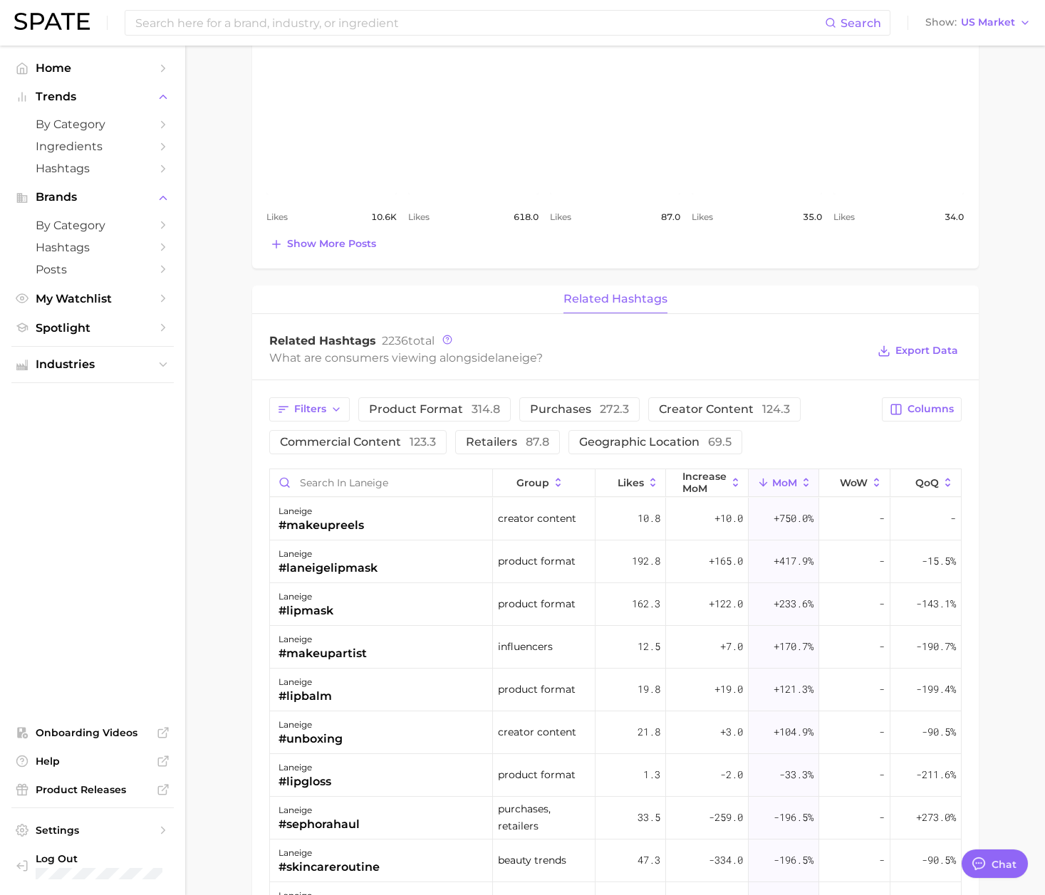
click at [994, 569] on main "Overview Google TikTok Instagram Beta brand laneige Export Data Posts rising st…" at bounding box center [615, 375] width 860 height 2154
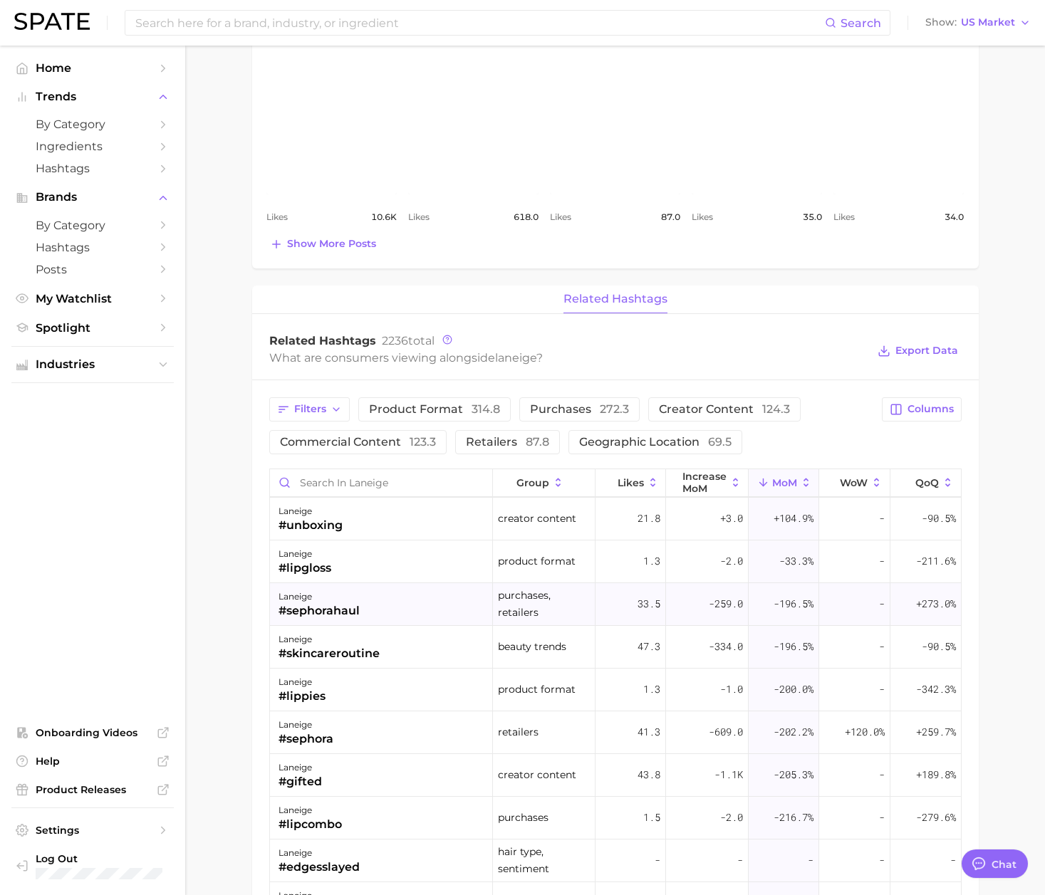
scroll to position [0, 0]
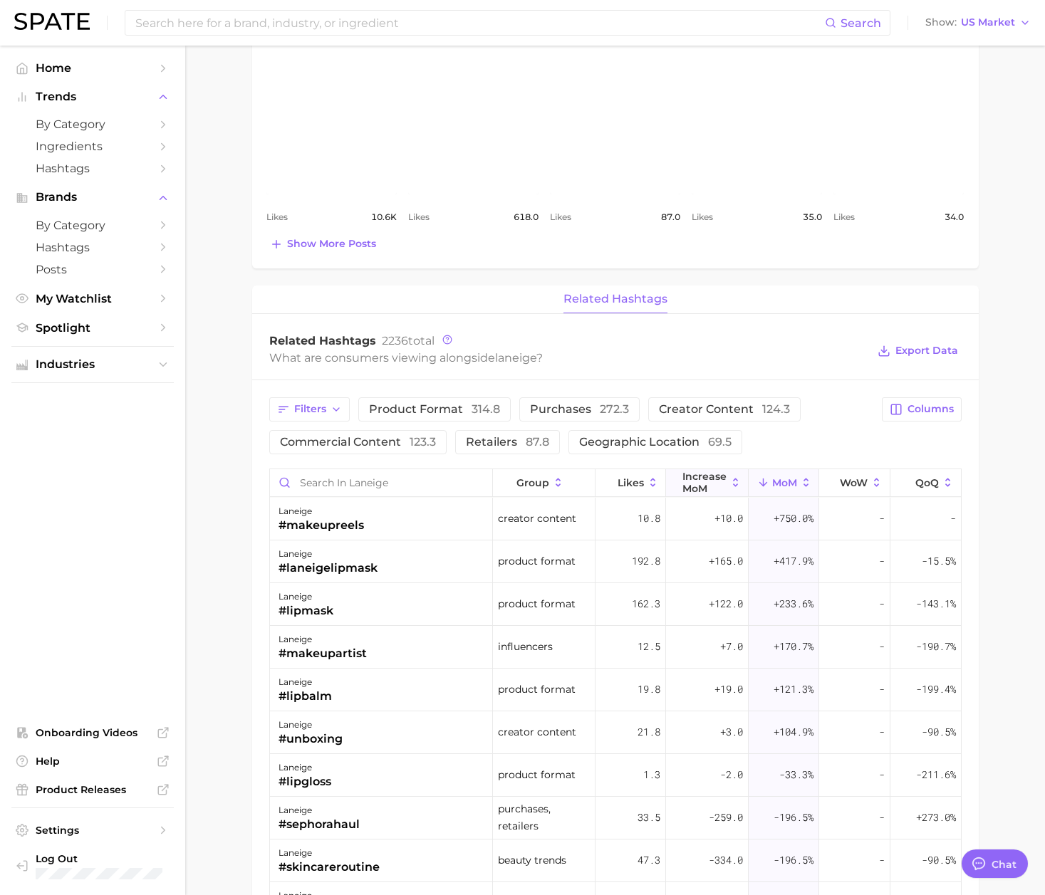
click at [709, 484] on span "Increase MoM" at bounding box center [704, 482] width 44 height 23
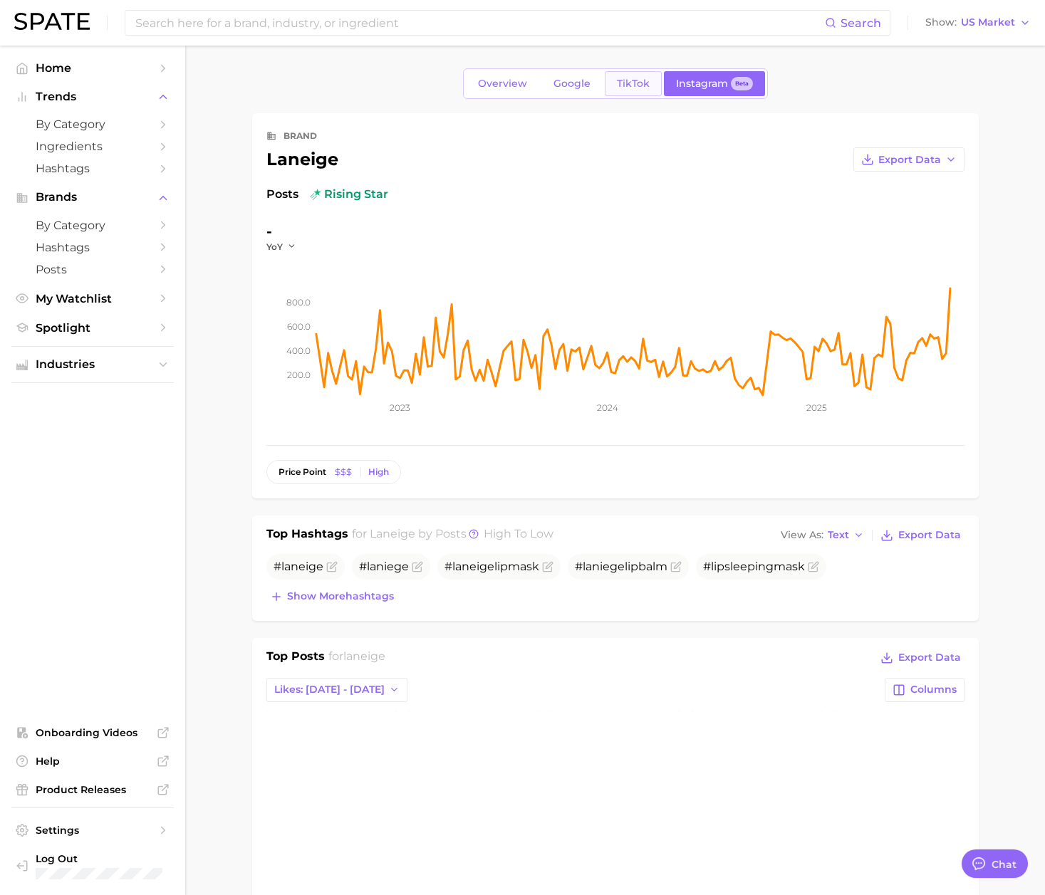
click at [630, 88] on span "TikTok" at bounding box center [633, 84] width 33 height 12
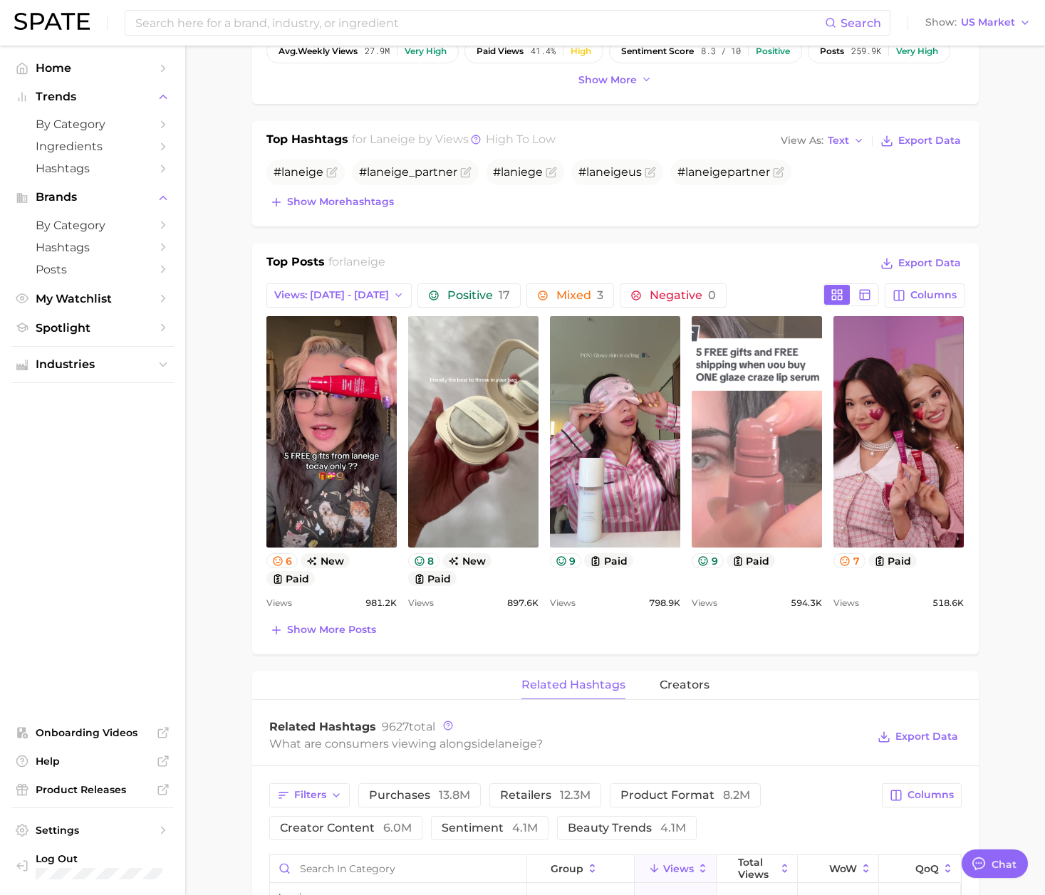
scroll to position [427, 0]
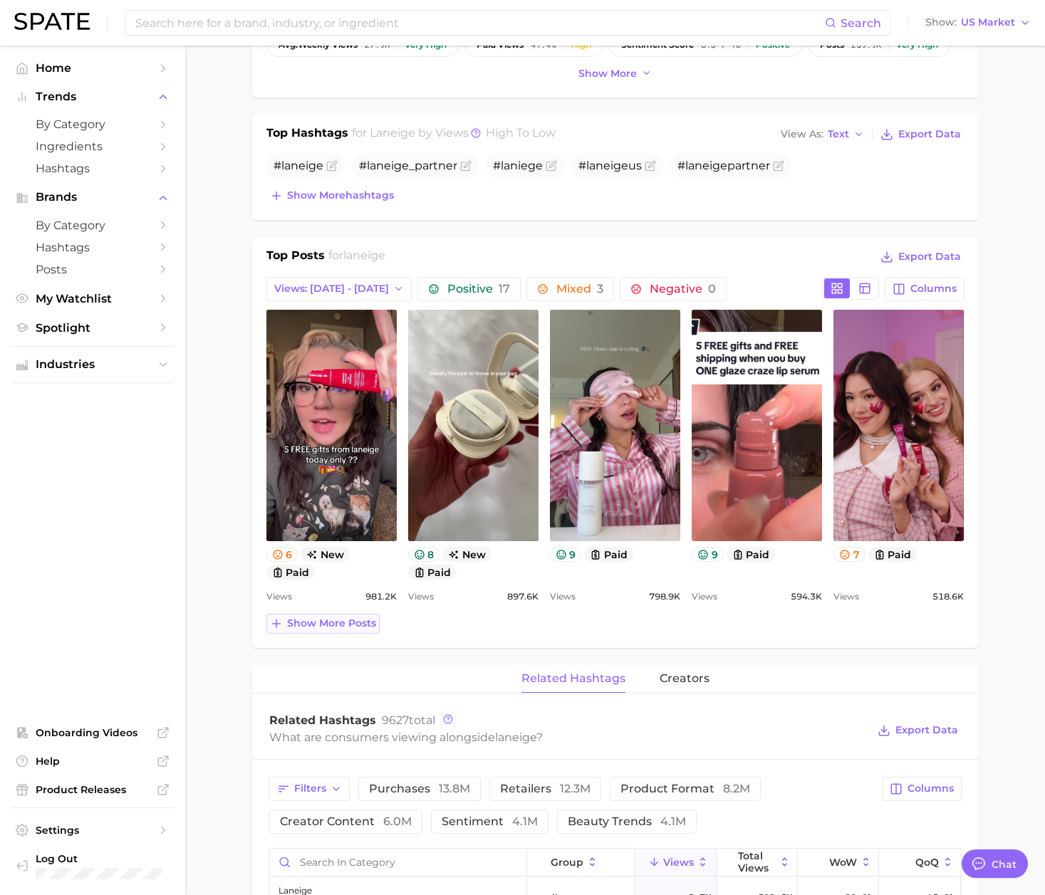
click at [340, 625] on span "Show more posts" at bounding box center [331, 623] width 89 height 12
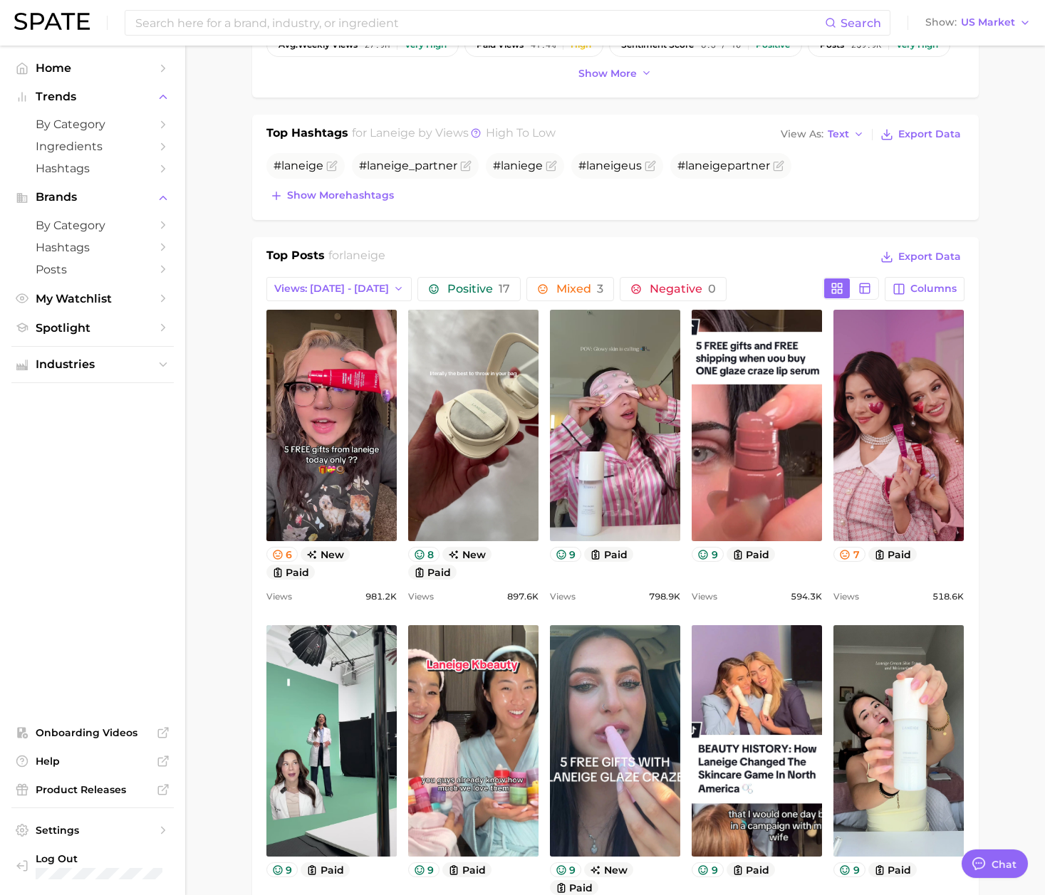
scroll to position [0, 0]
click at [350, 287] on span "Views: Aug 17 - 24" at bounding box center [331, 289] width 115 height 12
click at [998, 434] on main "Overview Google TikTok Instagram Beta brand laneige Add to Watchlist Export Dat…" at bounding box center [615, 882] width 860 height 2529
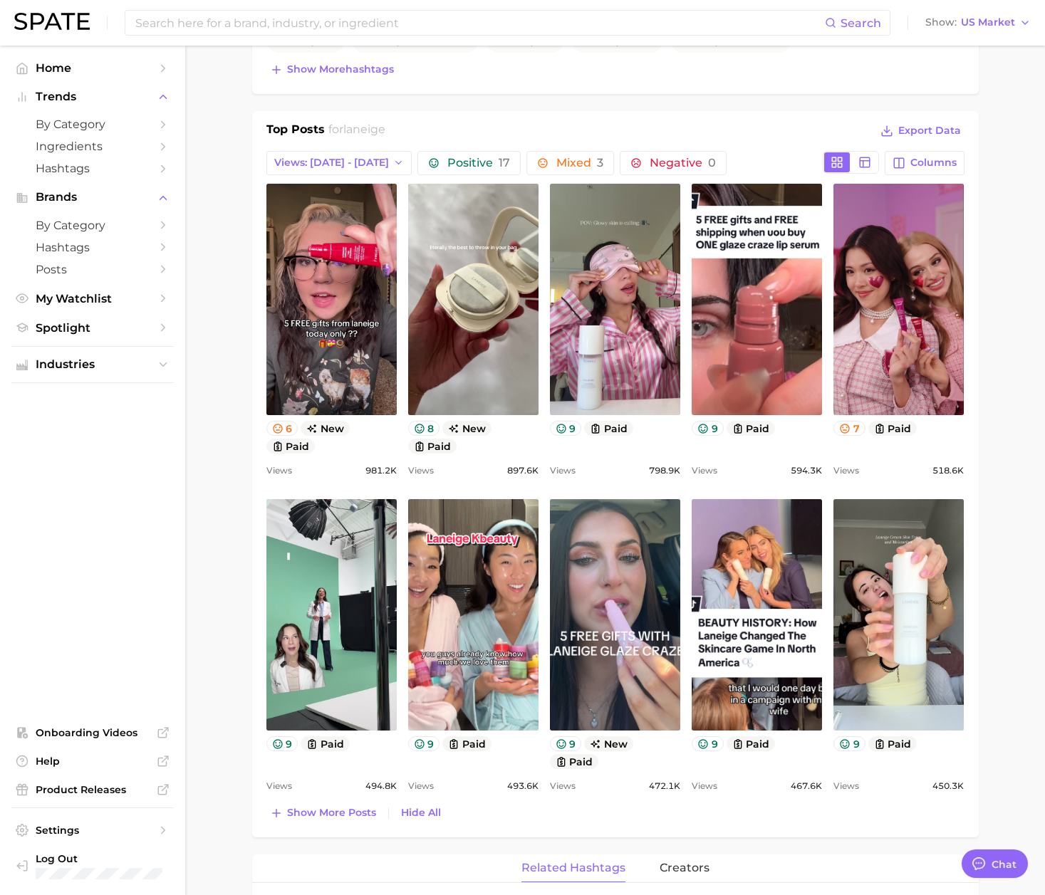
scroll to position [855, 0]
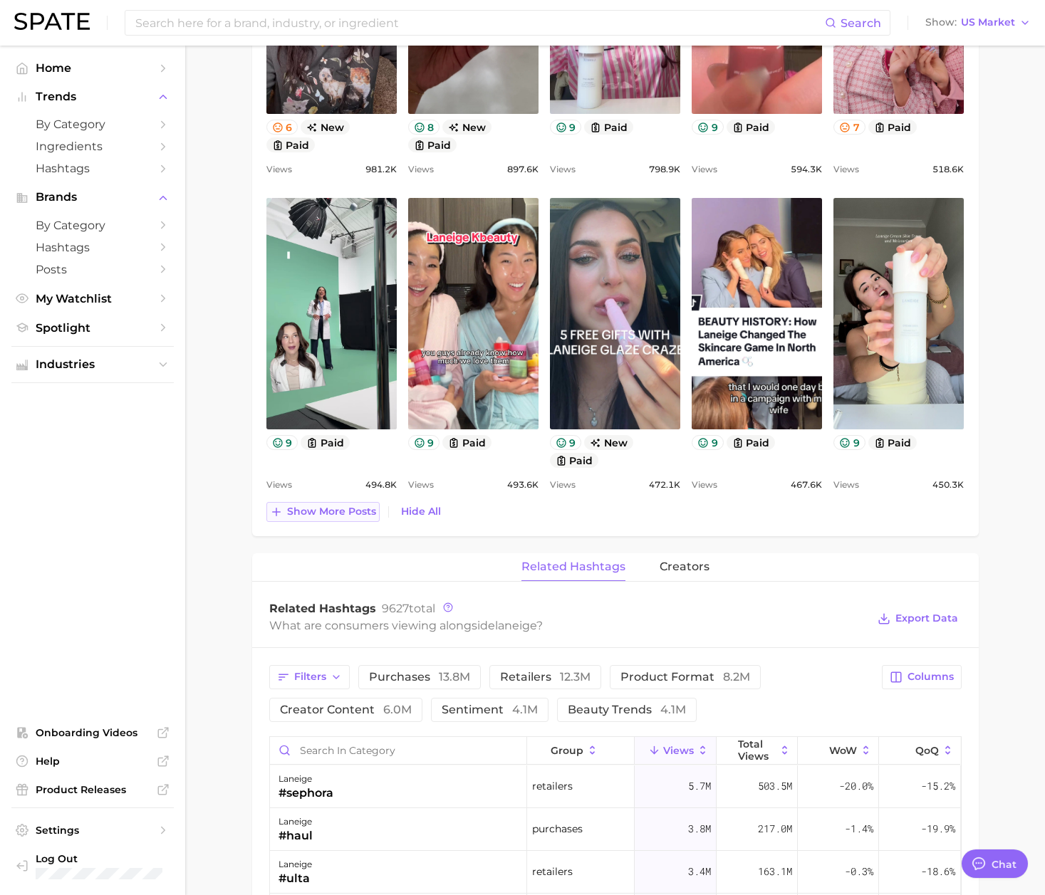
click at [312, 517] on span "Show more posts" at bounding box center [331, 512] width 89 height 12
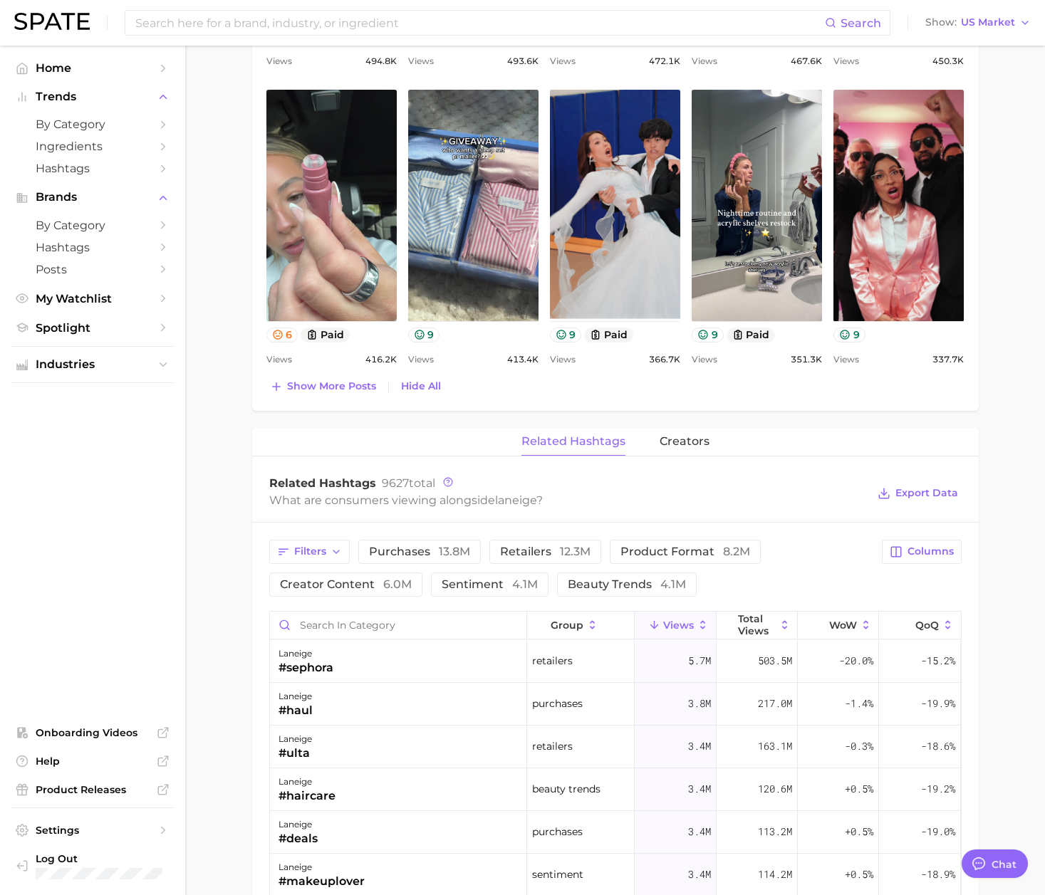
scroll to position [0, 0]
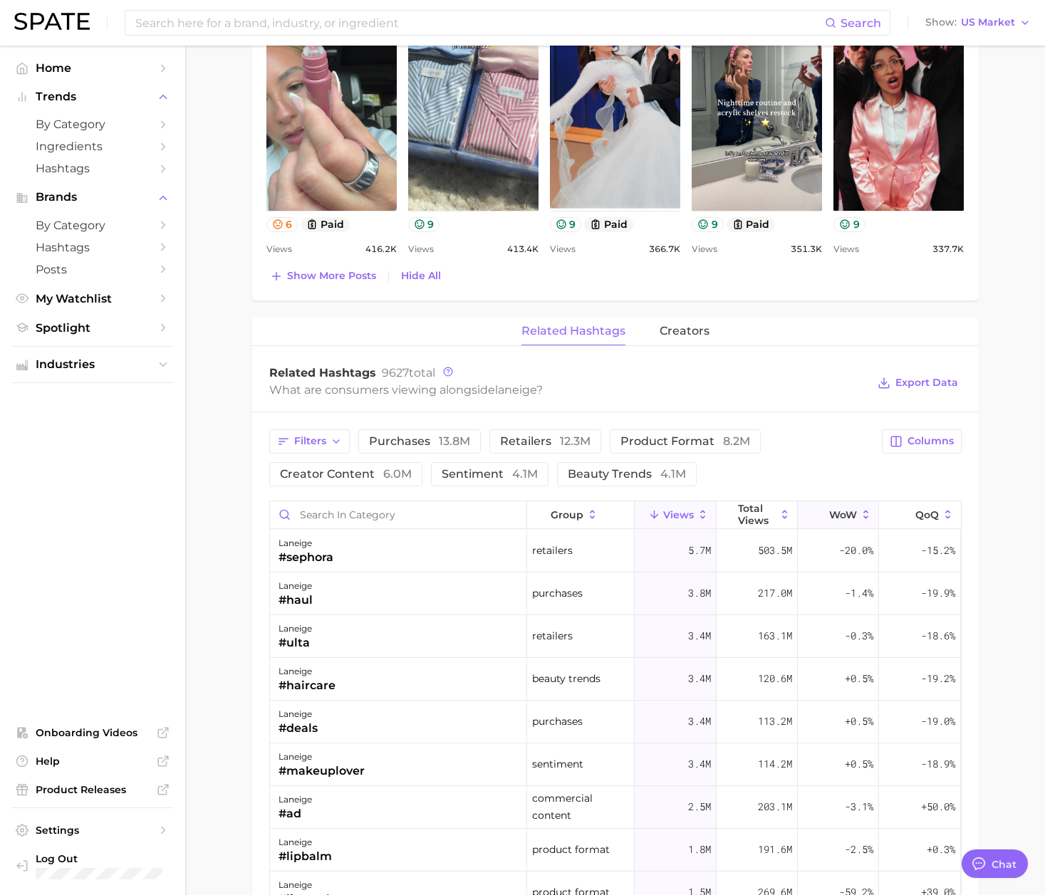
click at [831, 518] on span "WoW" at bounding box center [843, 514] width 28 height 11
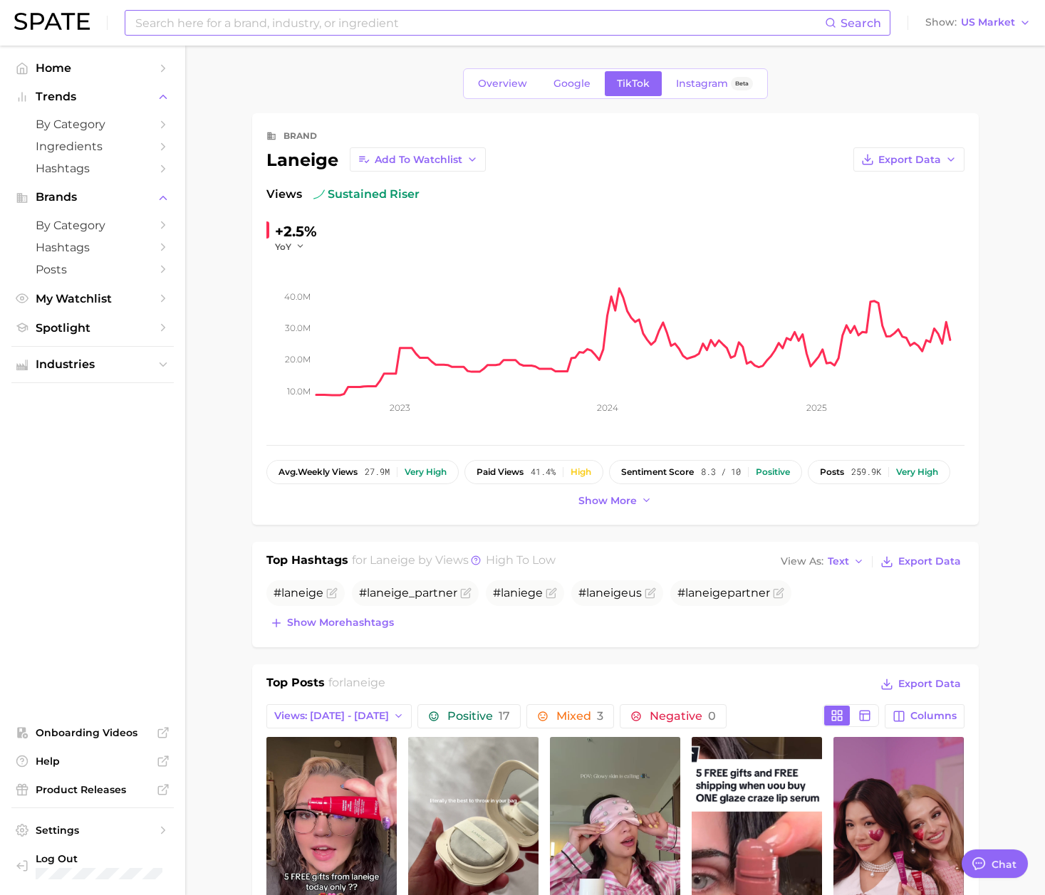
click at [366, 14] on input at bounding box center [479, 23] width 691 height 24
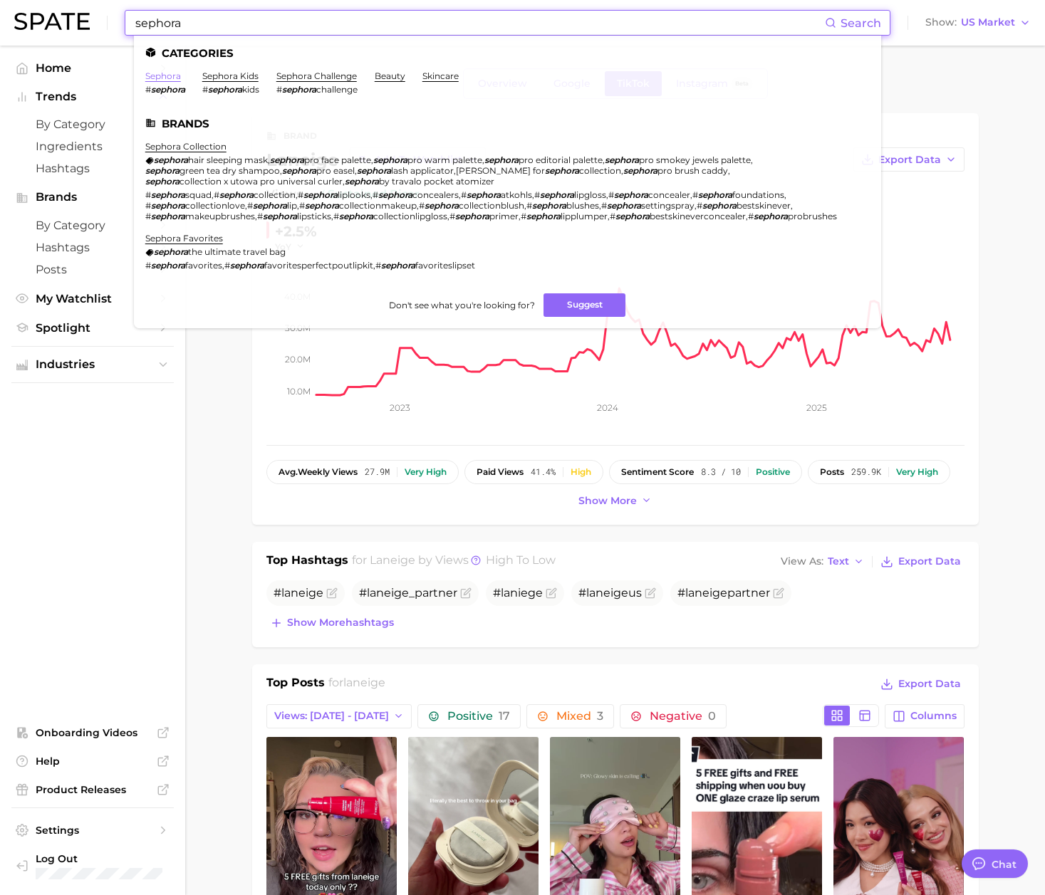
type input "sephora"
click at [159, 78] on link "sephora" at bounding box center [163, 76] width 36 height 11
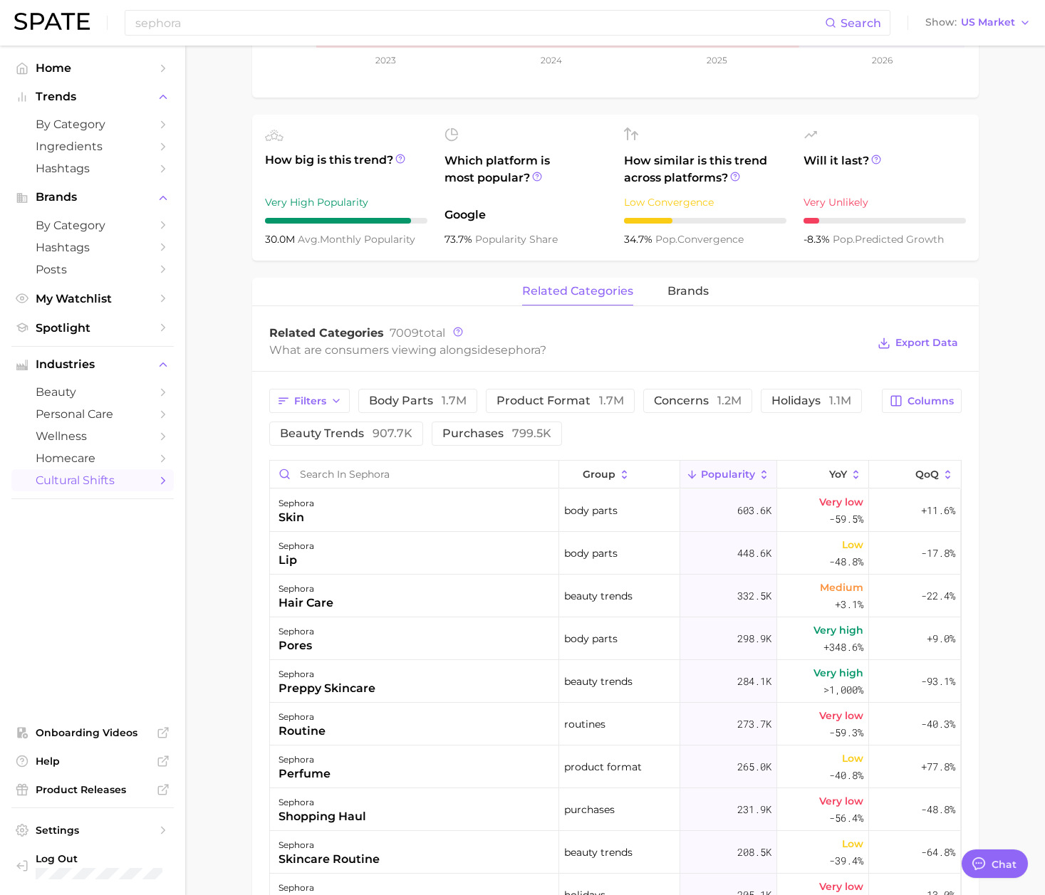
scroll to position [641, 0]
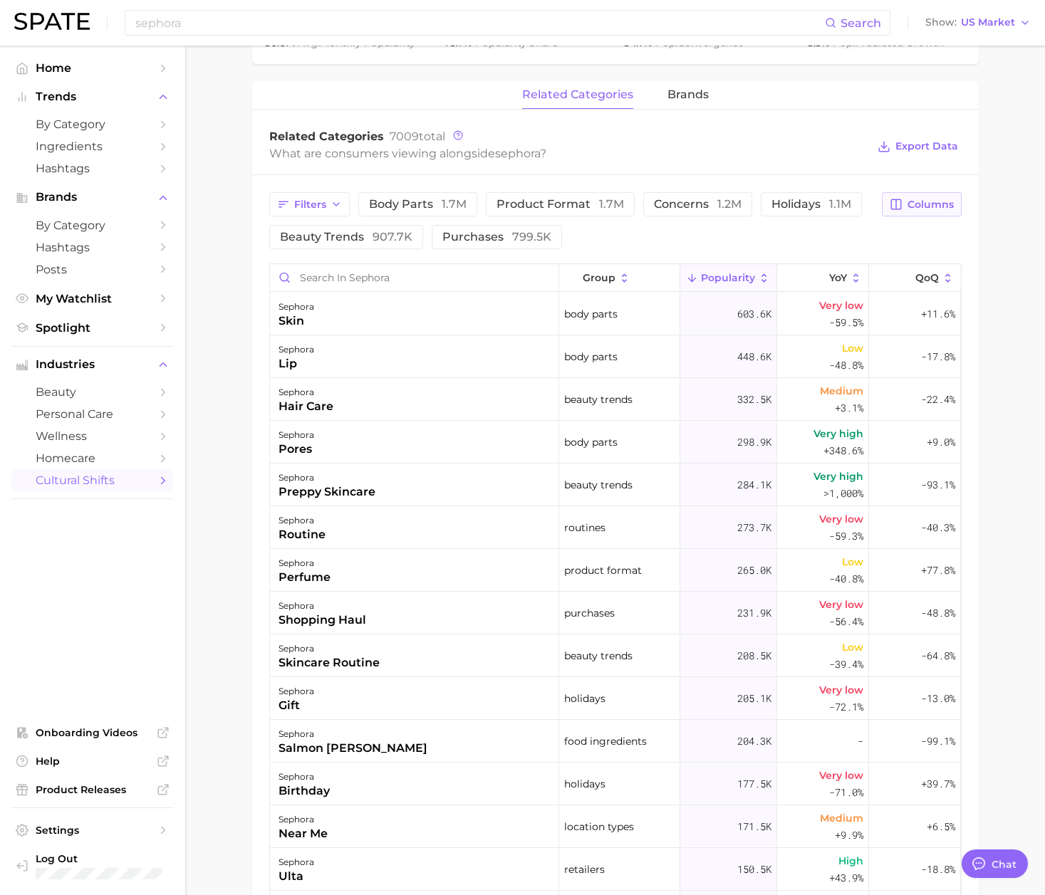
click at [907, 210] on span "Columns" at bounding box center [930, 205] width 46 height 12
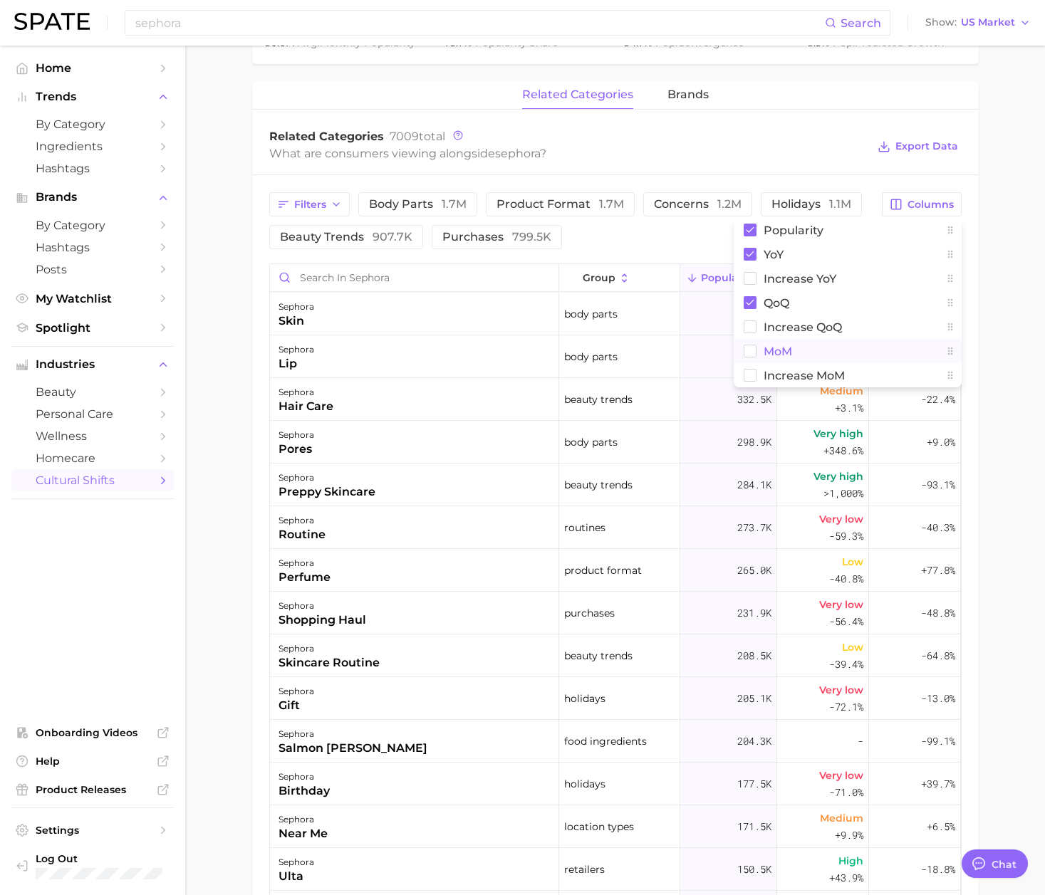
click at [827, 357] on button "MoM" at bounding box center [847, 351] width 228 height 24
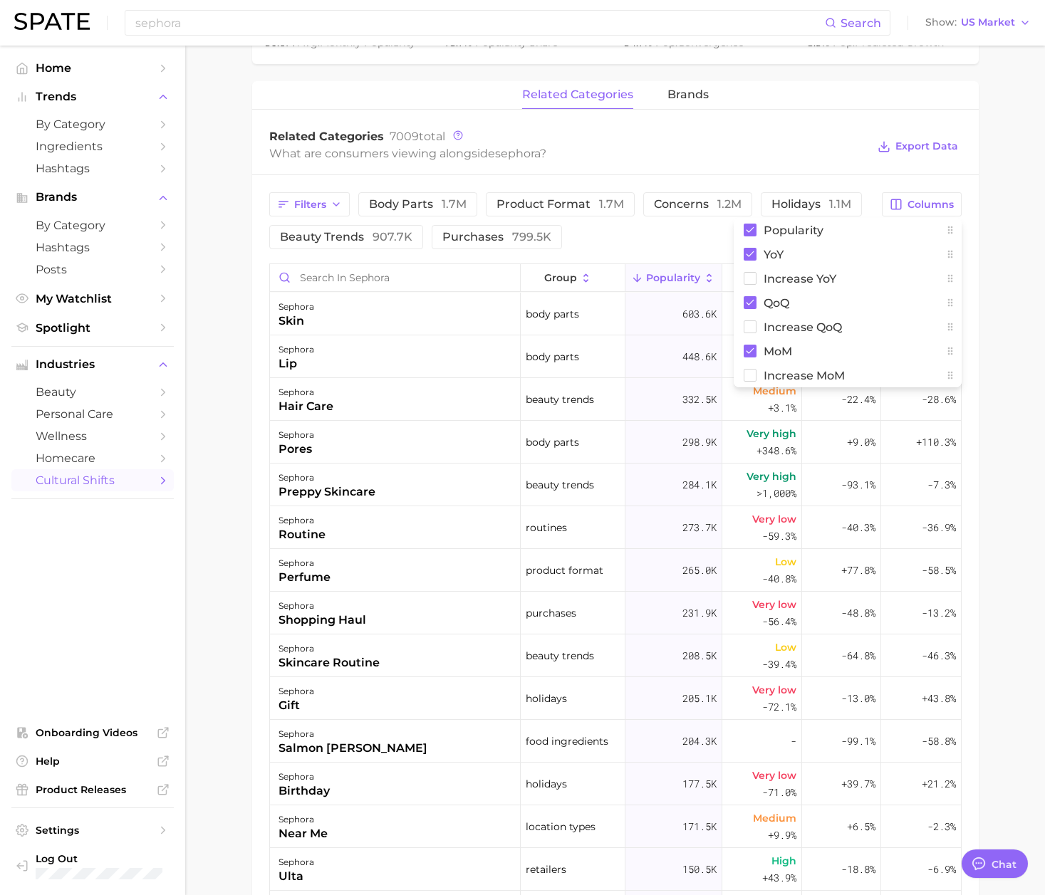
click at [611, 256] on div "Filters body parts 1.7m product format 1.7m concerns 1.2m holidays 1.1m beauty …" at bounding box center [615, 675] width 726 height 1001
click at [899, 276] on icon at bounding box center [905, 278] width 13 height 13
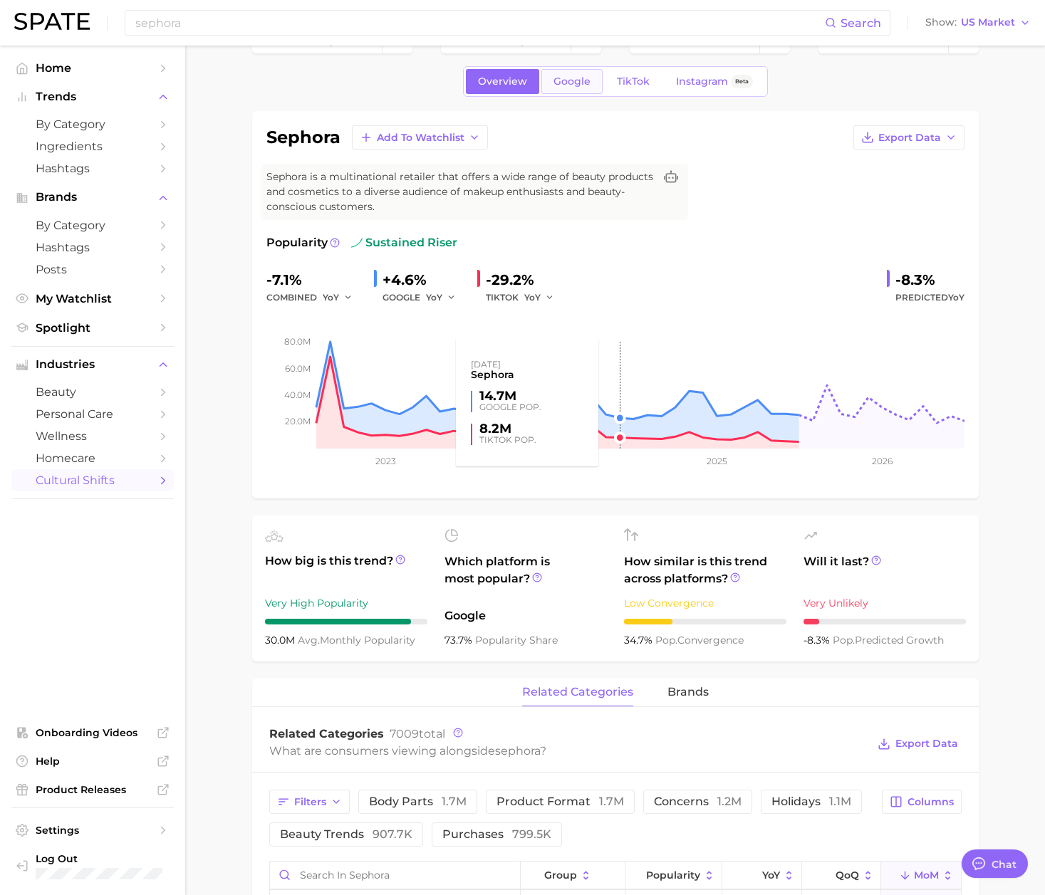
scroll to position [0, 0]
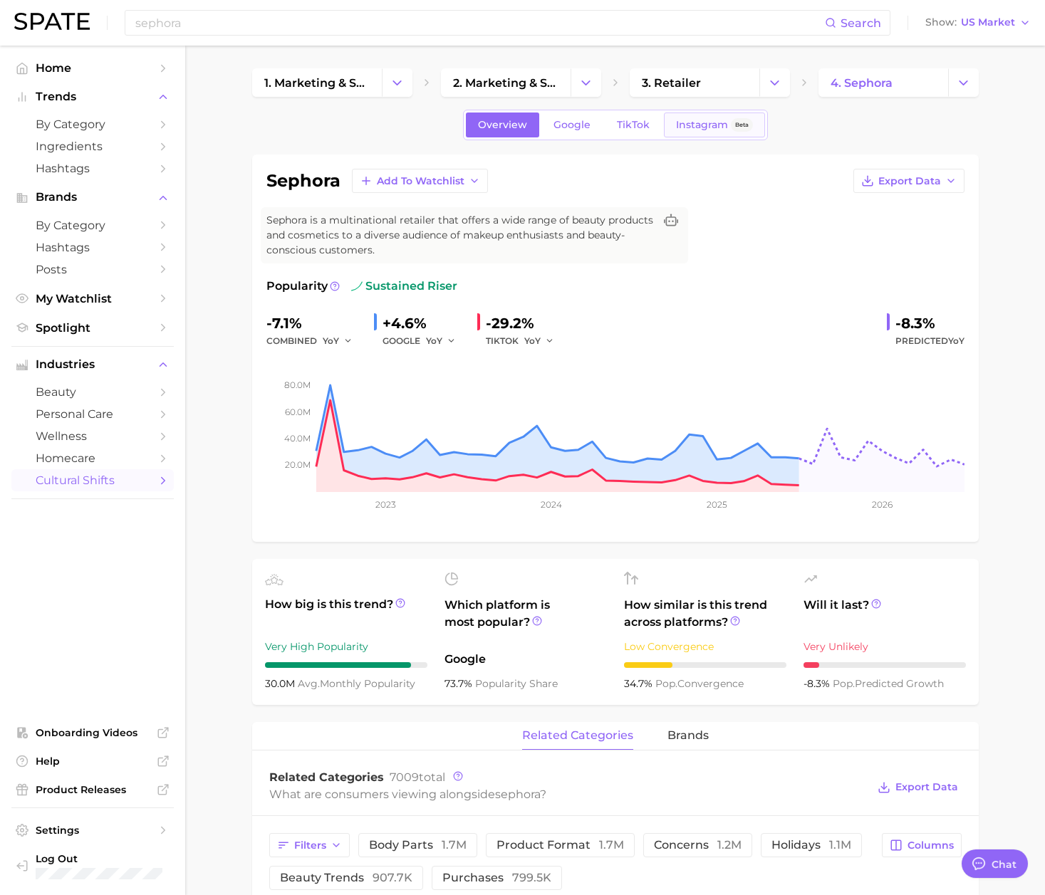
click at [701, 133] on link "Instagram Beta" at bounding box center [714, 125] width 101 height 25
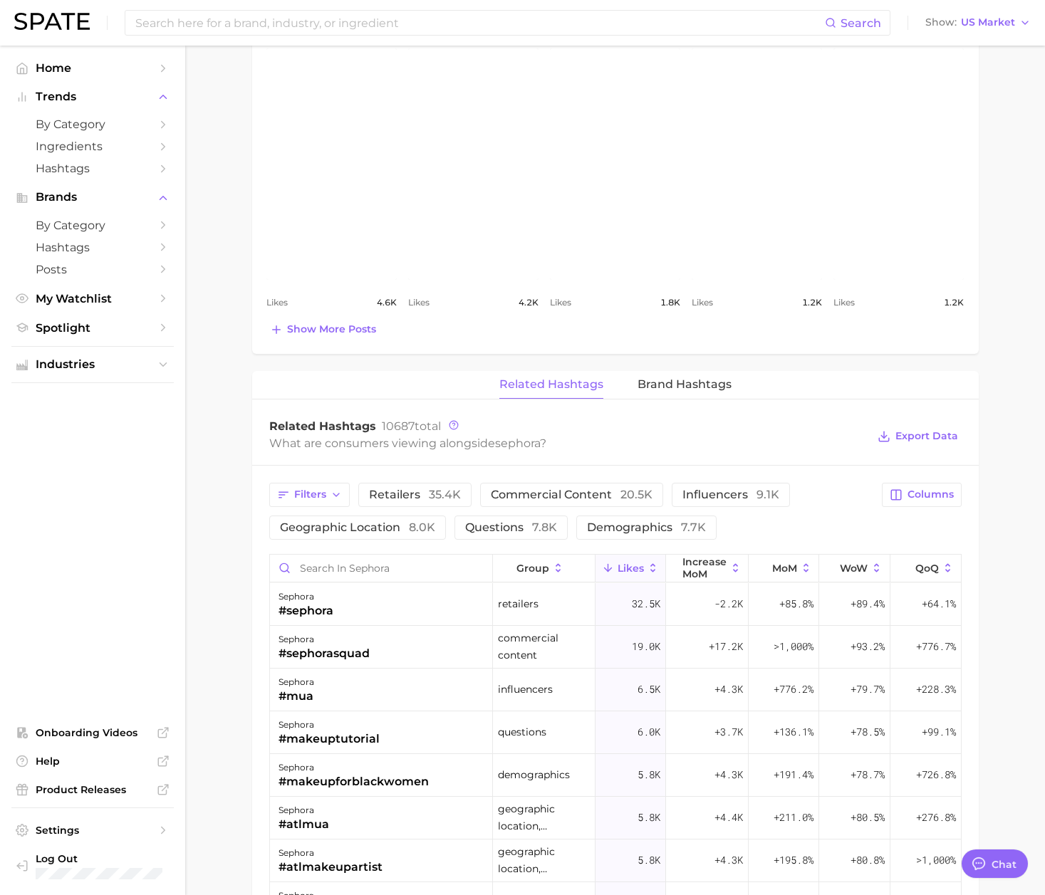
scroll to position [961, 0]
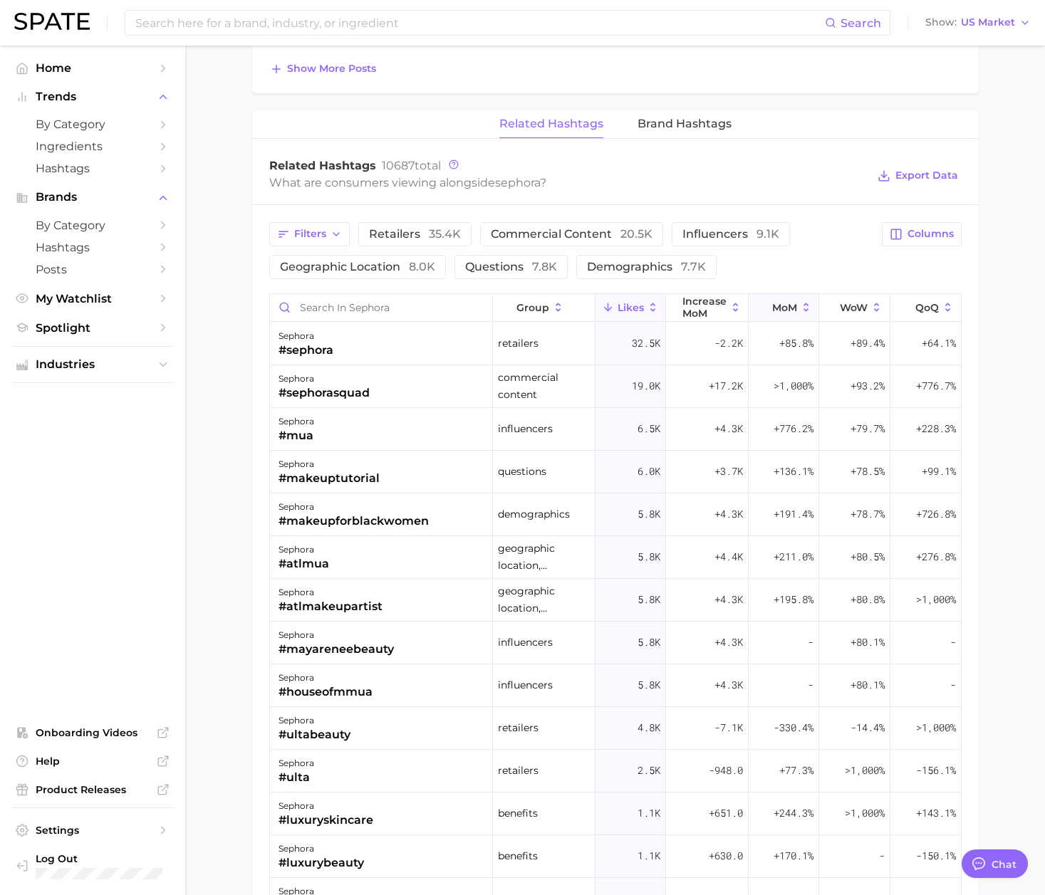
click at [772, 313] on span "MoM" at bounding box center [784, 307] width 25 height 11
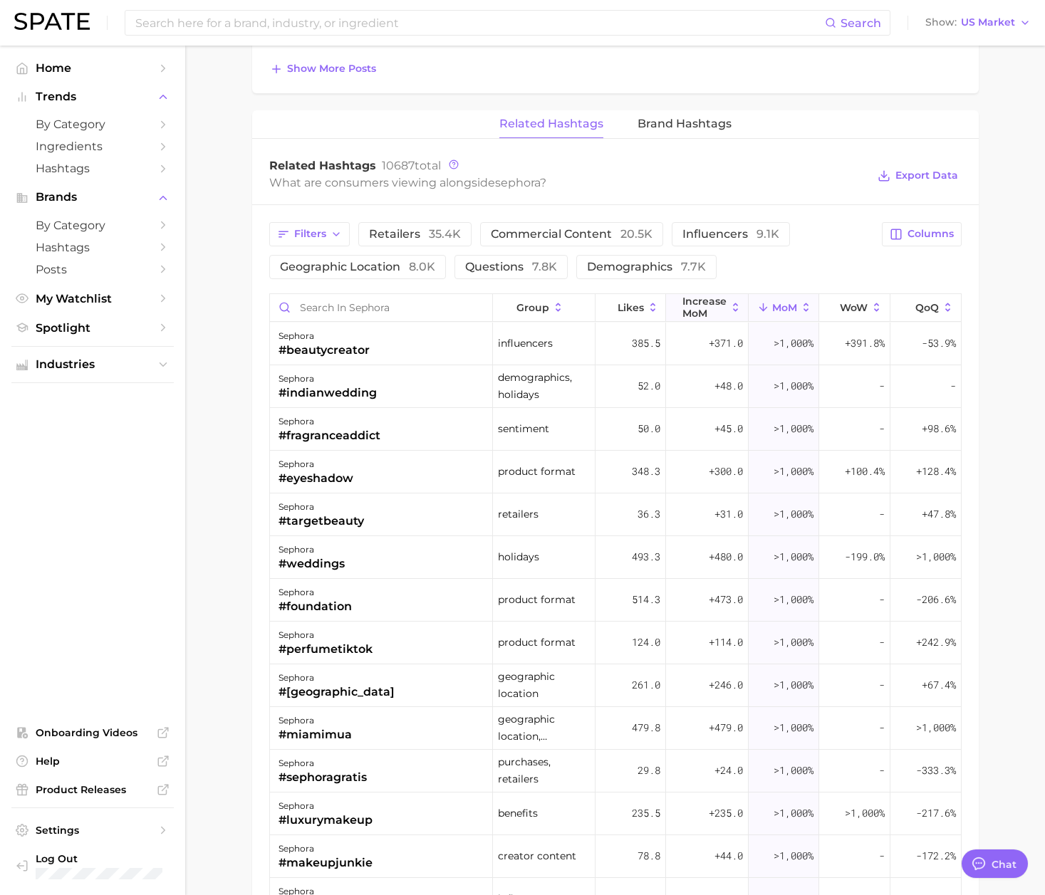
click at [688, 310] on span "Increase MoM" at bounding box center [704, 307] width 44 height 23
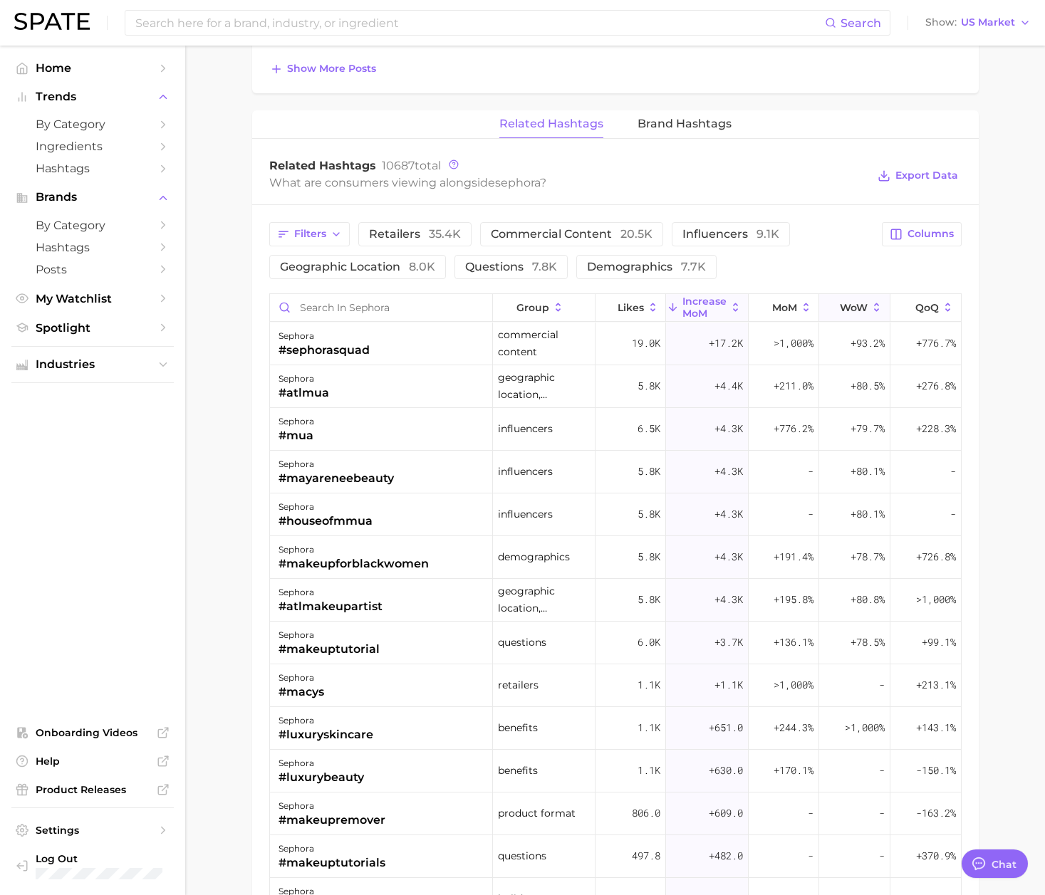
click at [840, 313] on span "WoW" at bounding box center [854, 307] width 28 height 11
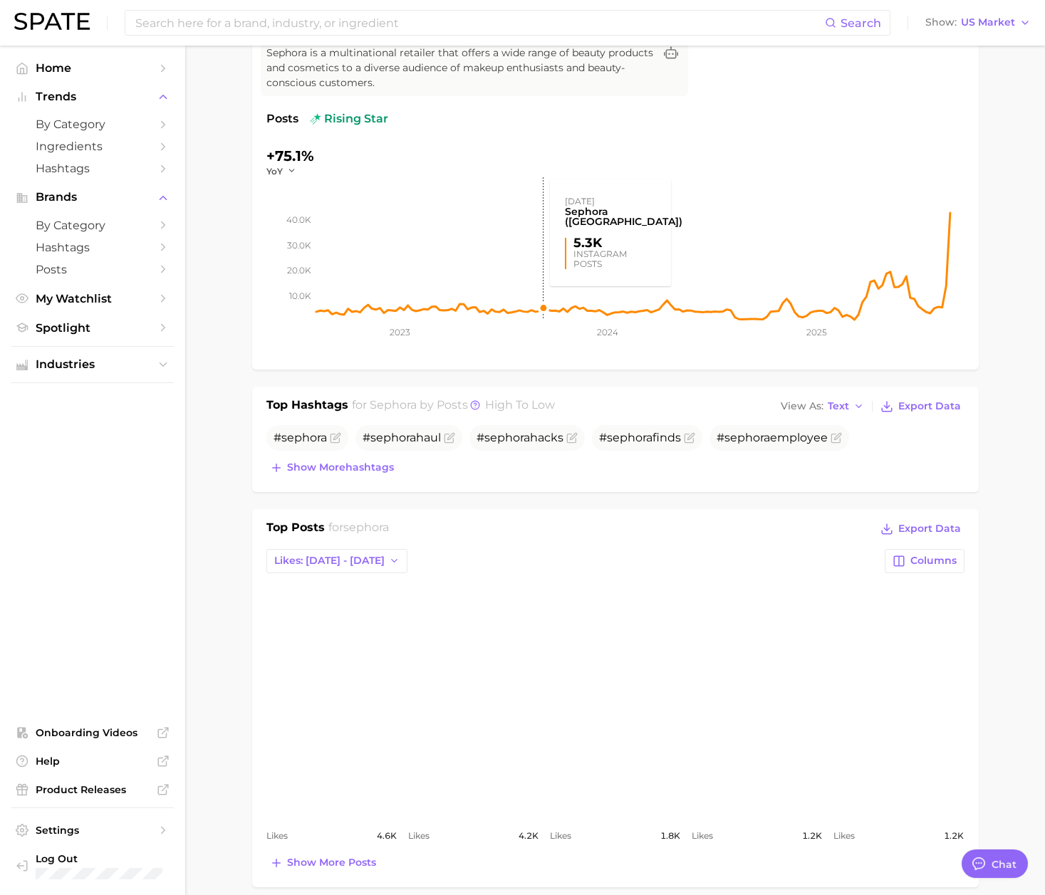
scroll to position [427, 0]
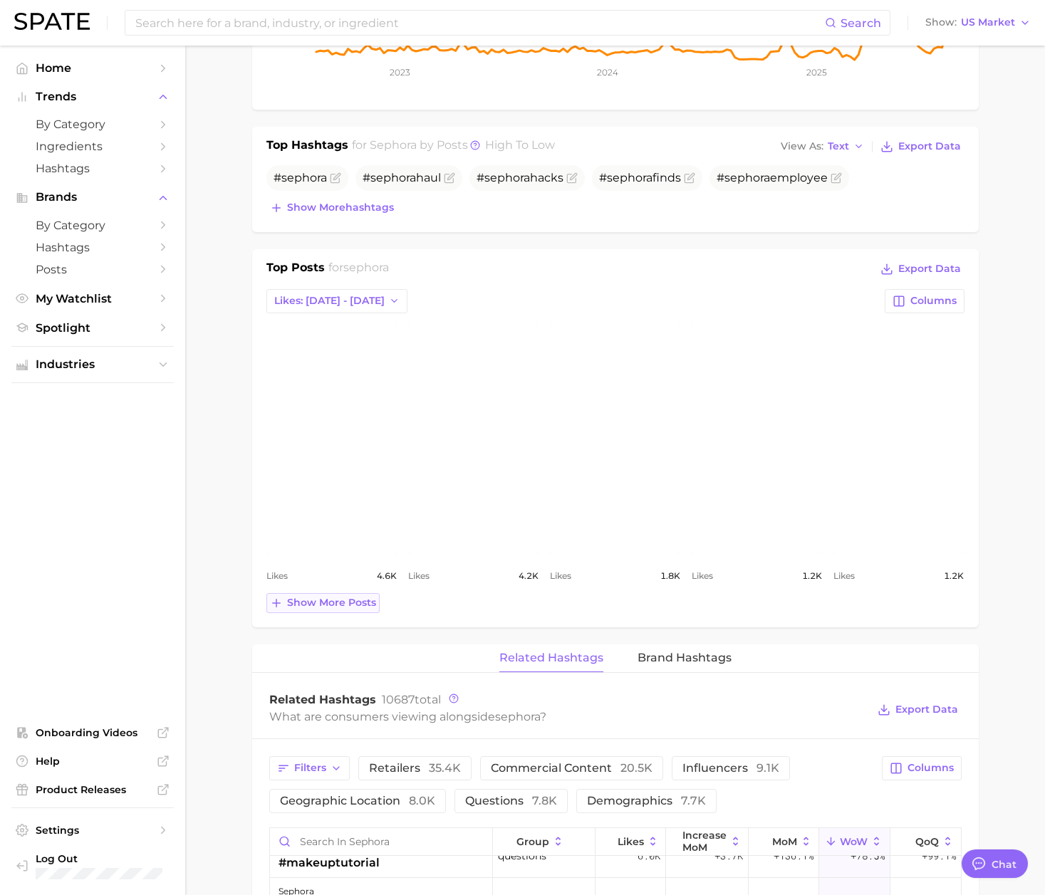
click at [353, 603] on span "Show more posts" at bounding box center [331, 603] width 89 height 12
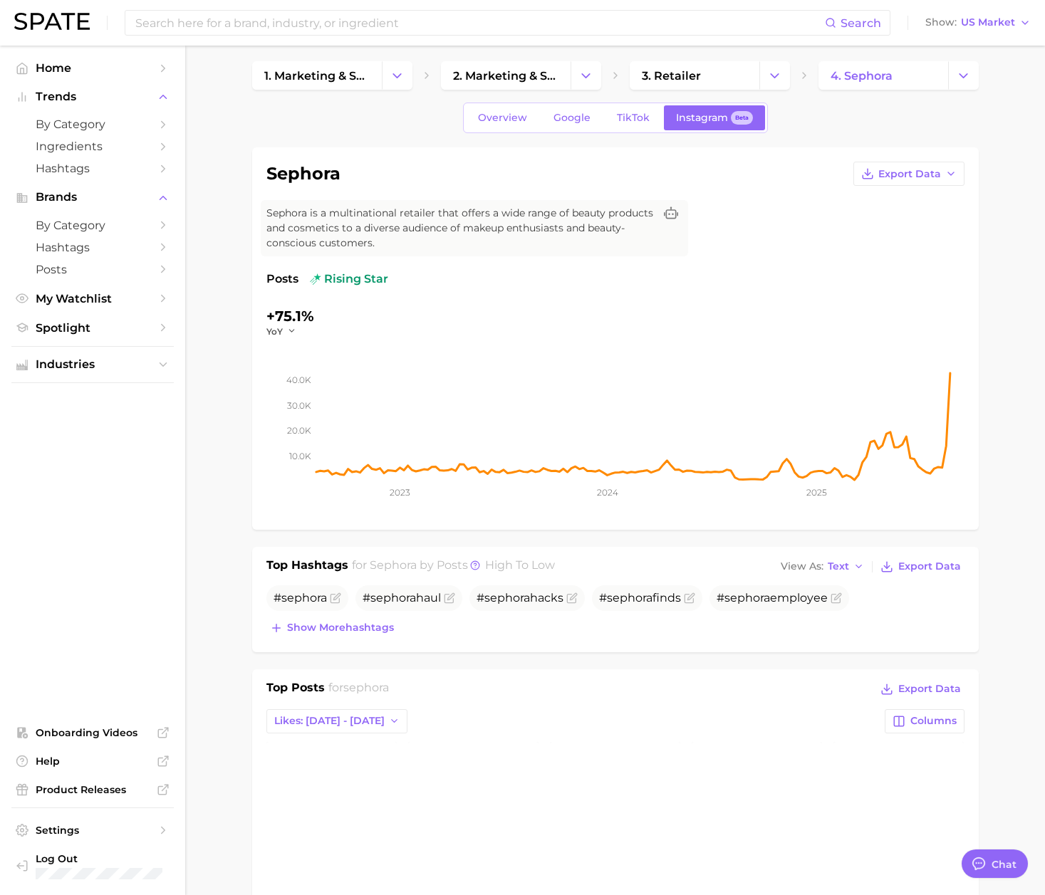
scroll to position [0, 0]
